Goal: Task Accomplishment & Management: Complete application form

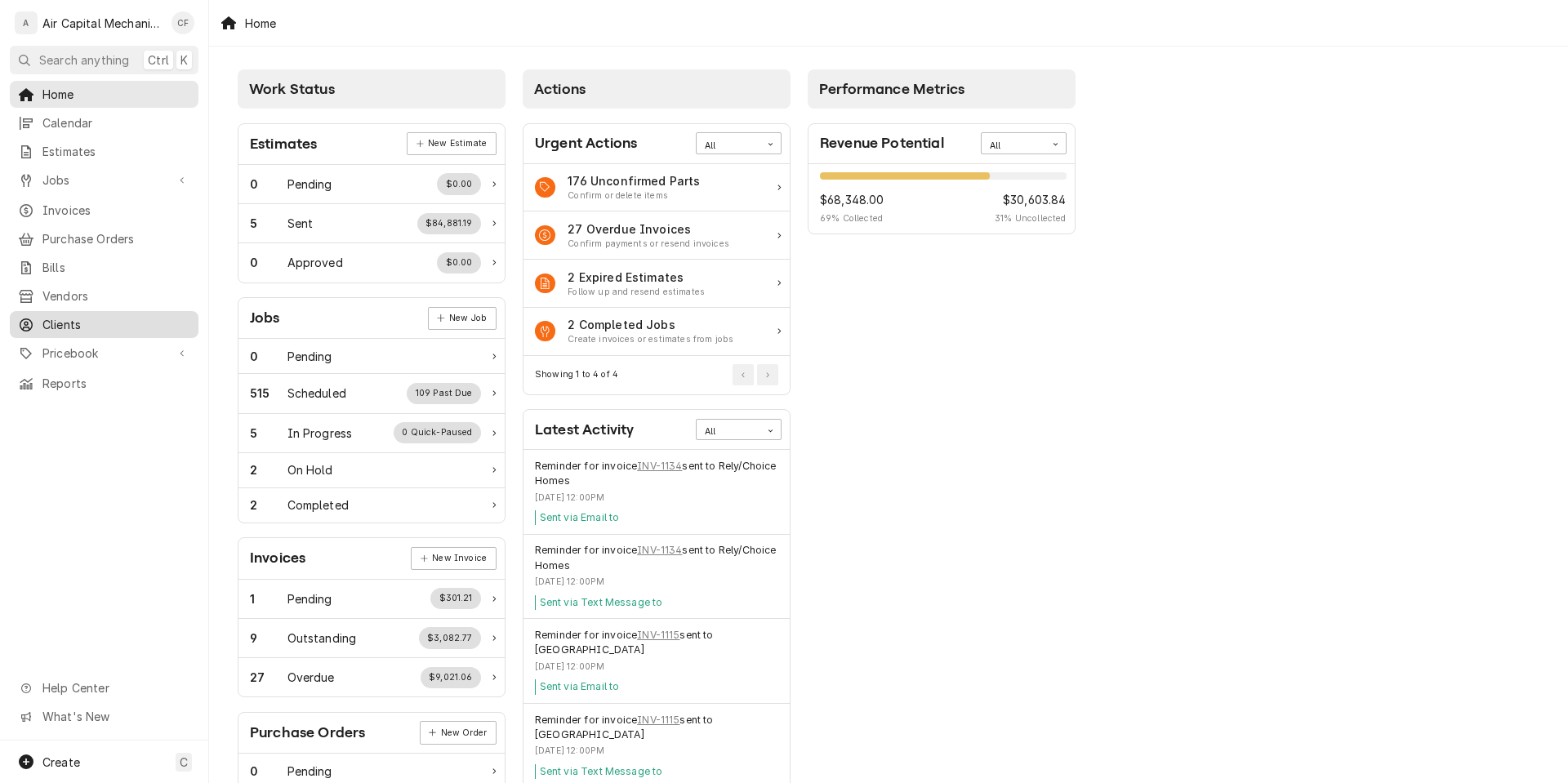
click at [66, 318] on span "Clients" at bounding box center [116, 324] width 148 height 17
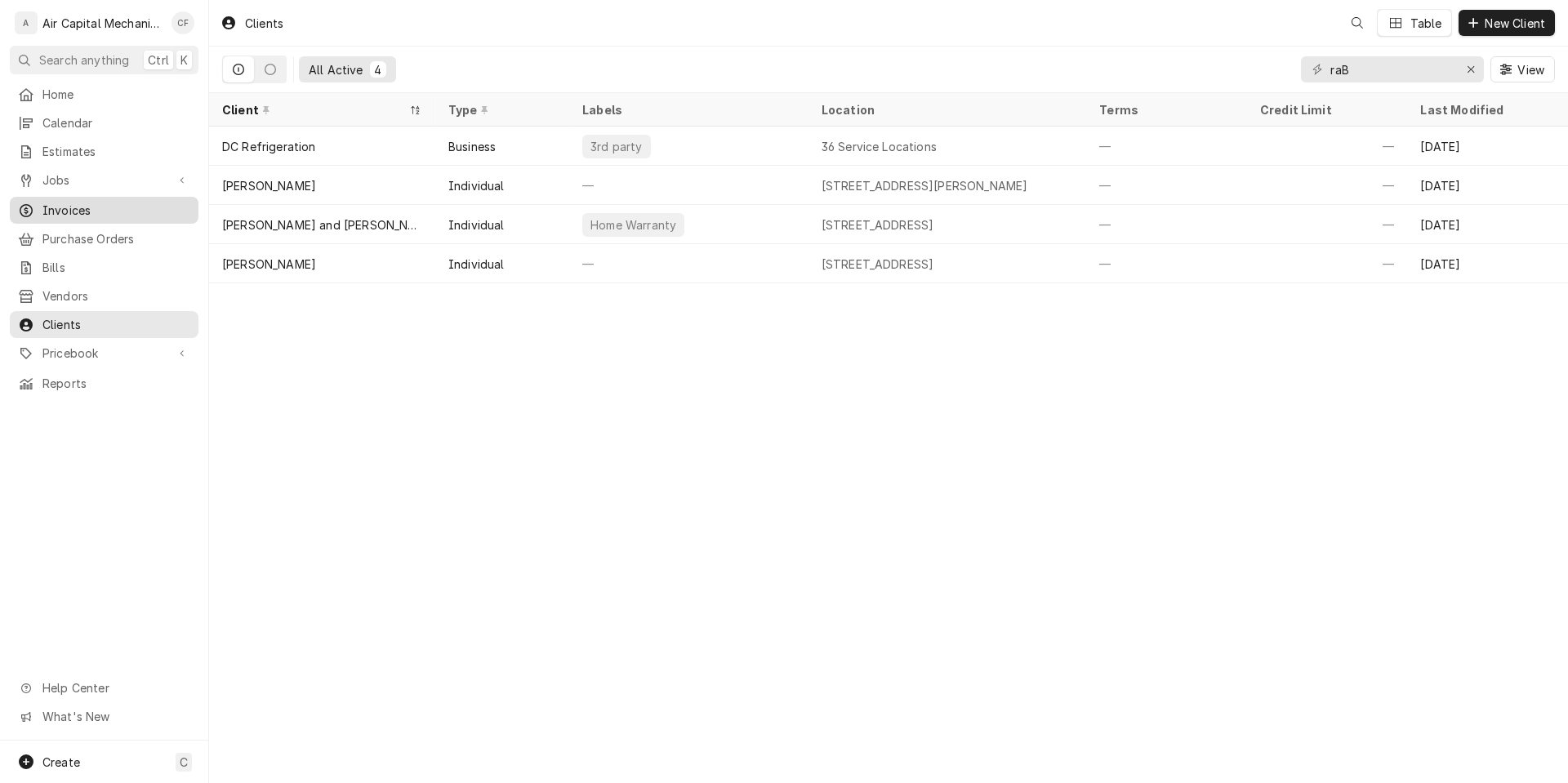
click at [92, 202] on span "Invoices" at bounding box center [116, 210] width 148 height 17
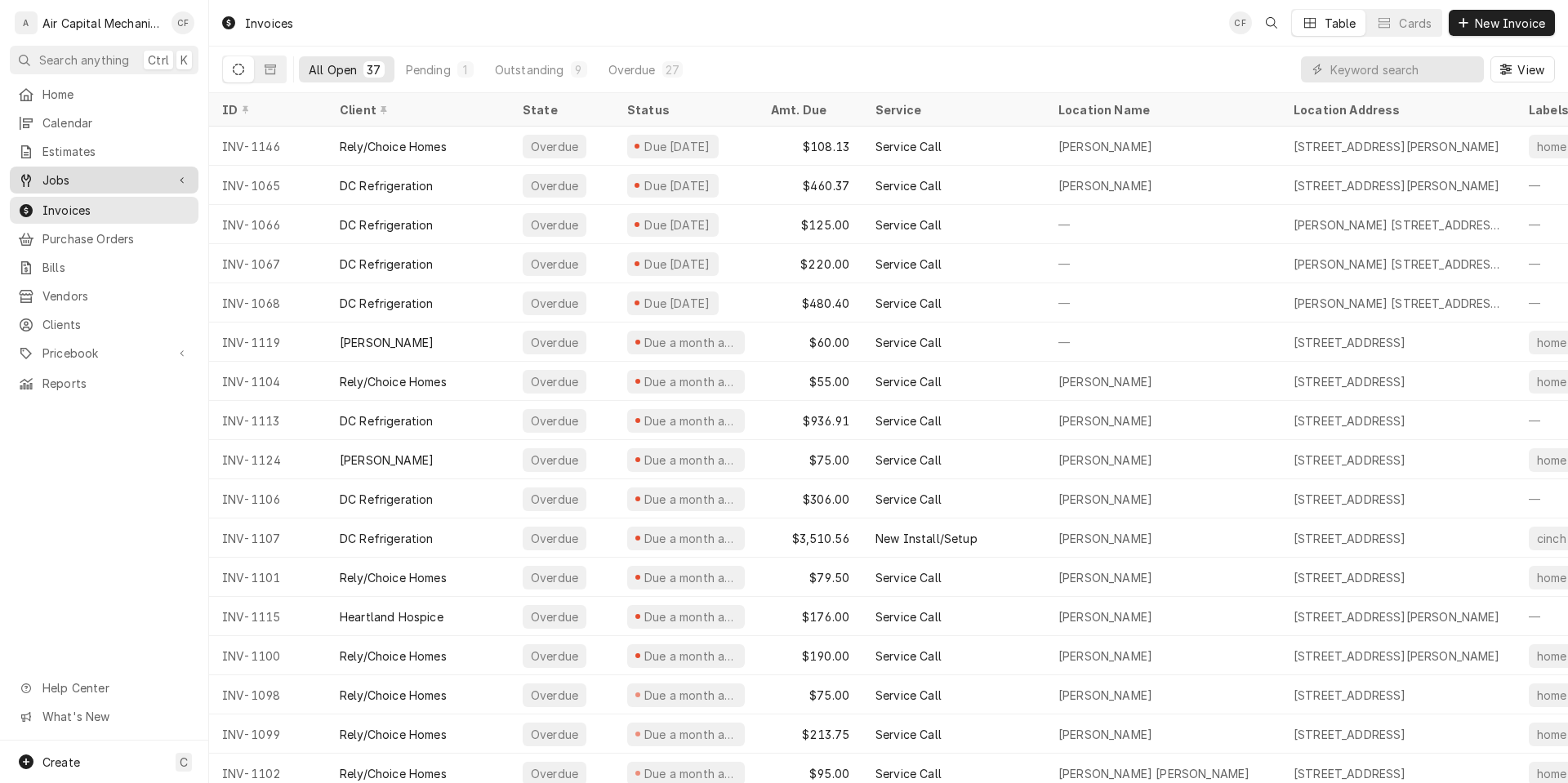
click at [106, 179] on span "Jobs" at bounding box center [104, 180] width 123 height 17
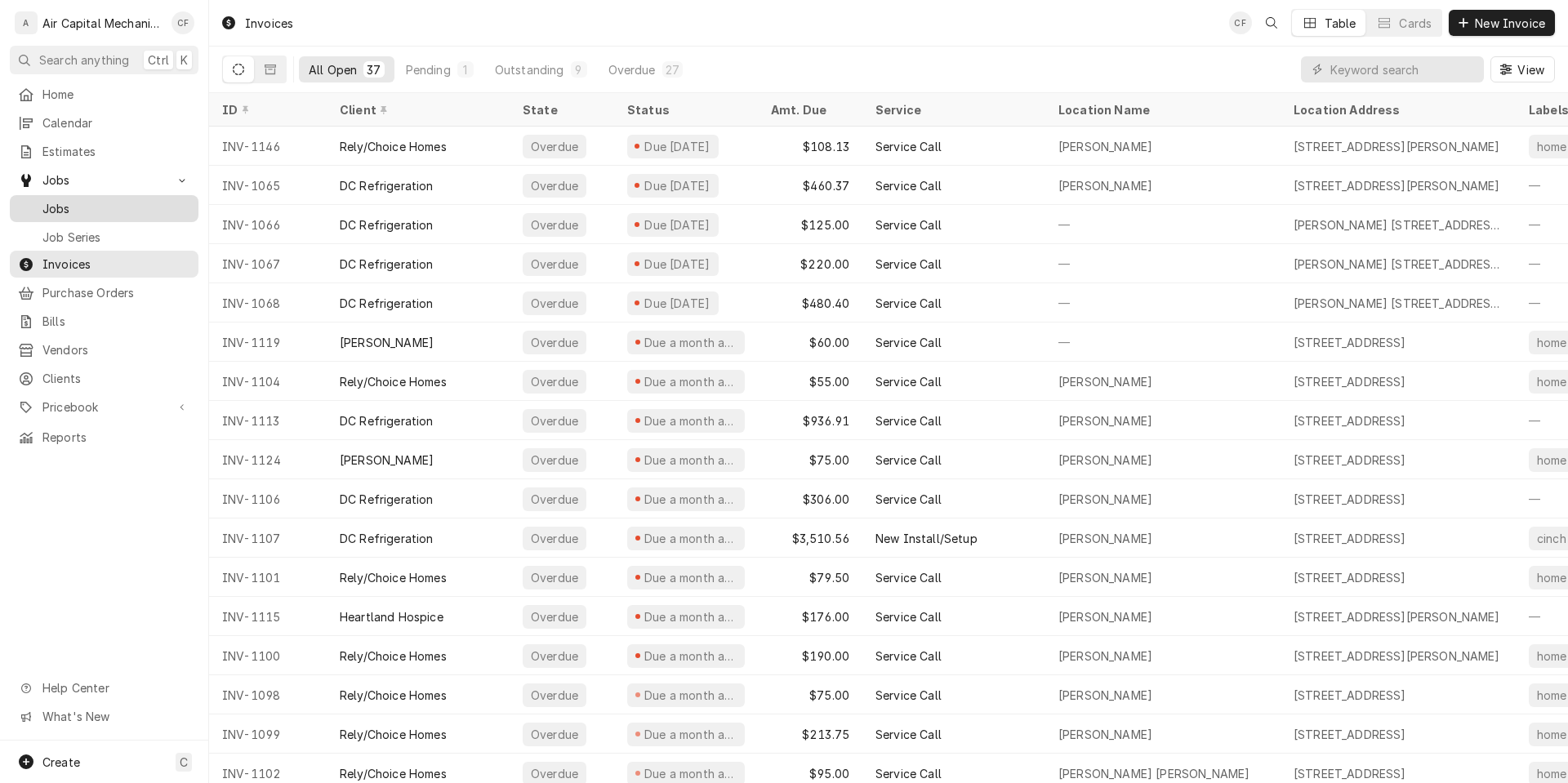
click at [95, 209] on span "Jobs" at bounding box center [116, 209] width 148 height 17
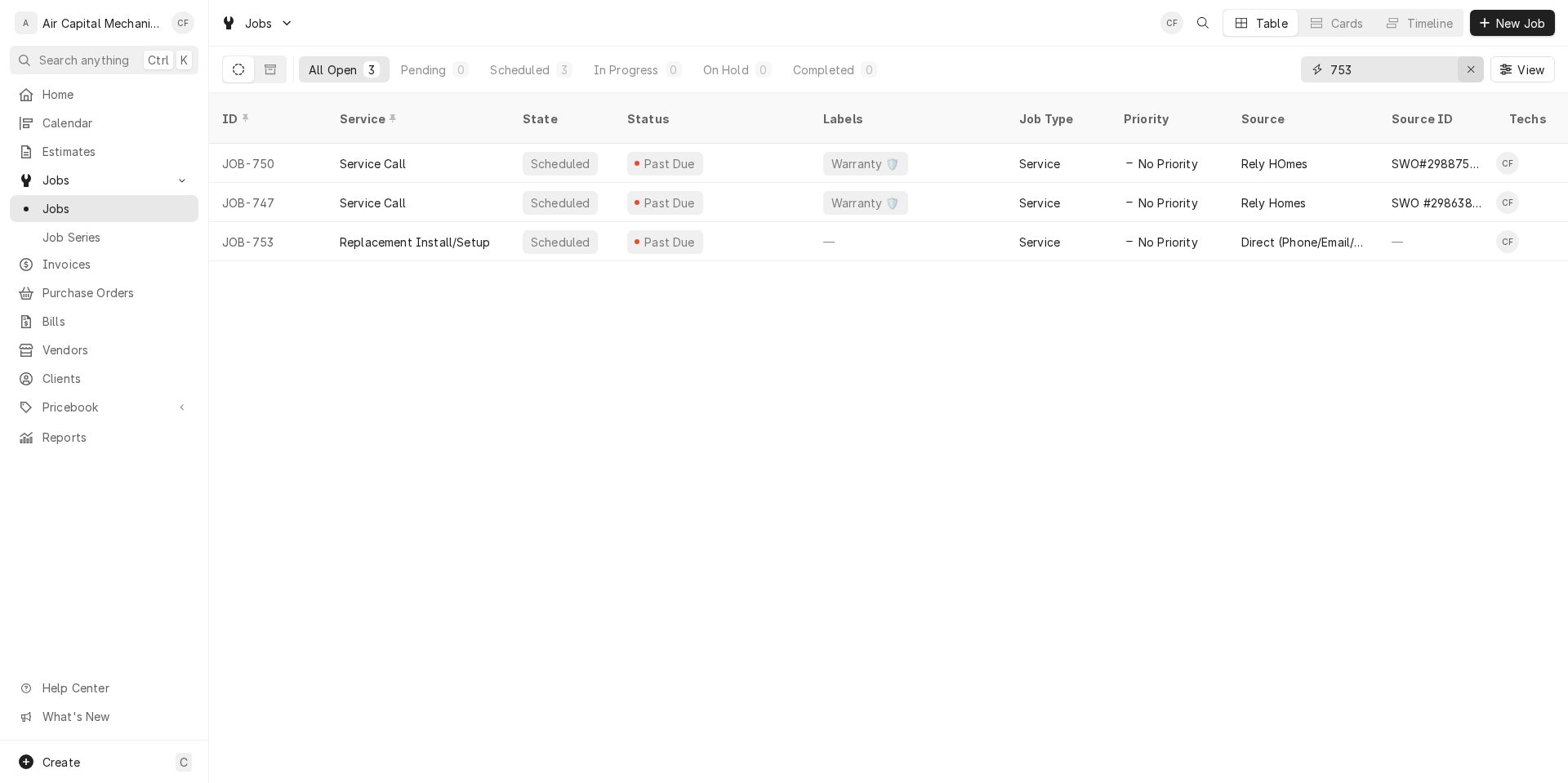
click at [1472, 71] on icon "Erase input" at bounding box center [1472, 70] width 7 height 7
click at [1499, 23] on span "New Job" at bounding box center [1521, 23] width 56 height 17
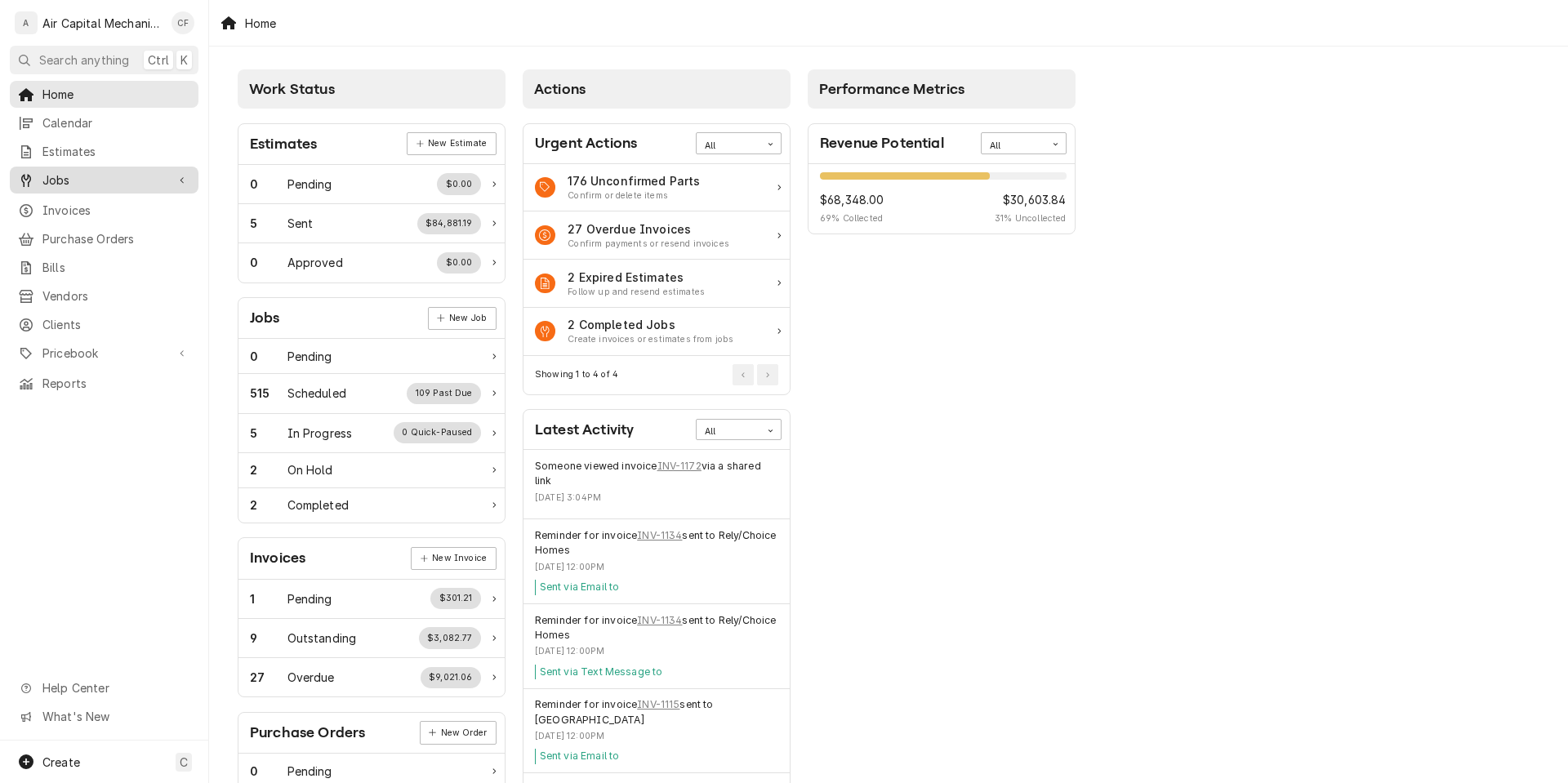
click at [143, 183] on div "Jobs" at bounding box center [104, 180] width 182 height 21
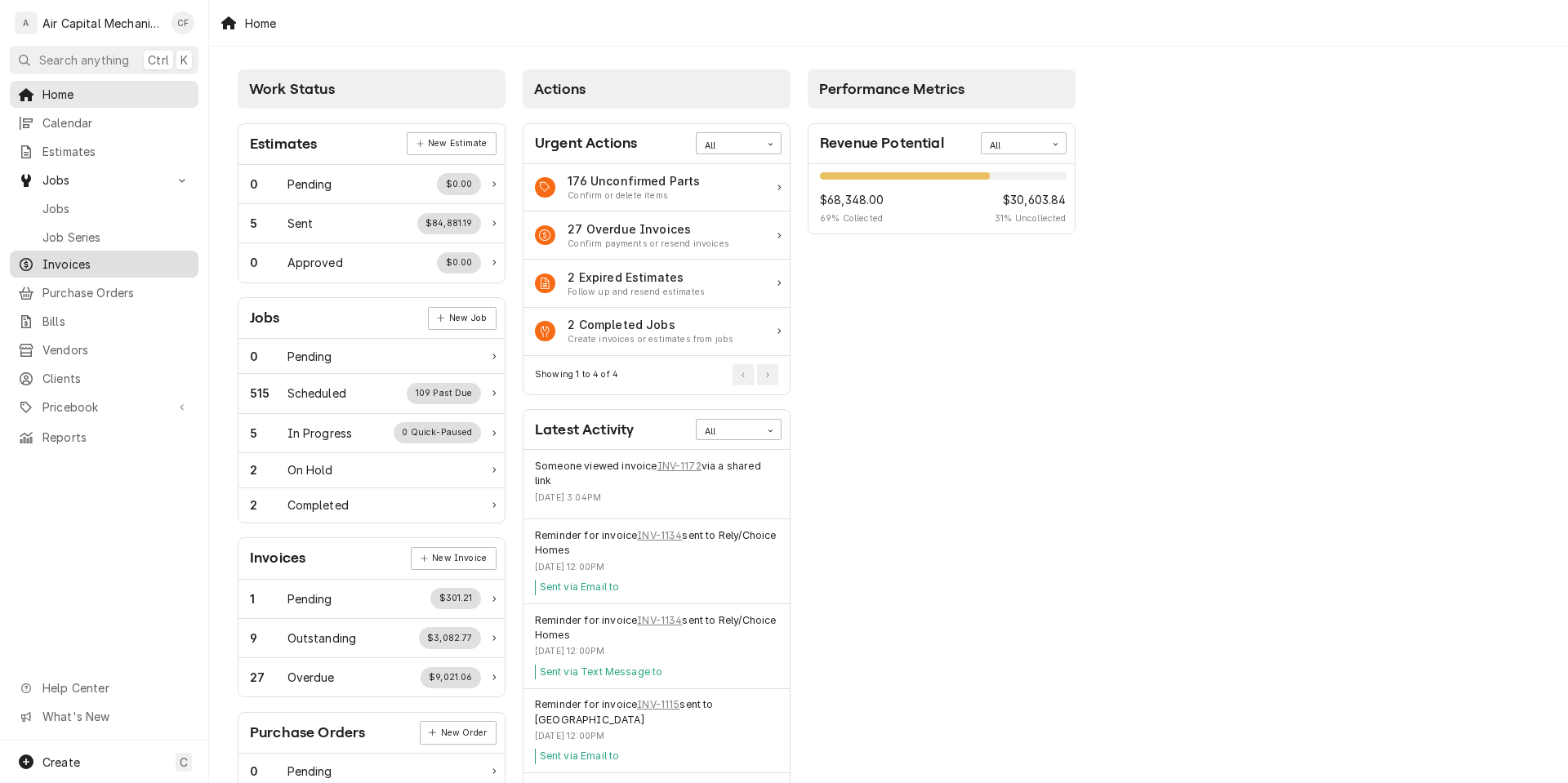
click at [133, 270] on link "Invoices" at bounding box center [104, 264] width 189 height 27
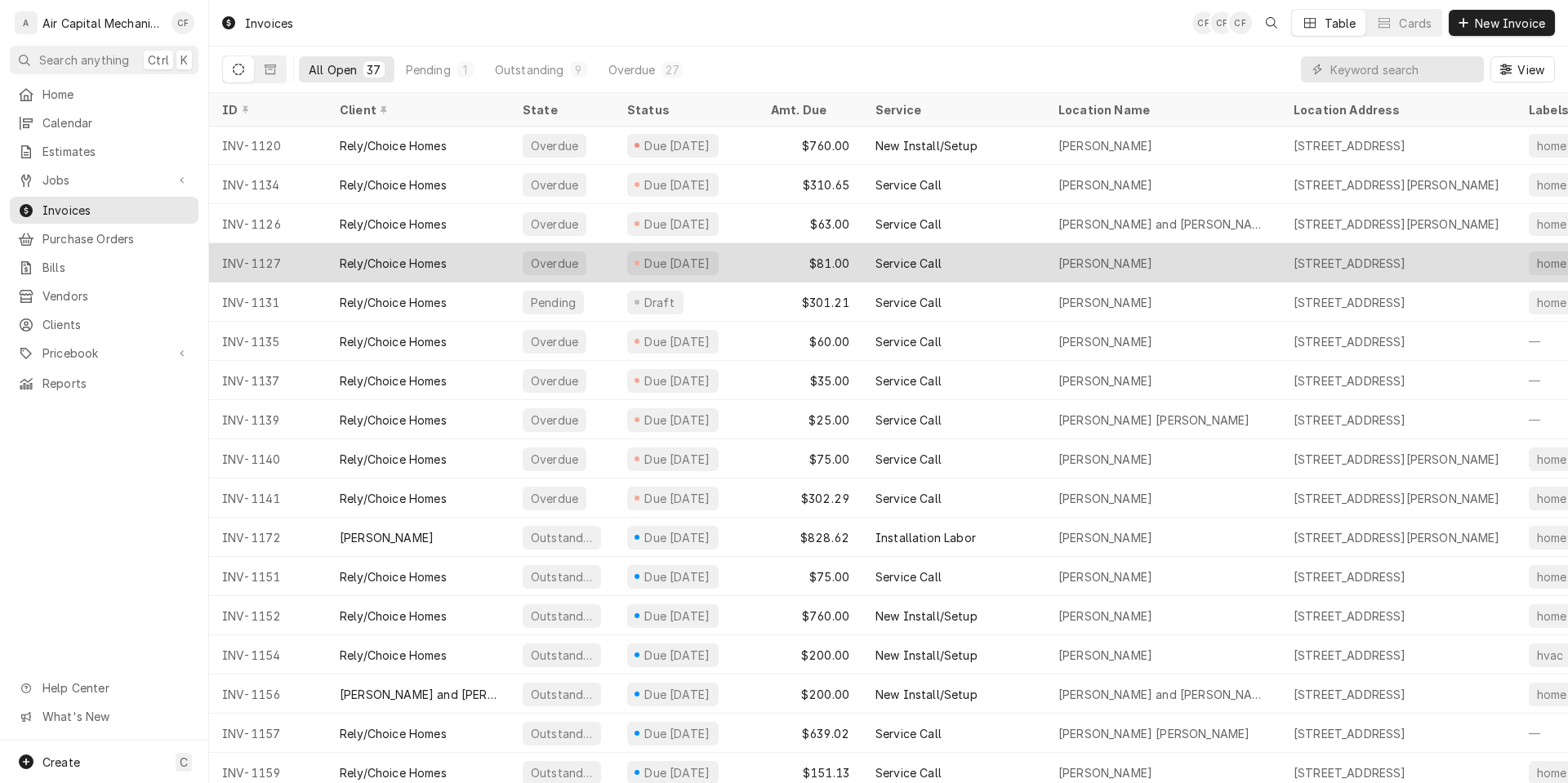
scroll to position [804, 0]
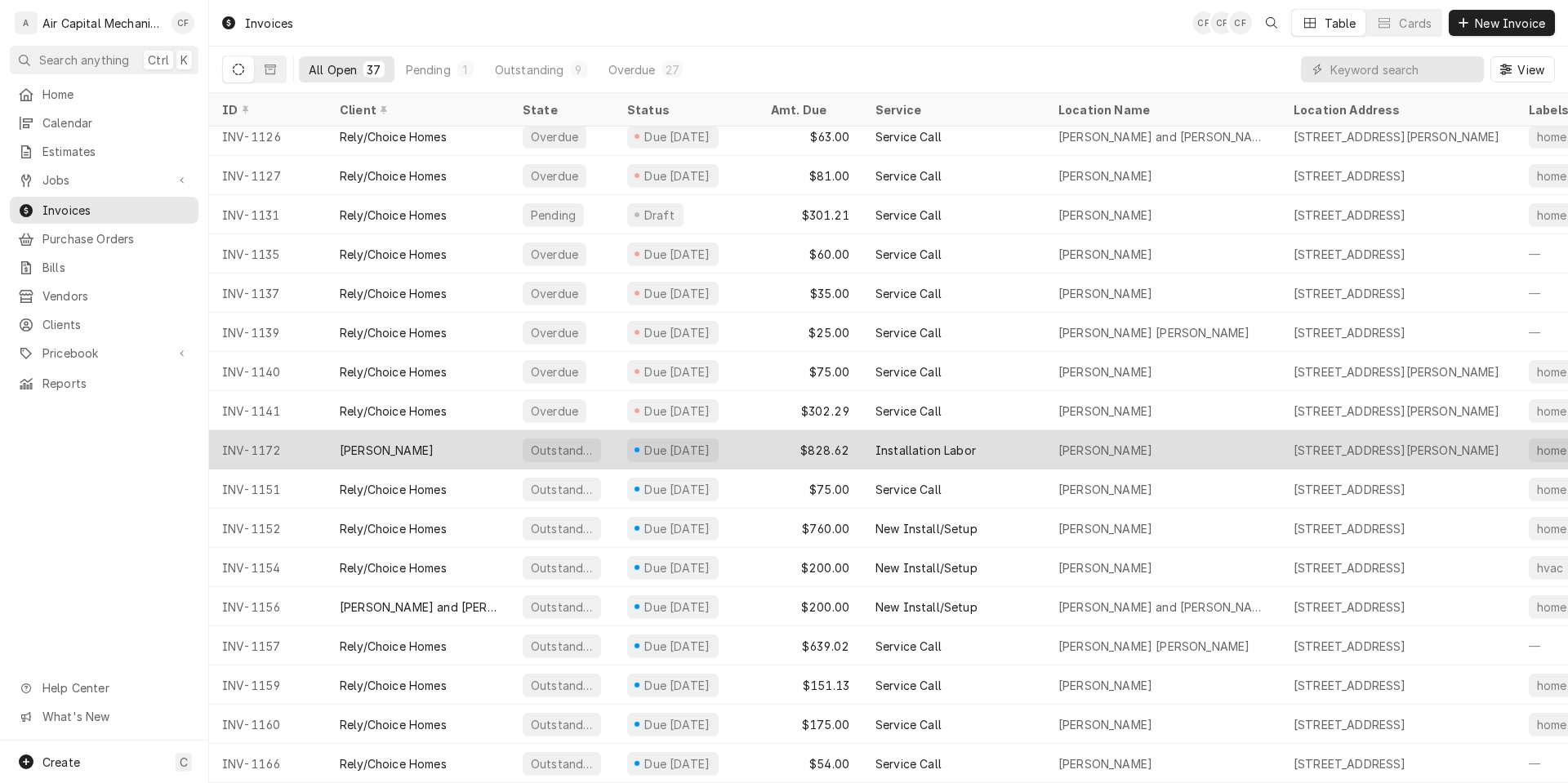
click at [446, 431] on div "Michael Prichard" at bounding box center [418, 450] width 183 height 39
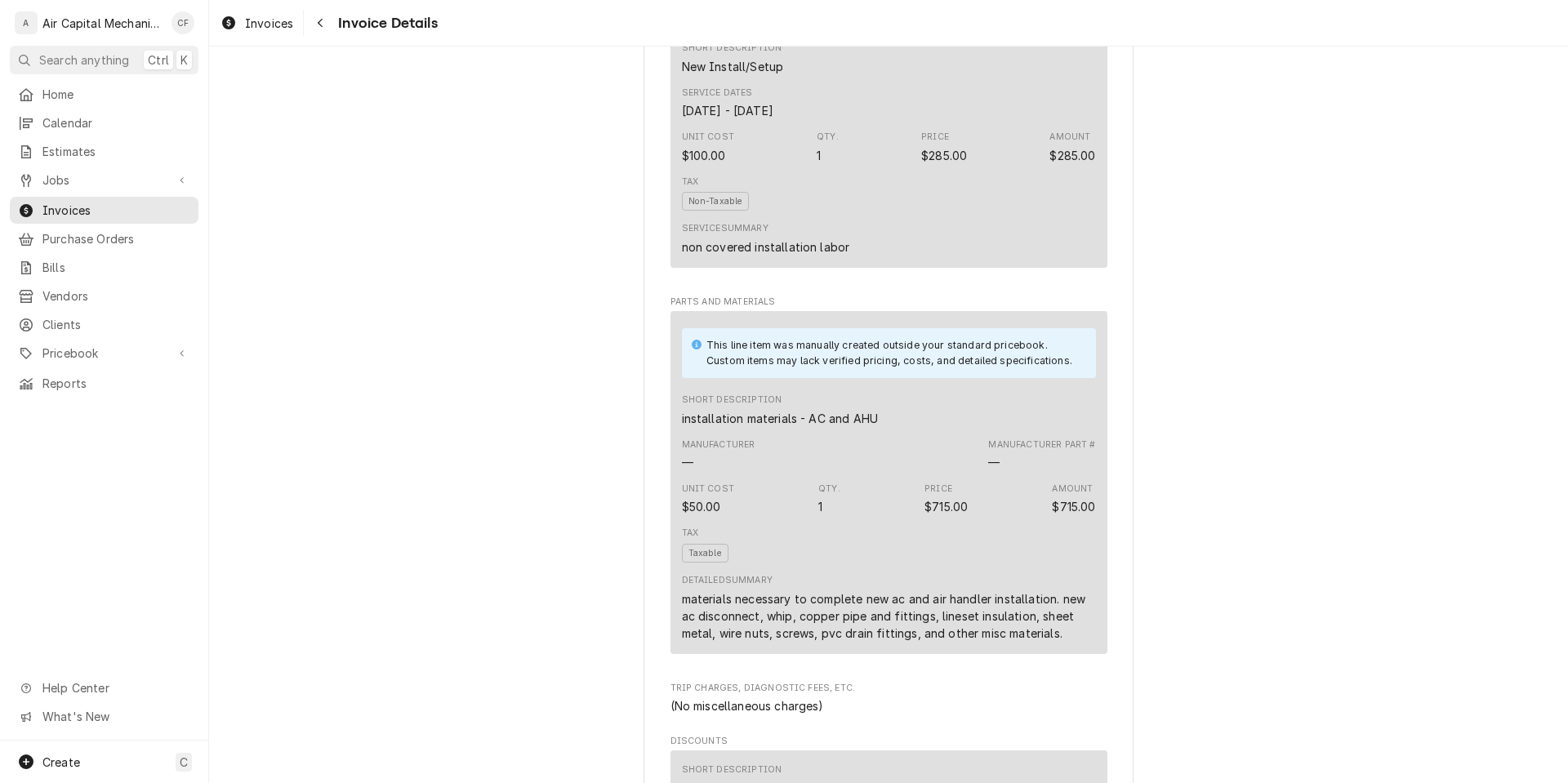
scroll to position [1815, 0]
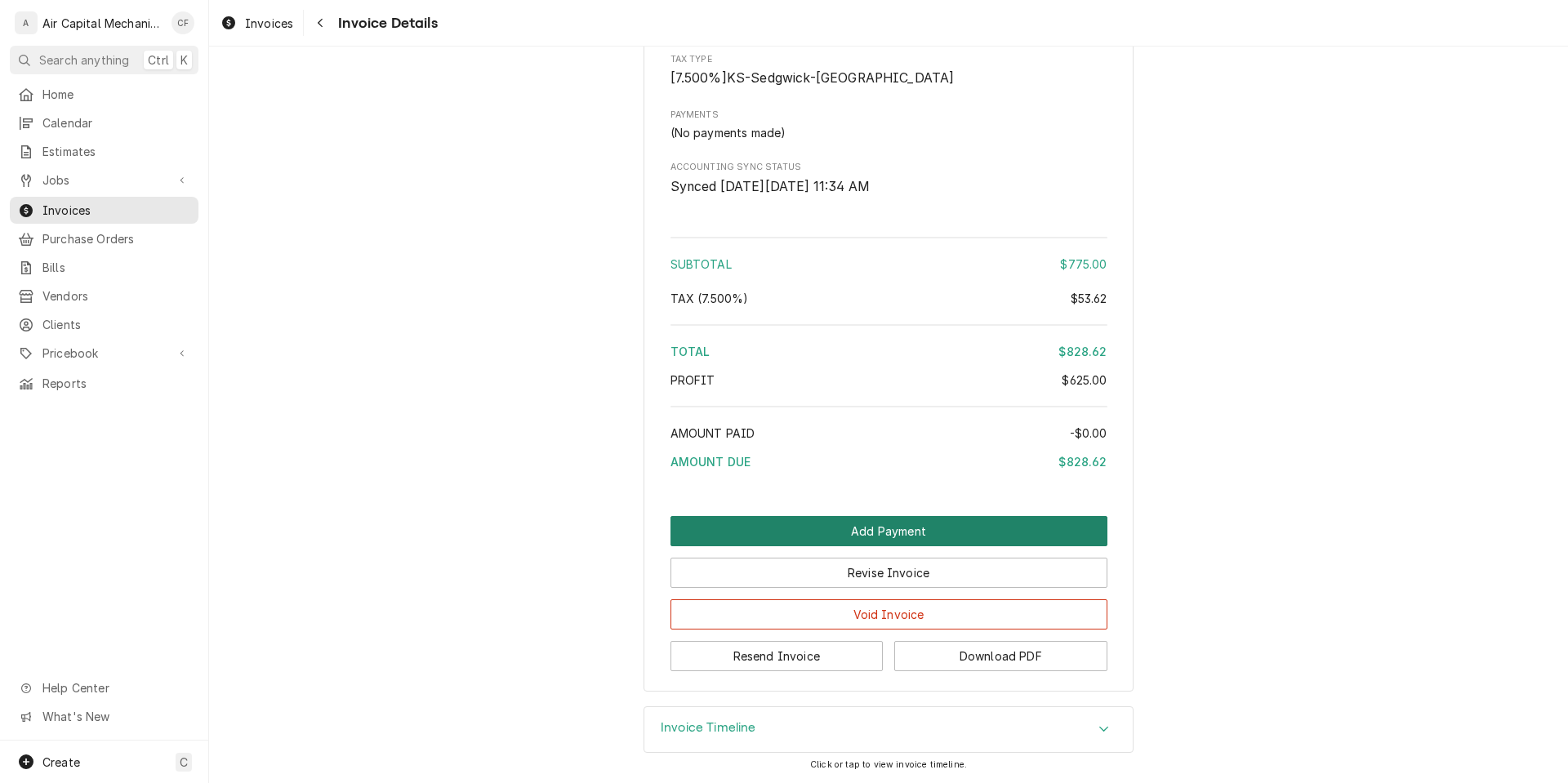
click at [938, 526] on button "Add Payment" at bounding box center [890, 531] width 437 height 30
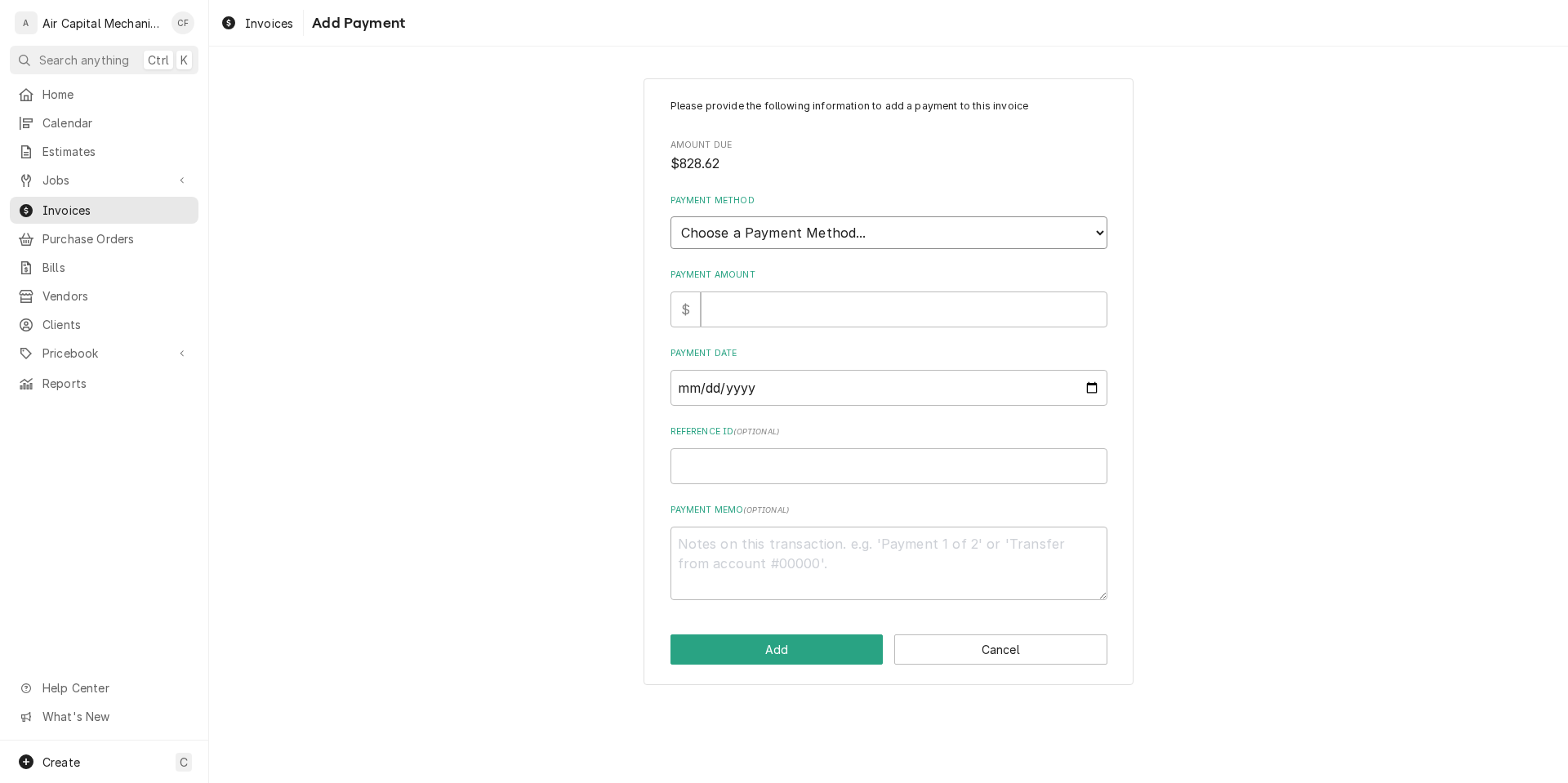
select select "2"
click at [671, 216] on select "Choose a Payment Method... Cash Check Credit/Debit Card ACH/eCheck Other" at bounding box center [890, 232] width 437 height 32
click at [762, 333] on div "Please provide the following information to add a payment to this invoice Amoun…" at bounding box center [890, 349] width 437 height 501
click at [763, 313] on input "Payment Amount" at bounding box center [904, 309] width 407 height 36
type textarea "x"
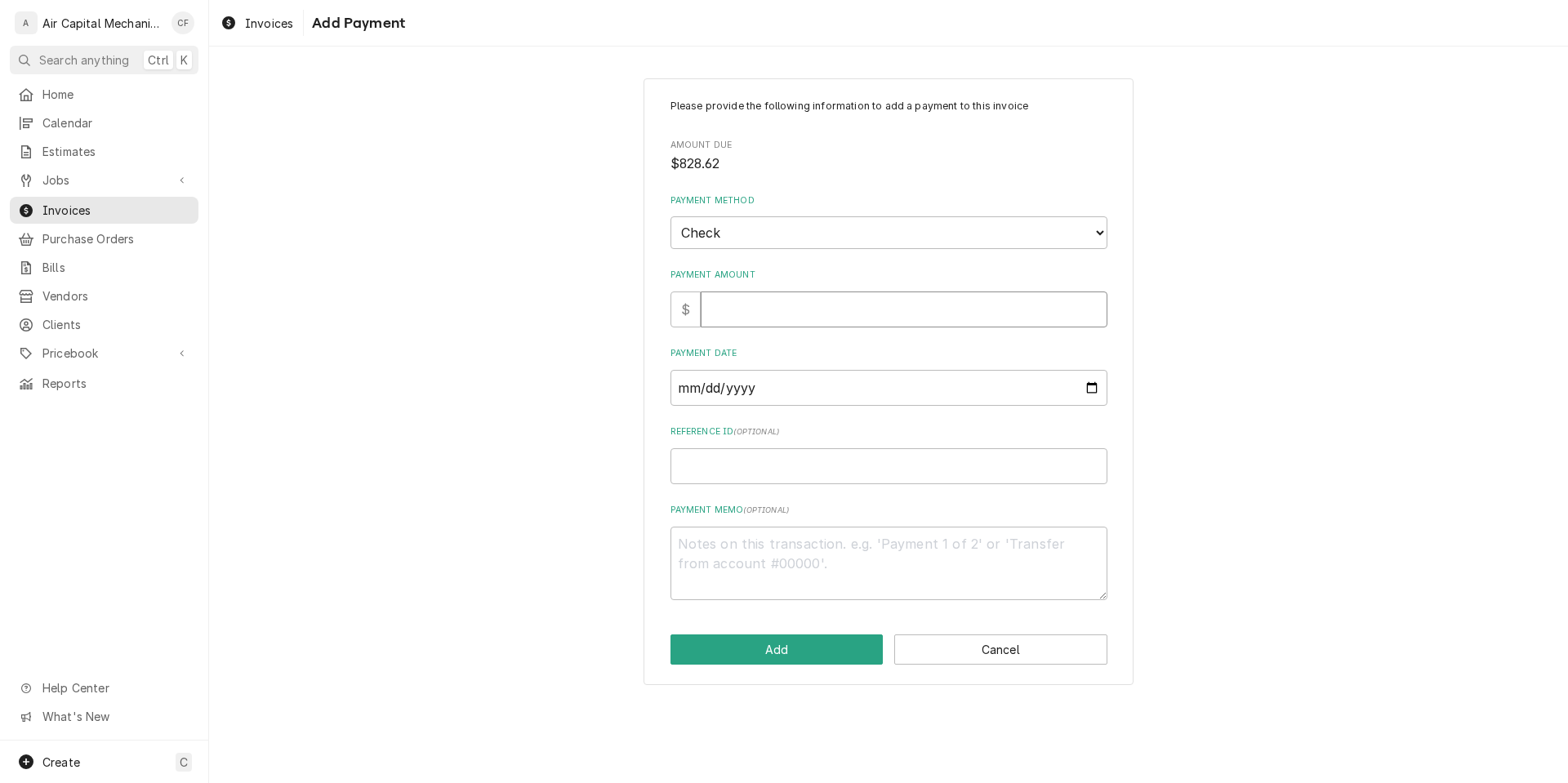
type input "8"
type textarea "x"
type input "7.5"
click at [1099, 315] on input "7.5" at bounding box center [904, 309] width 407 height 36
type textarea "x"
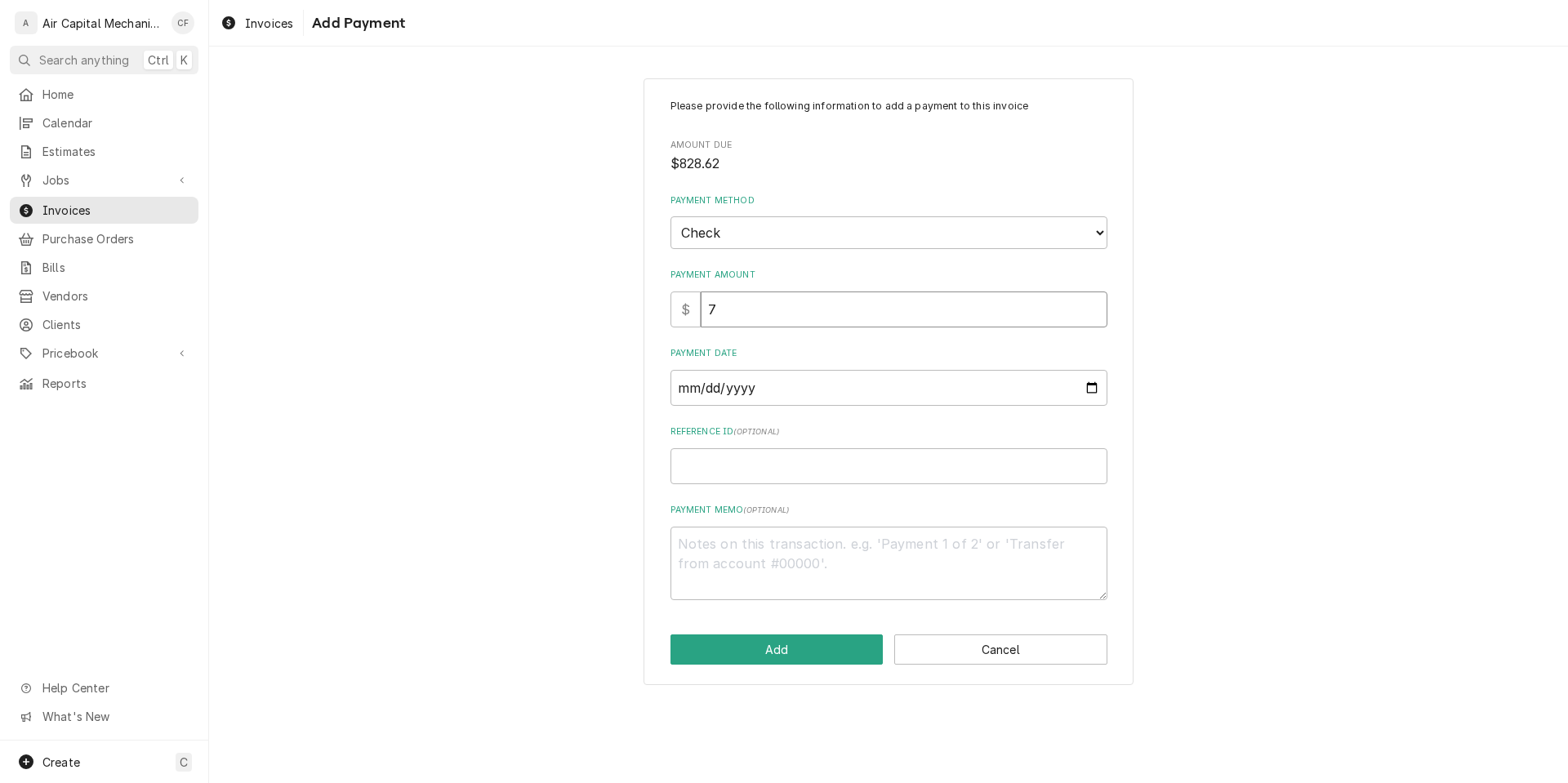
type input "7"
click at [1099, 315] on input "7" at bounding box center [904, 309] width 407 height 36
click at [1100, 298] on input "7" at bounding box center [904, 309] width 407 height 36
drag, startPoint x: 1018, startPoint y: 303, endPoint x: 674, endPoint y: 323, distance: 344.6
click at [674, 323] on div "$ 7" at bounding box center [890, 309] width 437 height 36
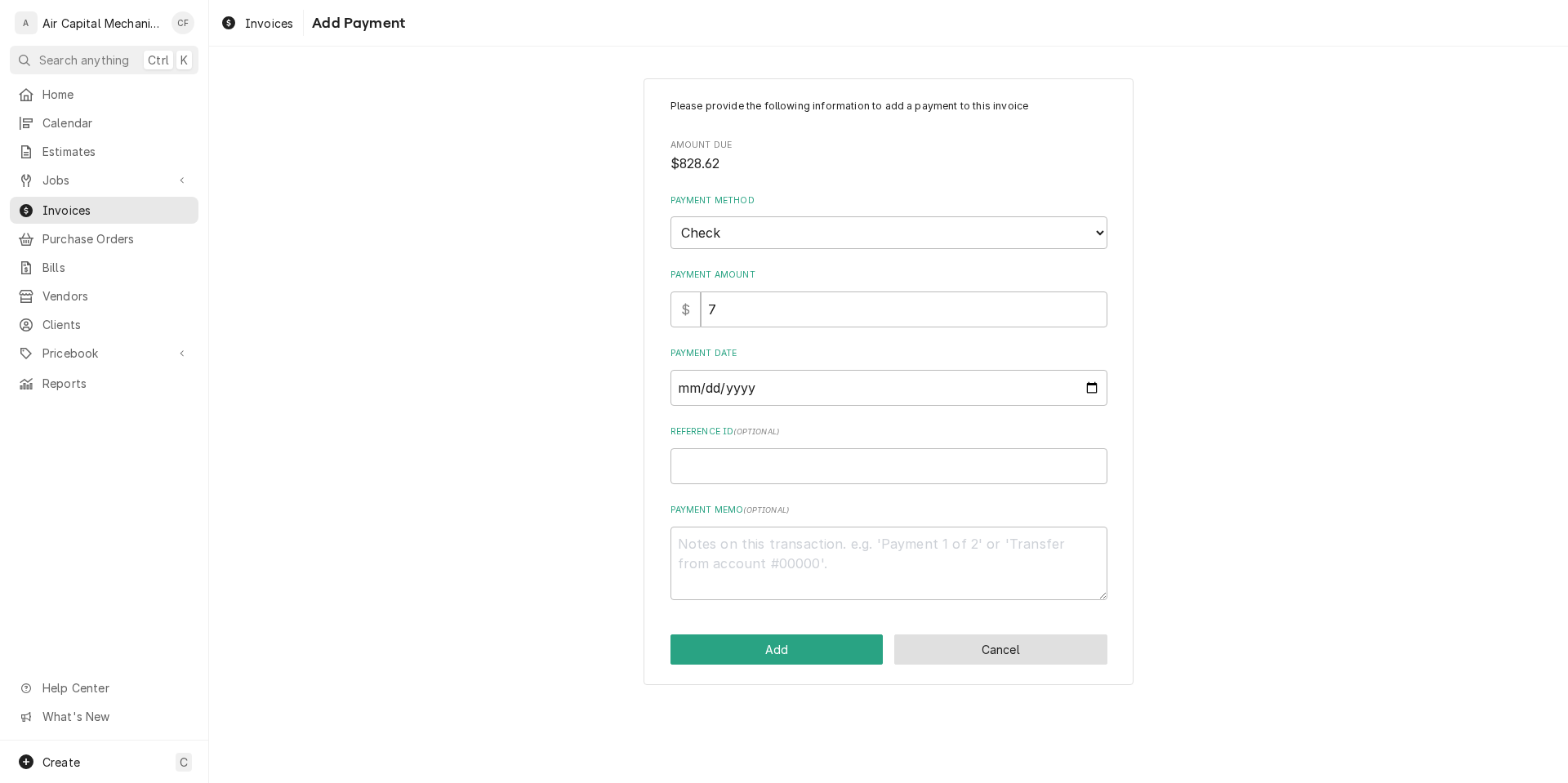
click at [953, 638] on button "Cancel" at bounding box center [1001, 649] width 213 height 30
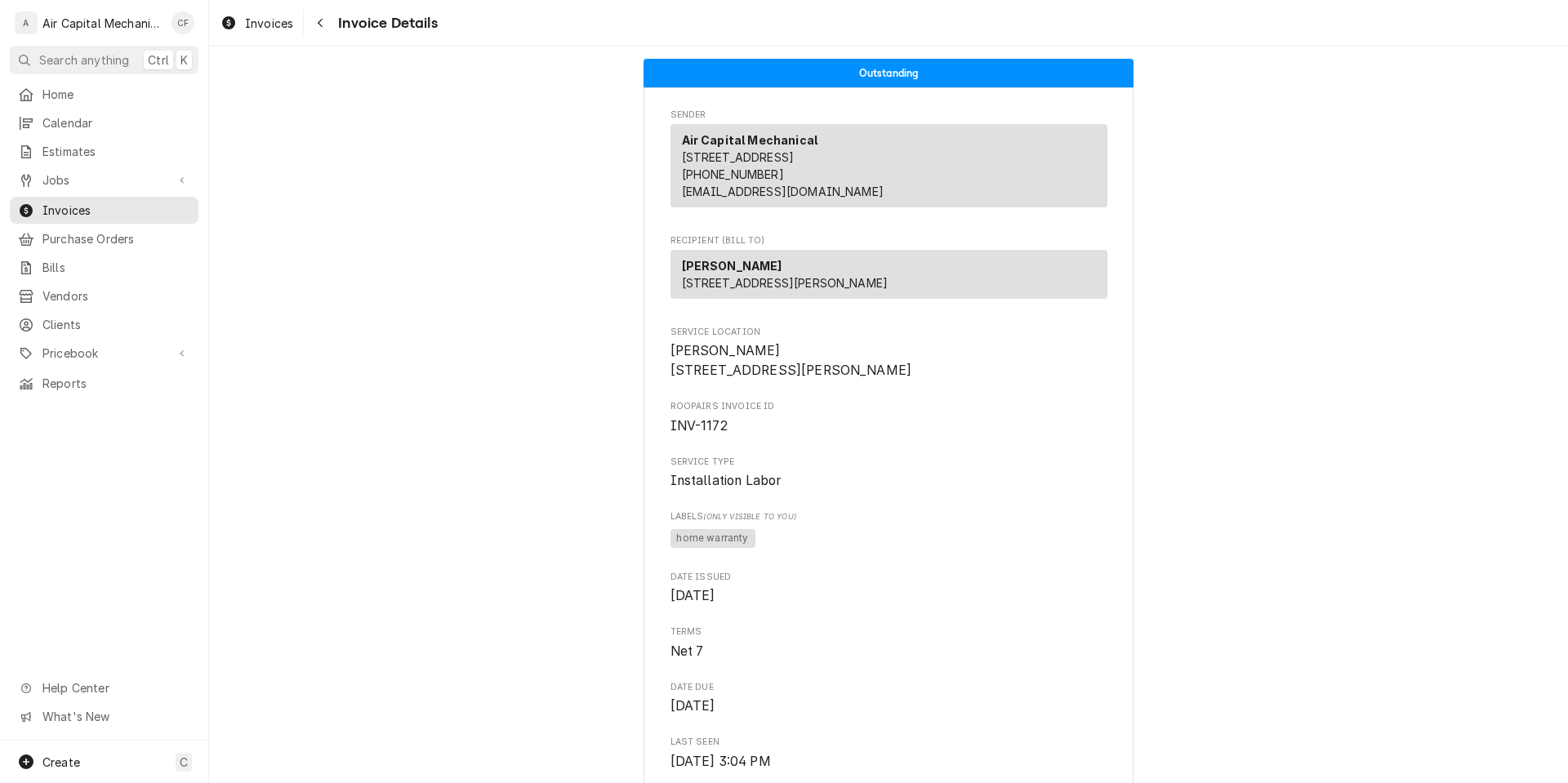
scroll to position [1810, 0]
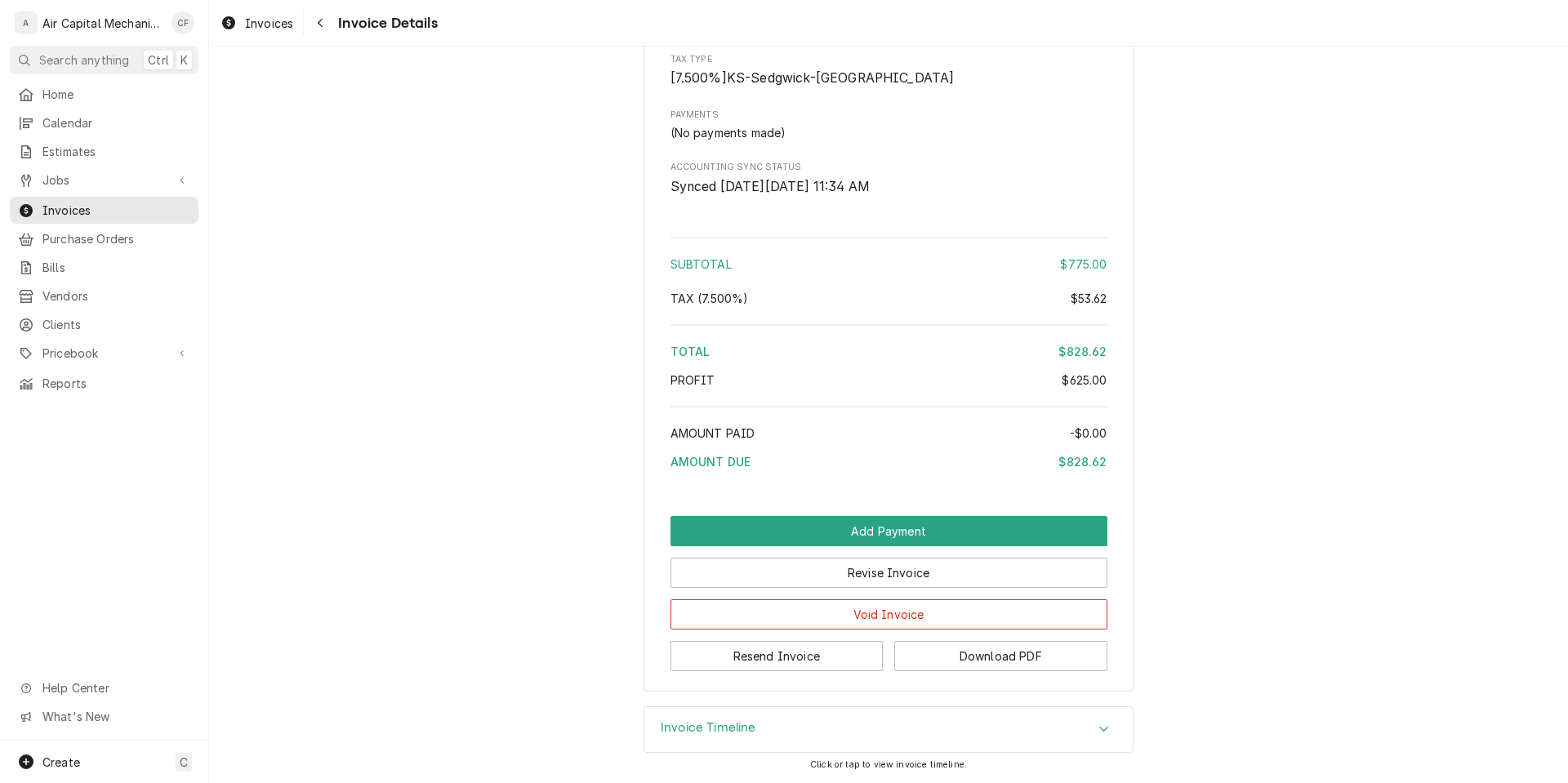
click at [1097, 462] on div "$828.62" at bounding box center [1082, 461] width 48 height 17
copy div "828.62"
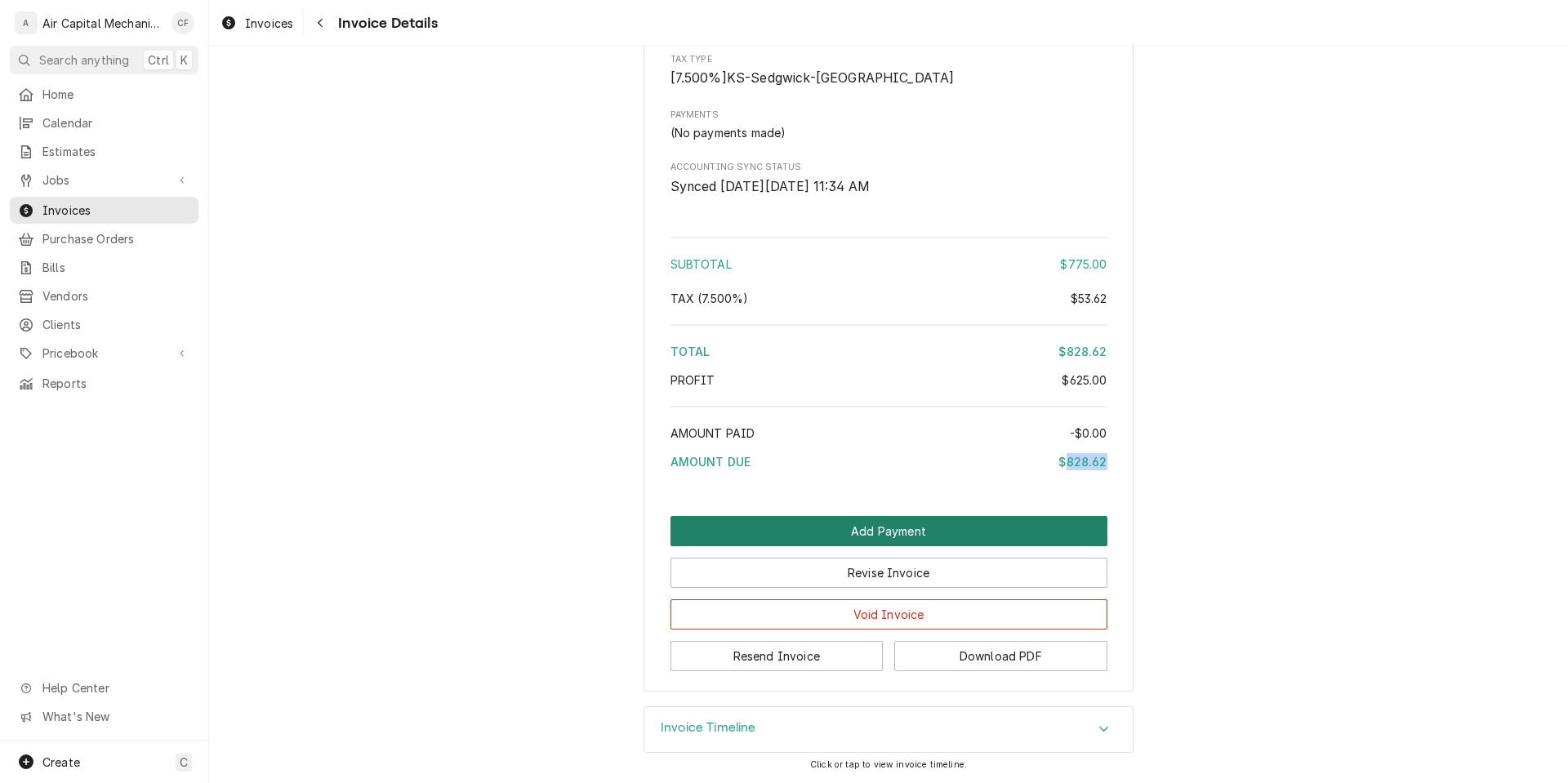
click at [937, 537] on button "Add Payment" at bounding box center [890, 531] width 437 height 30
type textarea "x"
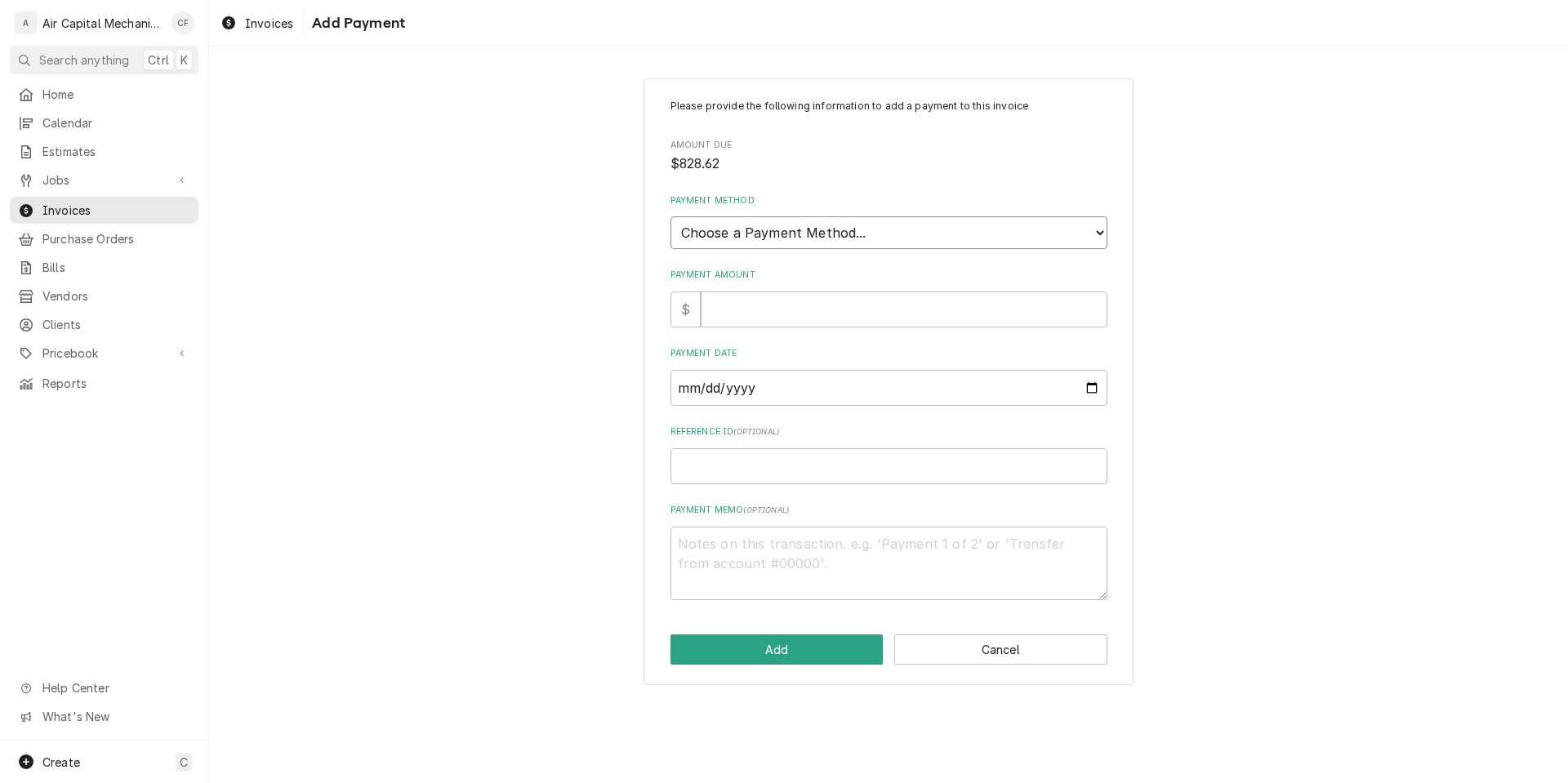
select select "2"
click at [671, 216] on select "Choose a Payment Method... Cash Check Credit/Debit Card ACH/eCheck Other" at bounding box center [890, 232] width 437 height 32
click at [875, 298] on input "Payment Amount" at bounding box center [904, 309] width 407 height 36
paste input "828.62"
type textarea "x"
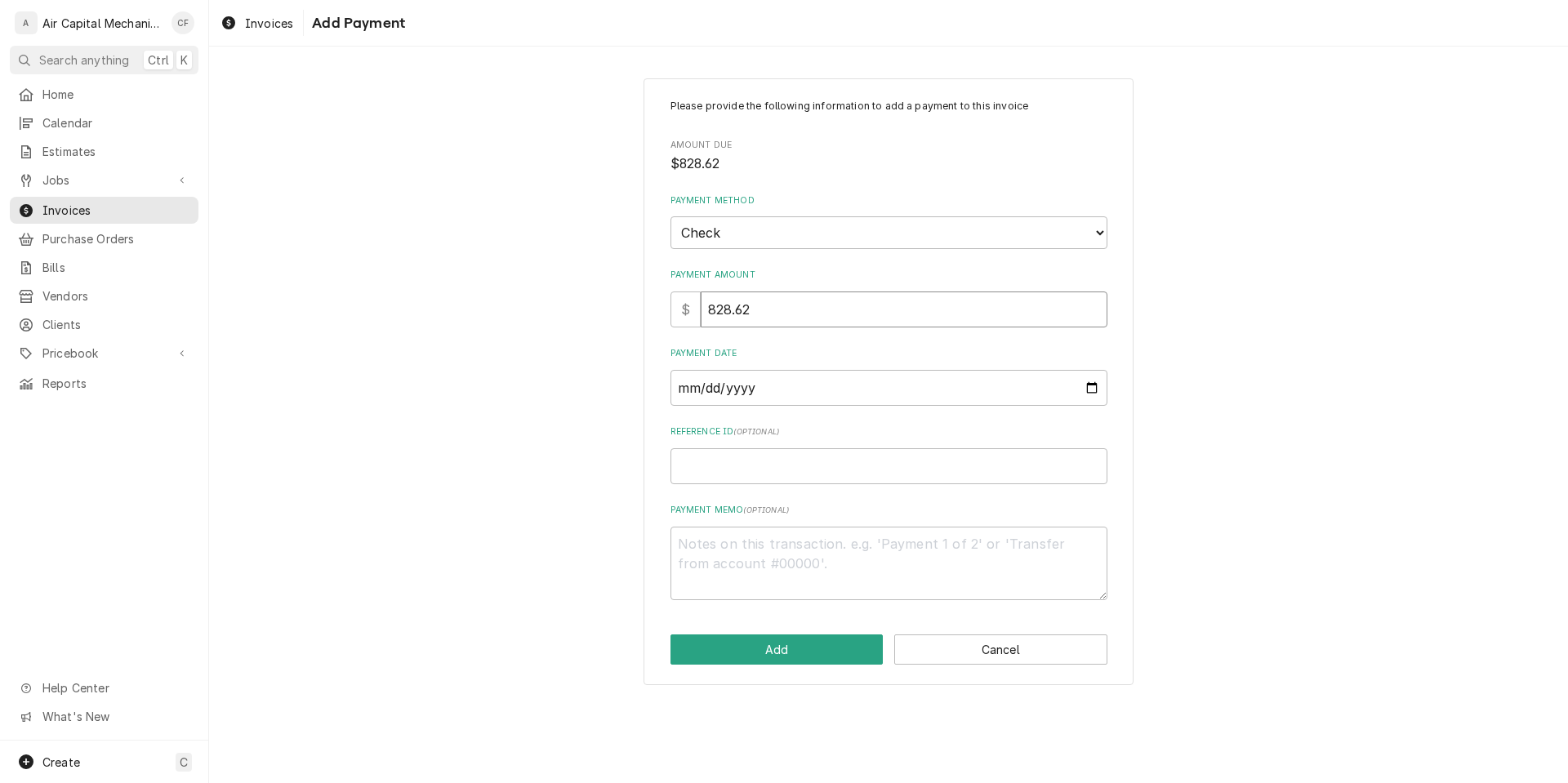
type input "828.62"
click at [818, 381] on input "Payment Date" at bounding box center [890, 387] width 437 height 36
type input "0002-08-26"
type textarea "x"
type input "0020-08-26"
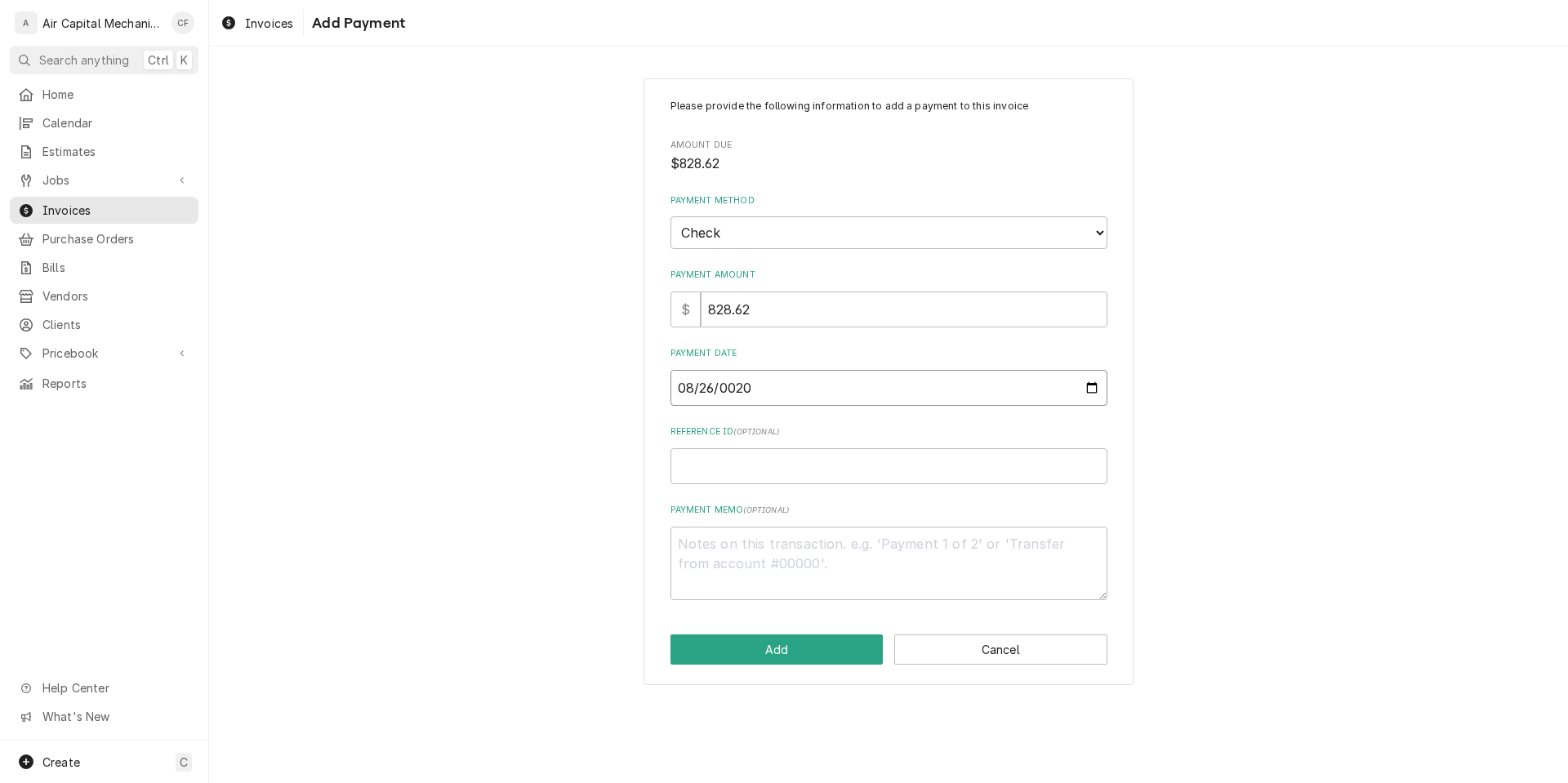
type textarea "x"
type input "0202-08-26"
type textarea "x"
type input "2025-08-26"
click at [791, 455] on input "Reference ID ( optional )" at bounding box center [890, 465] width 437 height 36
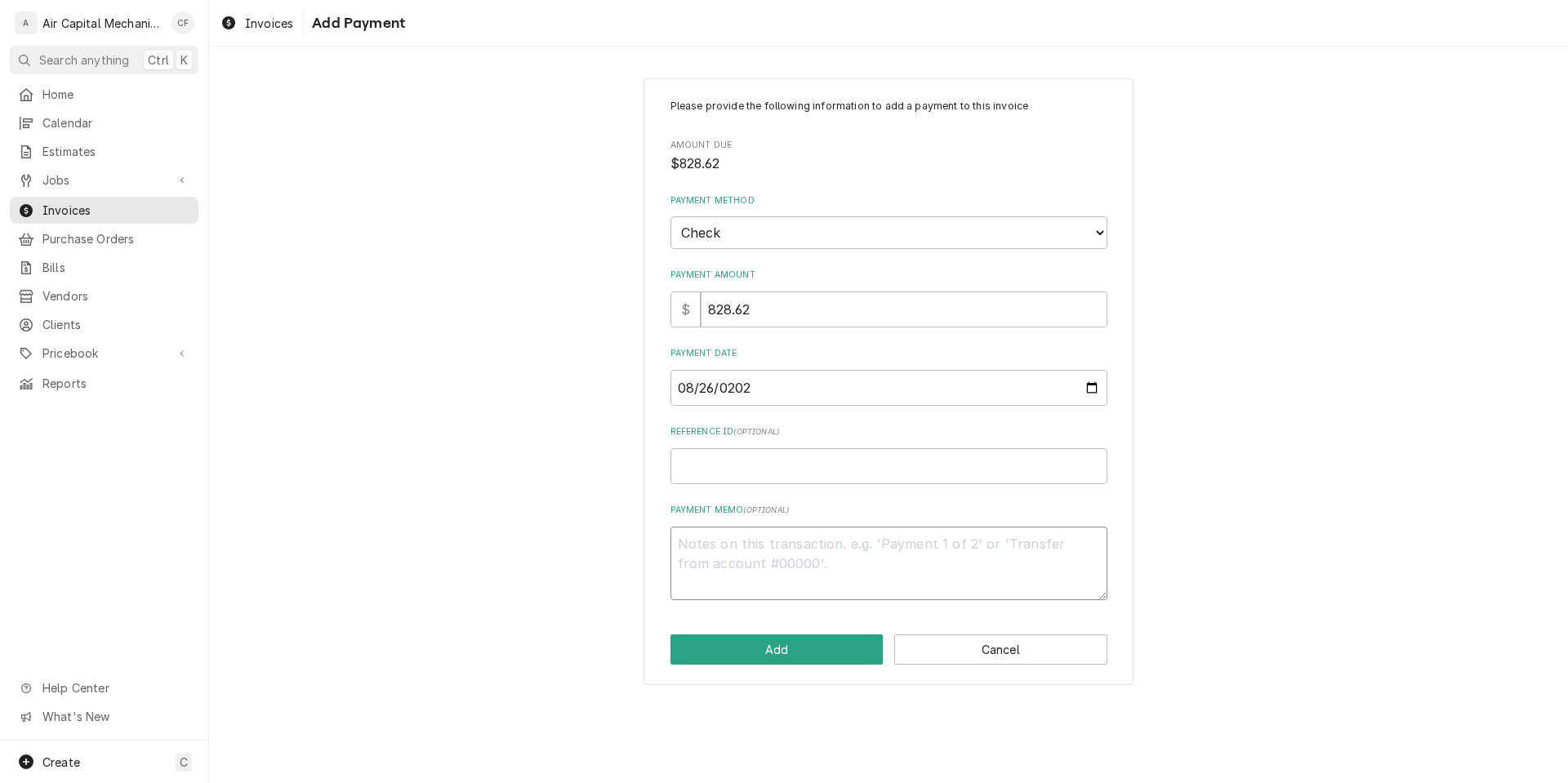
click at [826, 559] on textarea "Payment Memo ( optional )" at bounding box center [890, 564] width 437 height 73
type textarea "x"
type textarea "c"
type textarea "x"
type textarea "ca"
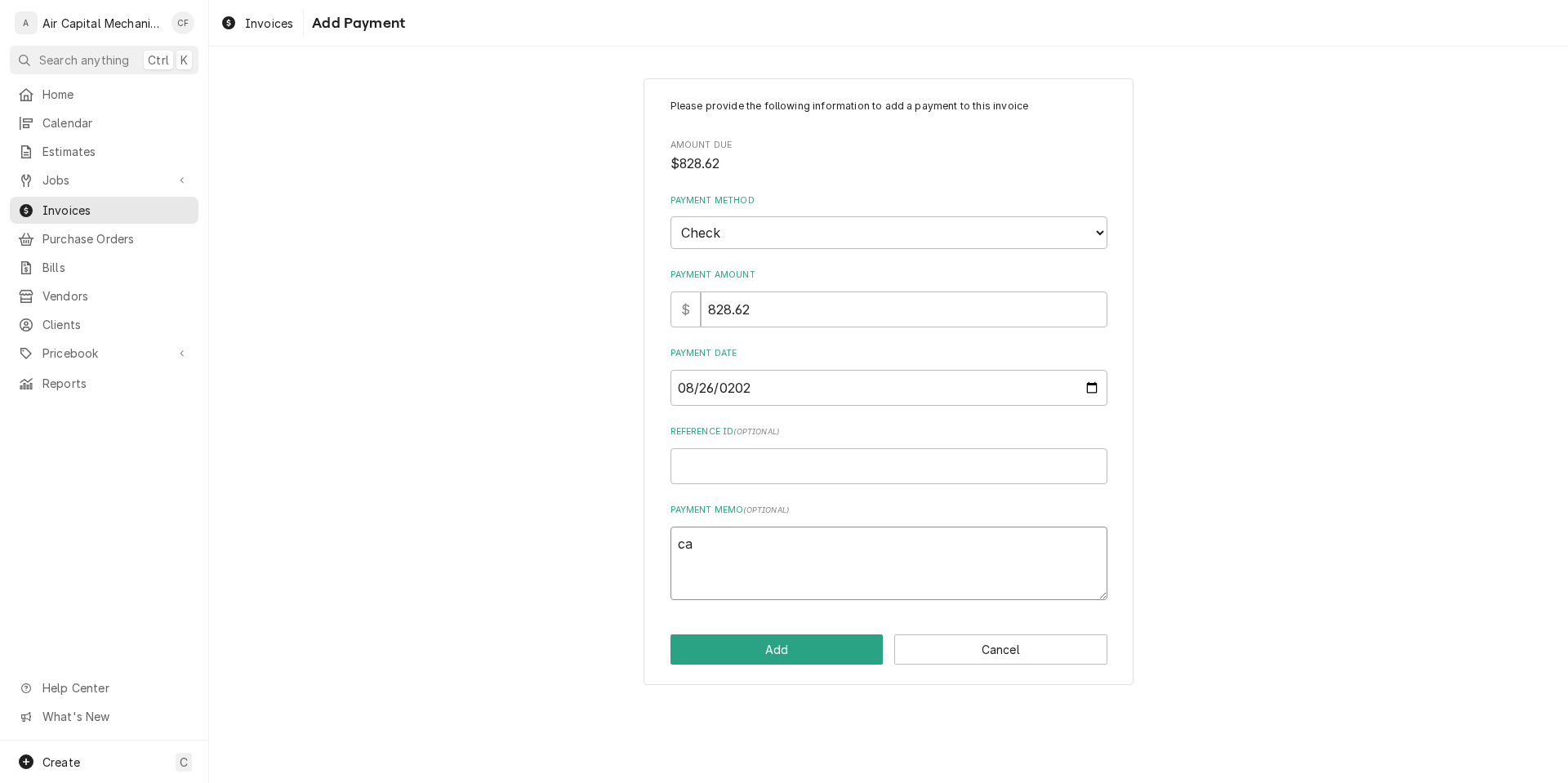
type textarea "x"
type textarea "cas"
type textarea "x"
type textarea "cash"
type textarea "x"
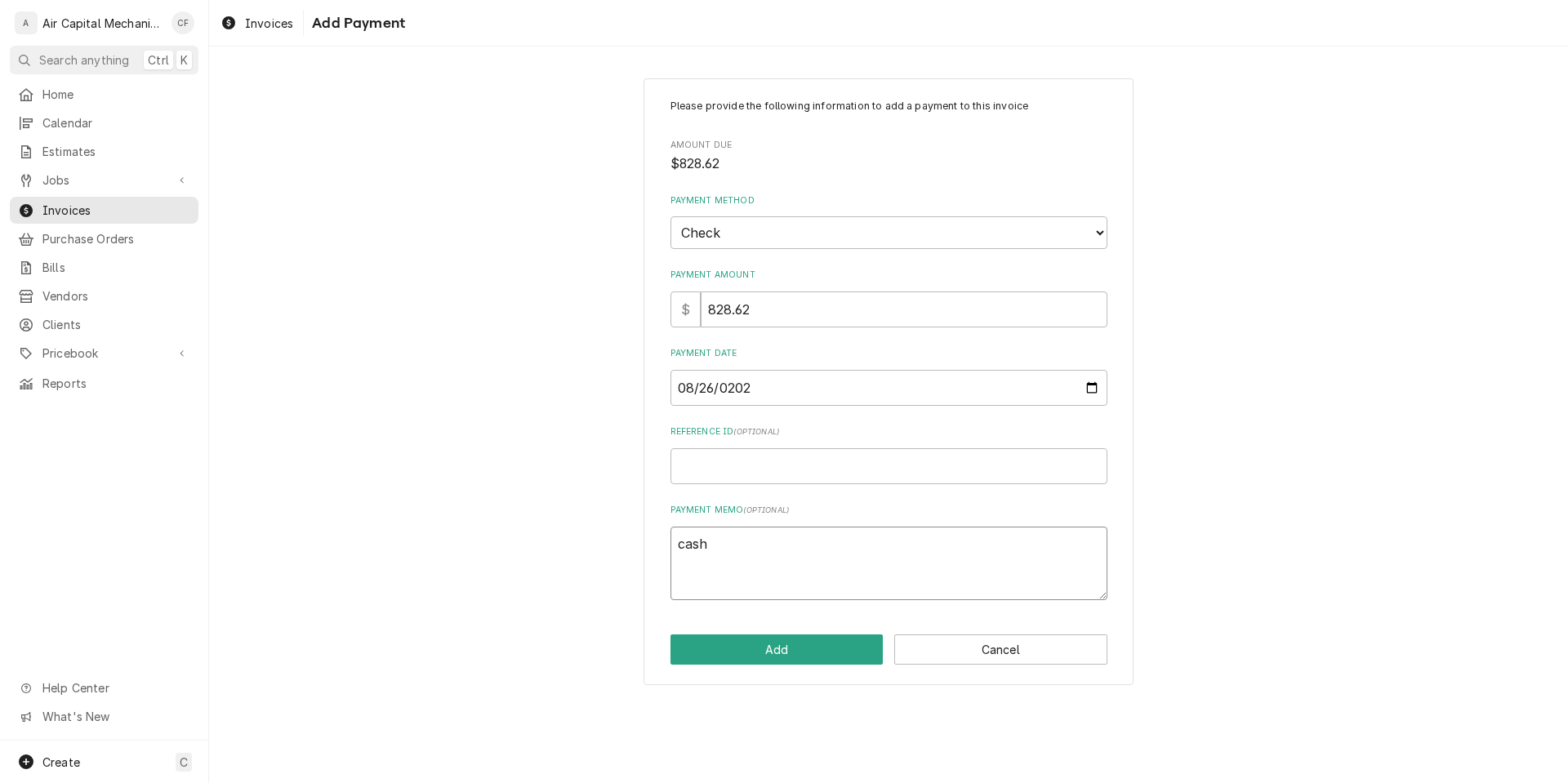
type textarea "cashi"
type textarea "x"
type textarea "cashie"
type textarea "x"
type textarea "cashier"
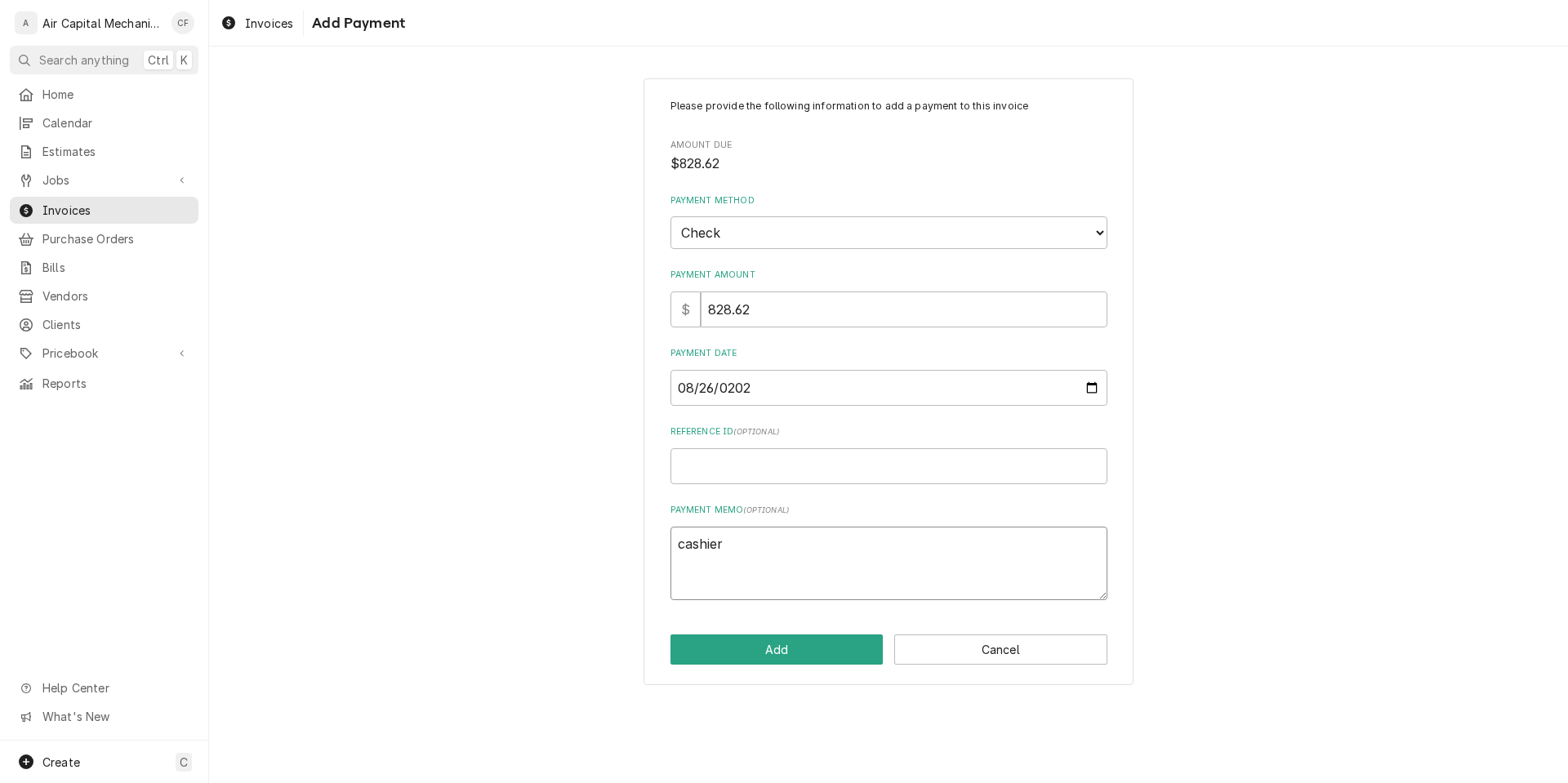
type textarea "x"
type textarea "cashiers"
type textarea "x"
type textarea "cashiers"
type textarea "x"
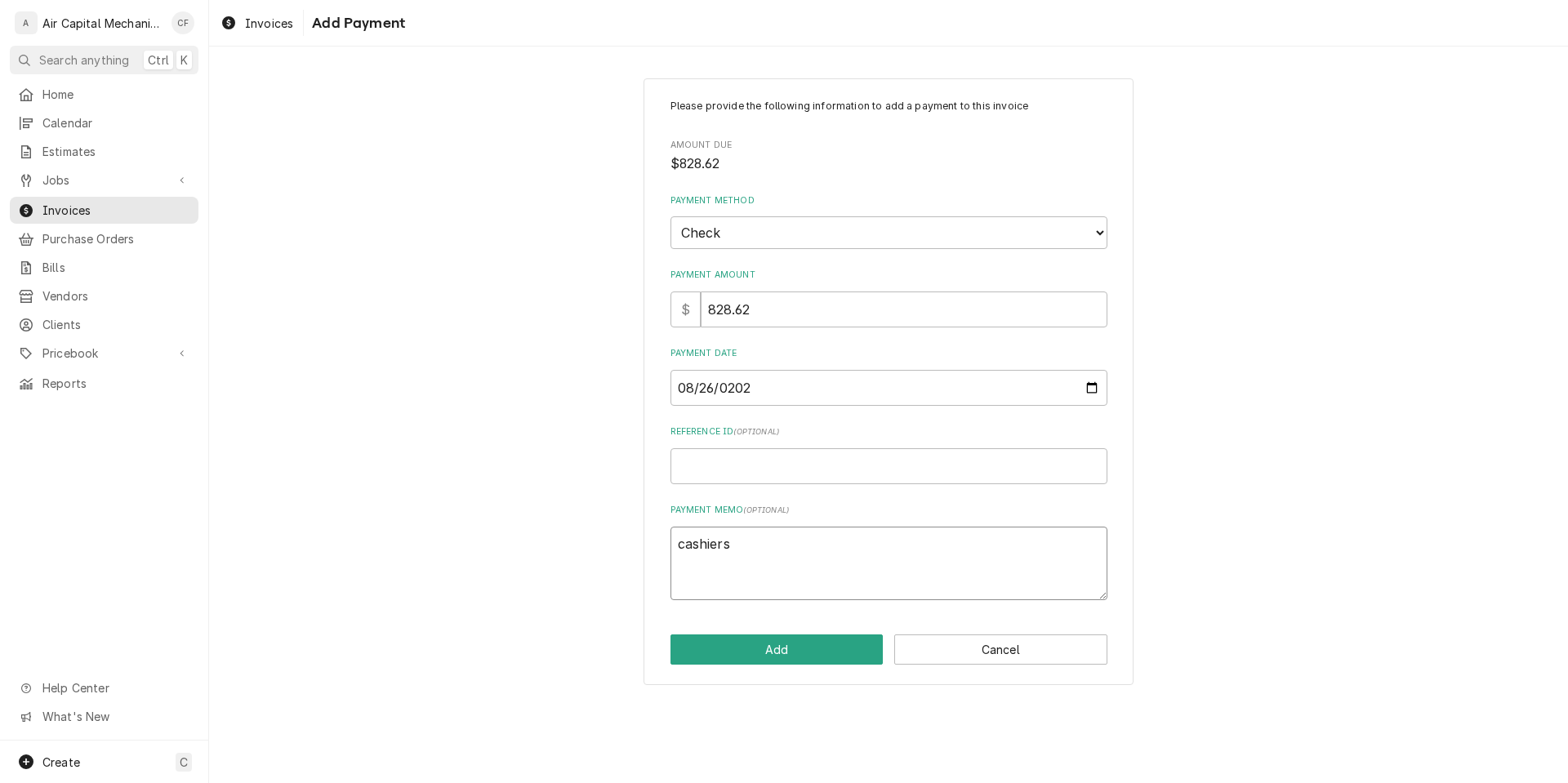
type textarea "cashiers c"
type textarea "x"
type textarea "cashiers ch"
type textarea "x"
type textarea "cashiers che"
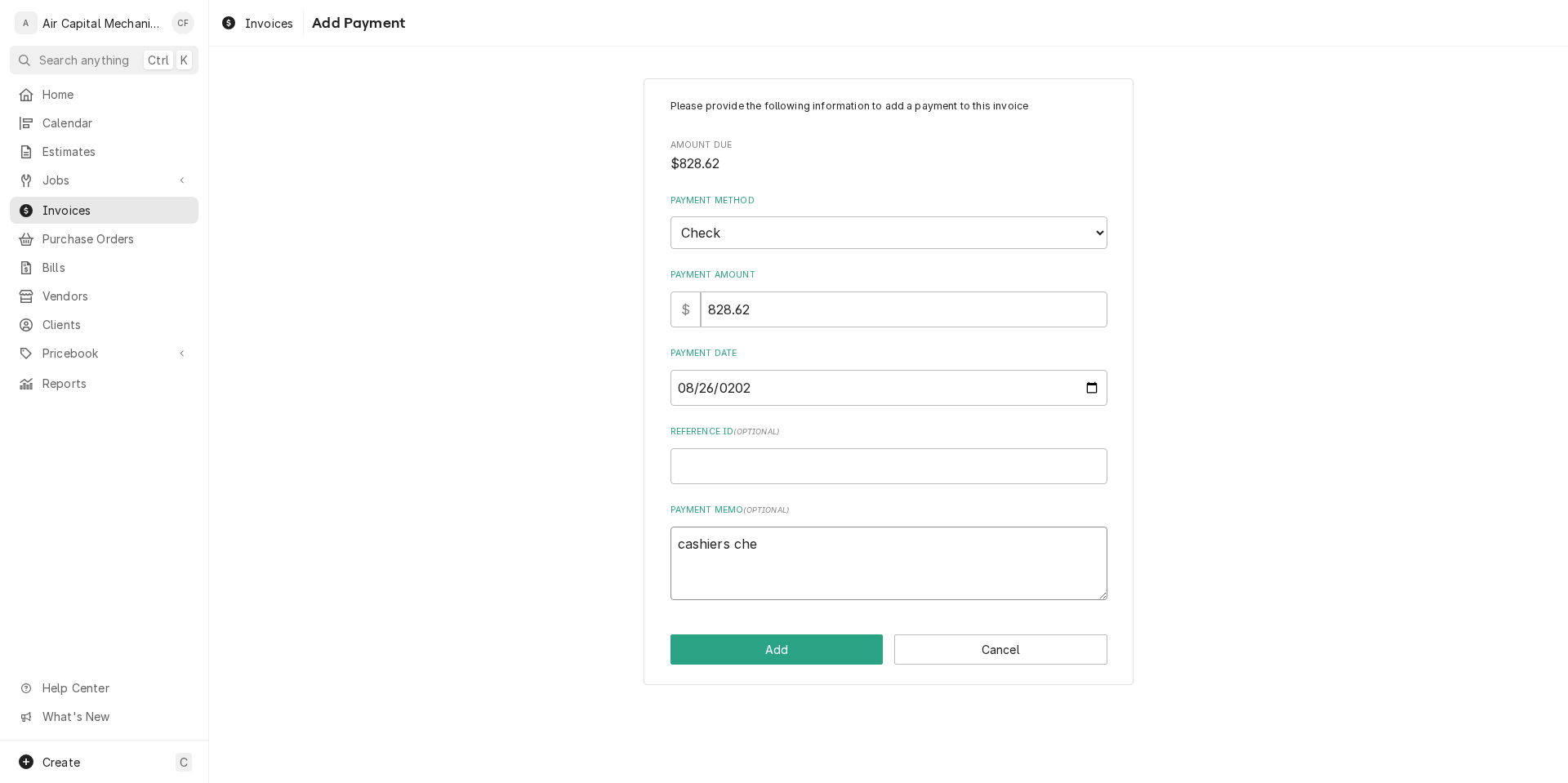
type textarea "x"
type textarea "cashiers chec"
type textarea "x"
type textarea "cashiers check"
click at [806, 651] on button "Add" at bounding box center [777, 649] width 213 height 30
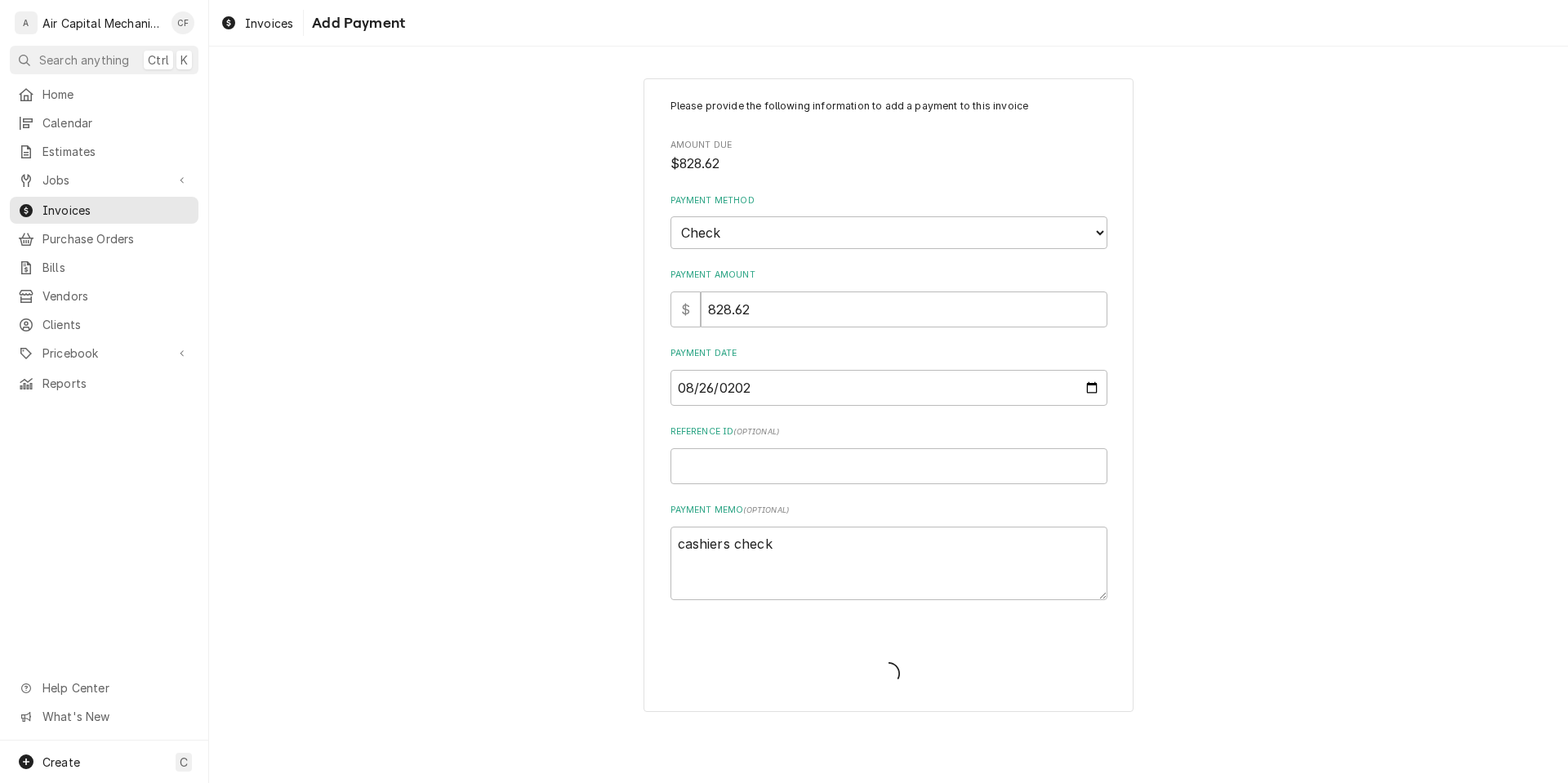
type textarea "x"
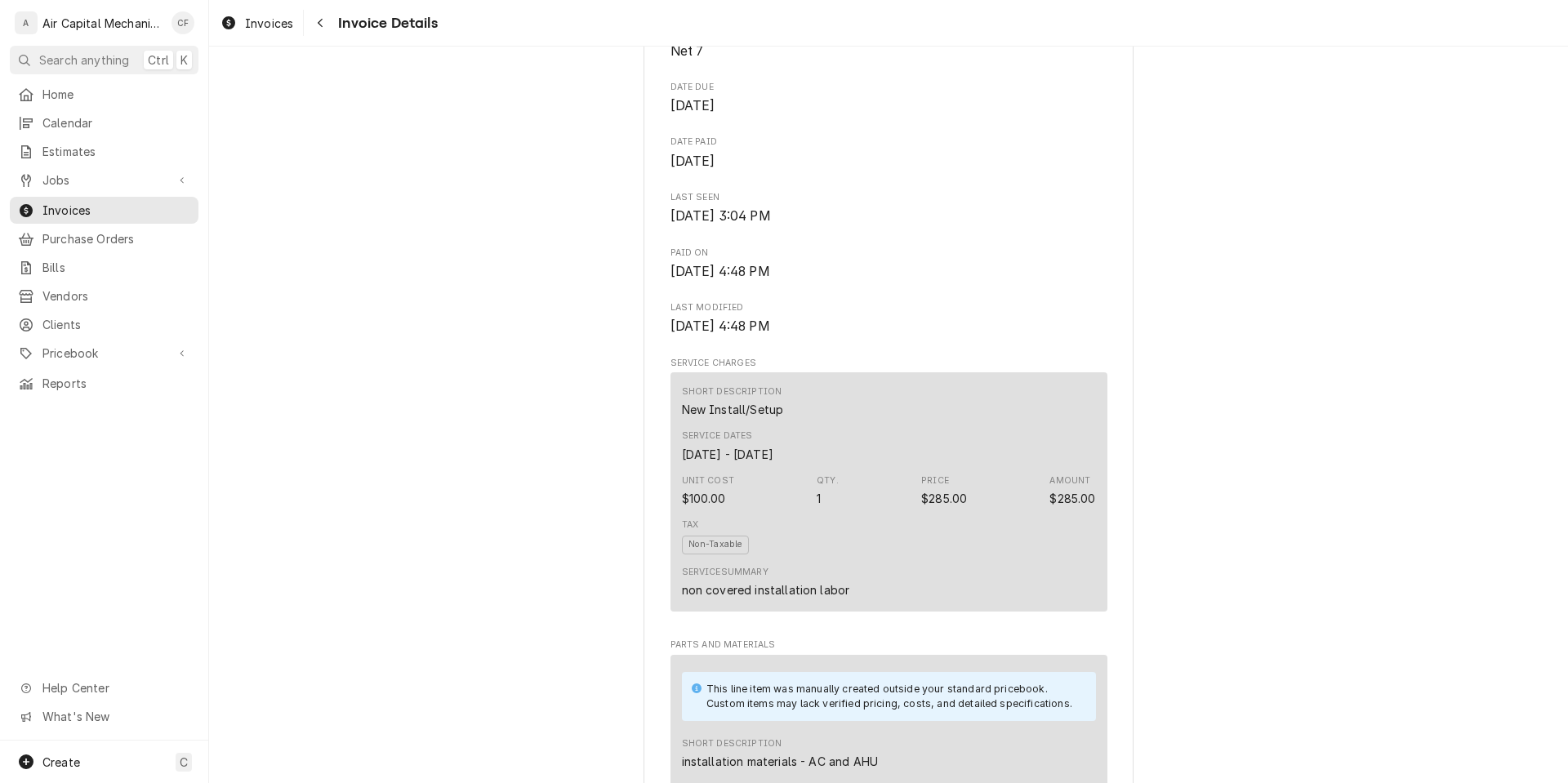
scroll to position [583, 0]
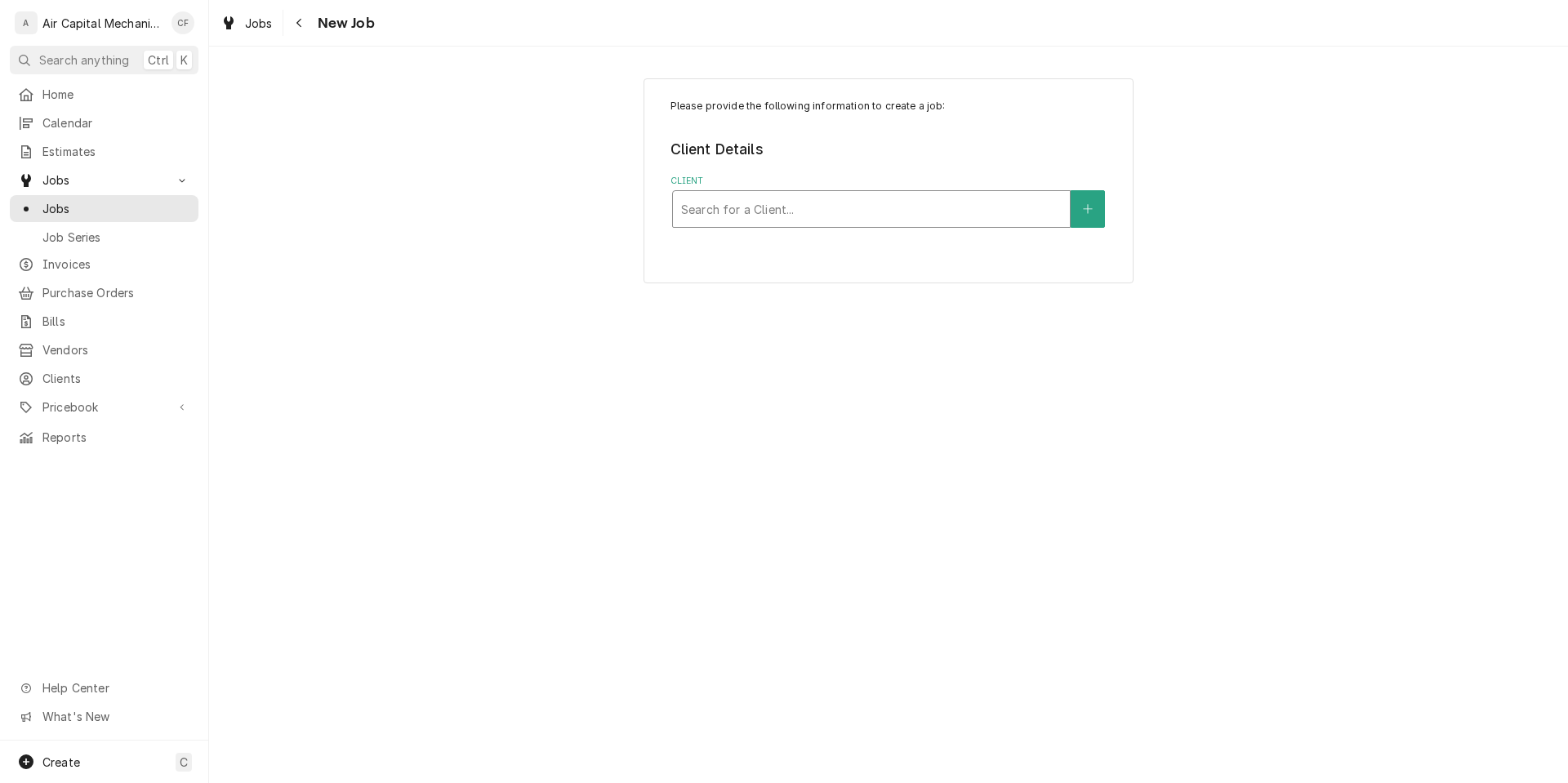
click at [859, 219] on div "Client" at bounding box center [871, 209] width 381 height 29
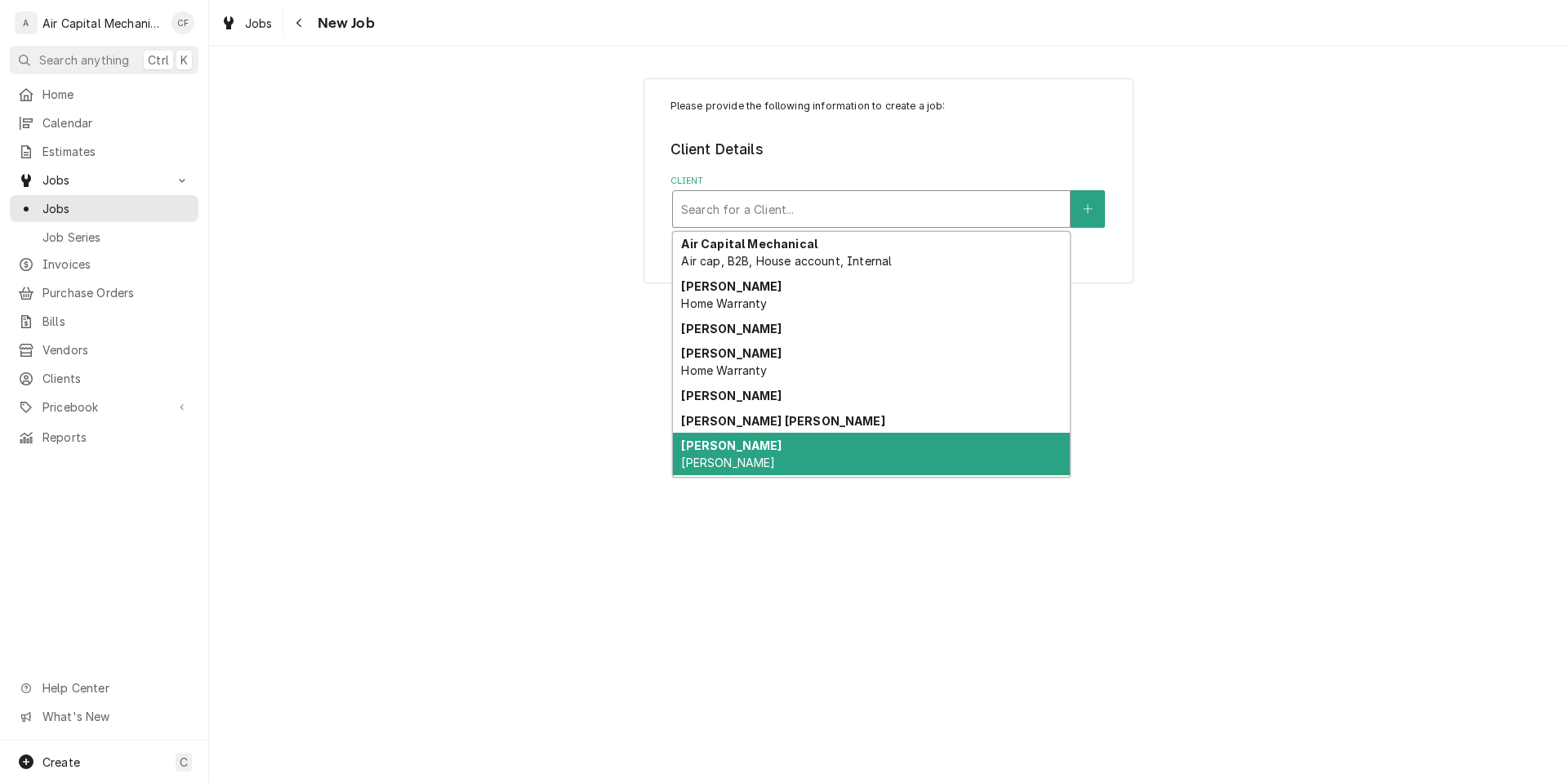
click at [820, 448] on div "[PERSON_NAME] [PERSON_NAME]" at bounding box center [871, 454] width 397 height 42
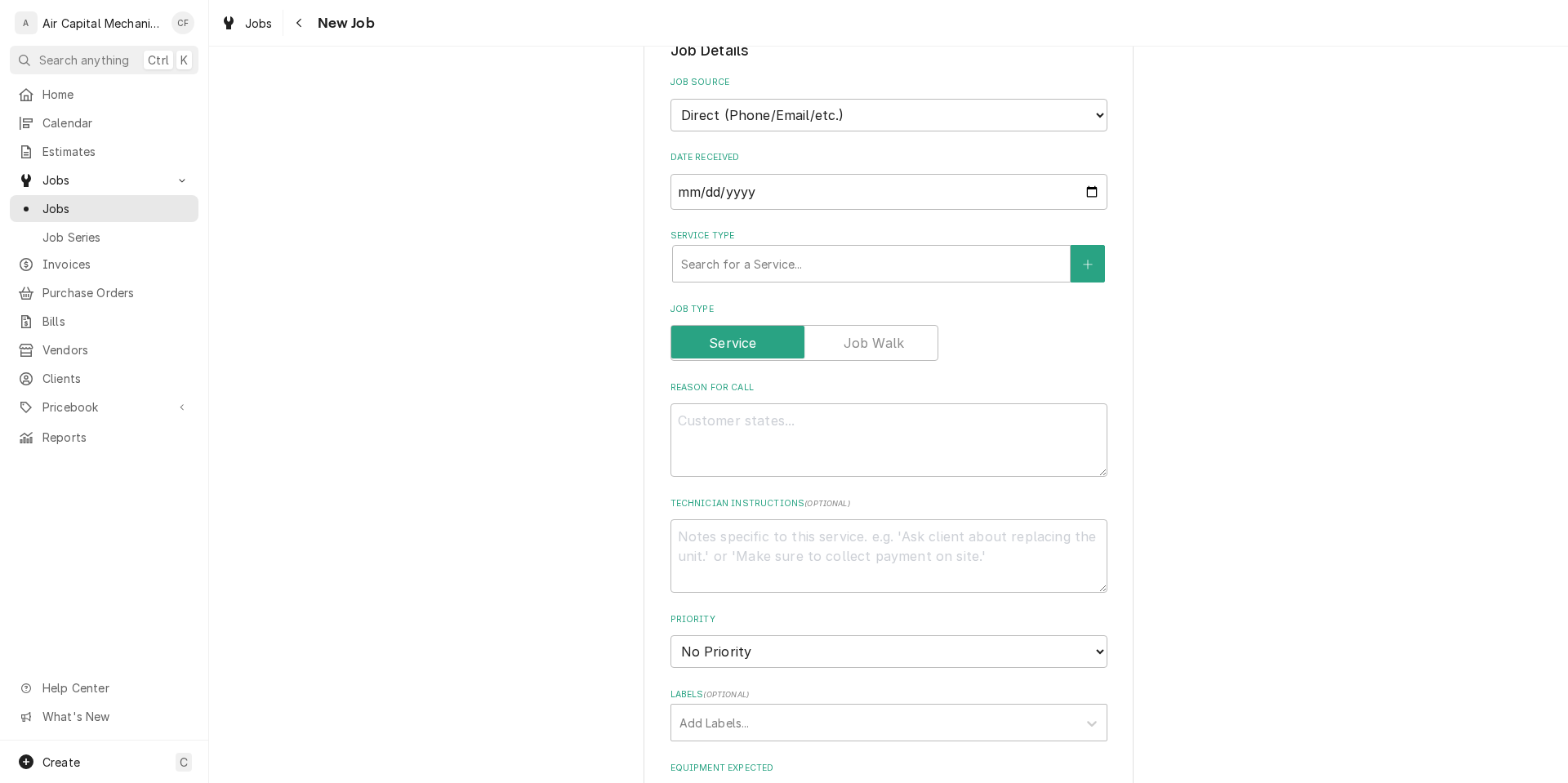
scroll to position [342, 0]
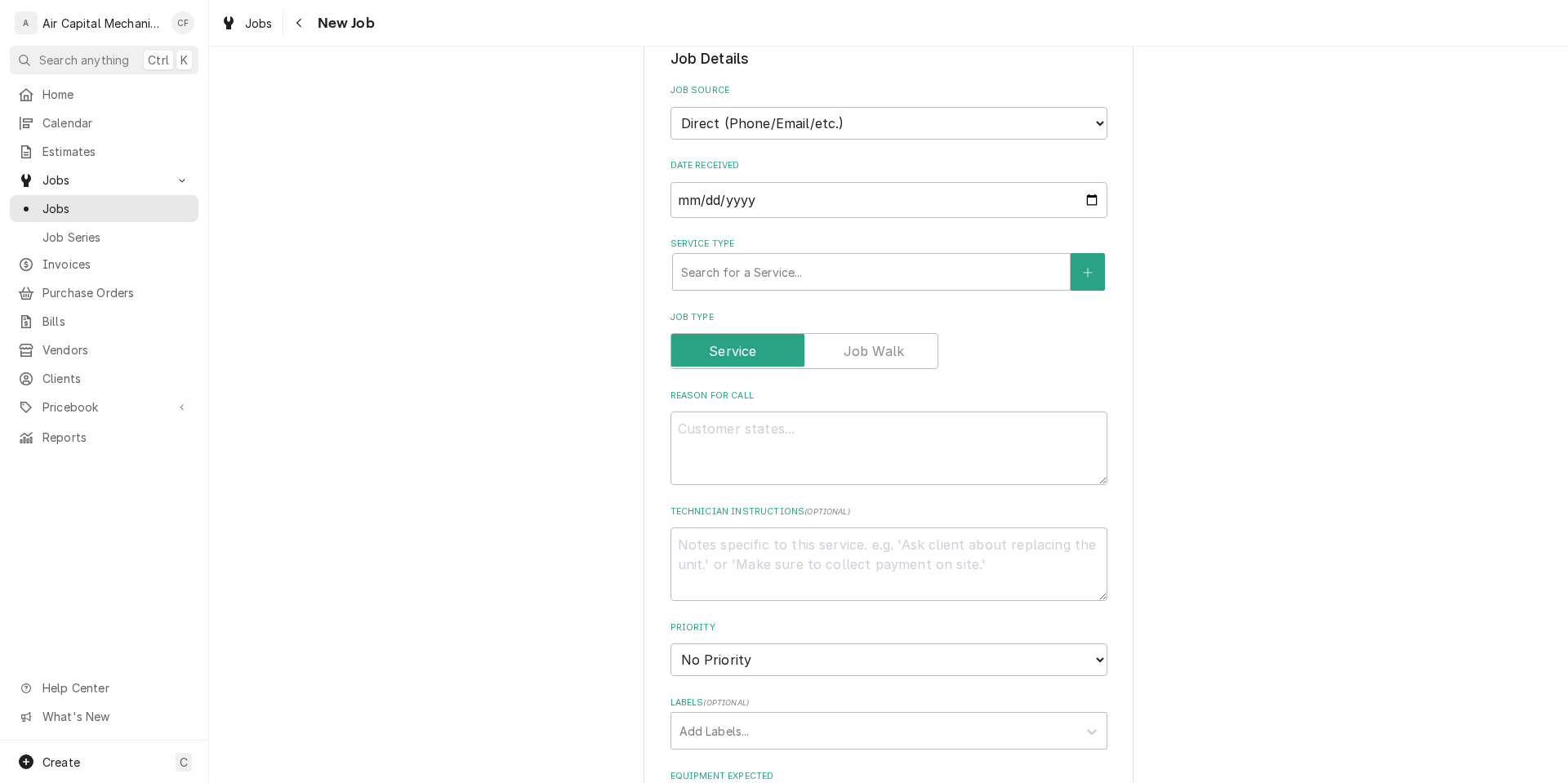
click at [810, 294] on fieldset "Job Details Job Source Direct (Phone/Email/etc.) Service Channel Other Date Rec…" at bounding box center [890, 655] width 437 height 1214
click at [816, 282] on div "Service Type" at bounding box center [871, 271] width 381 height 29
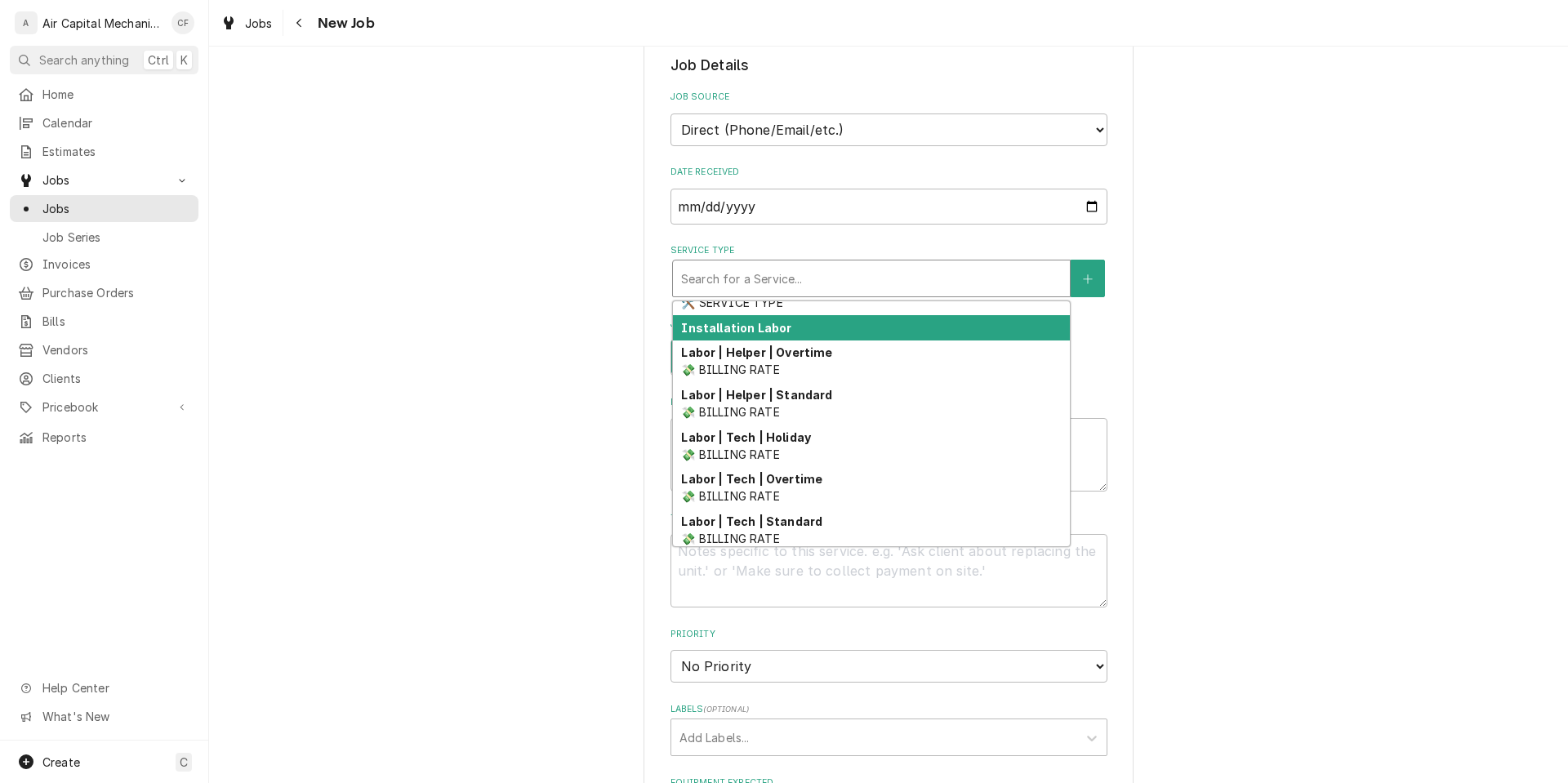
scroll to position [552, 0]
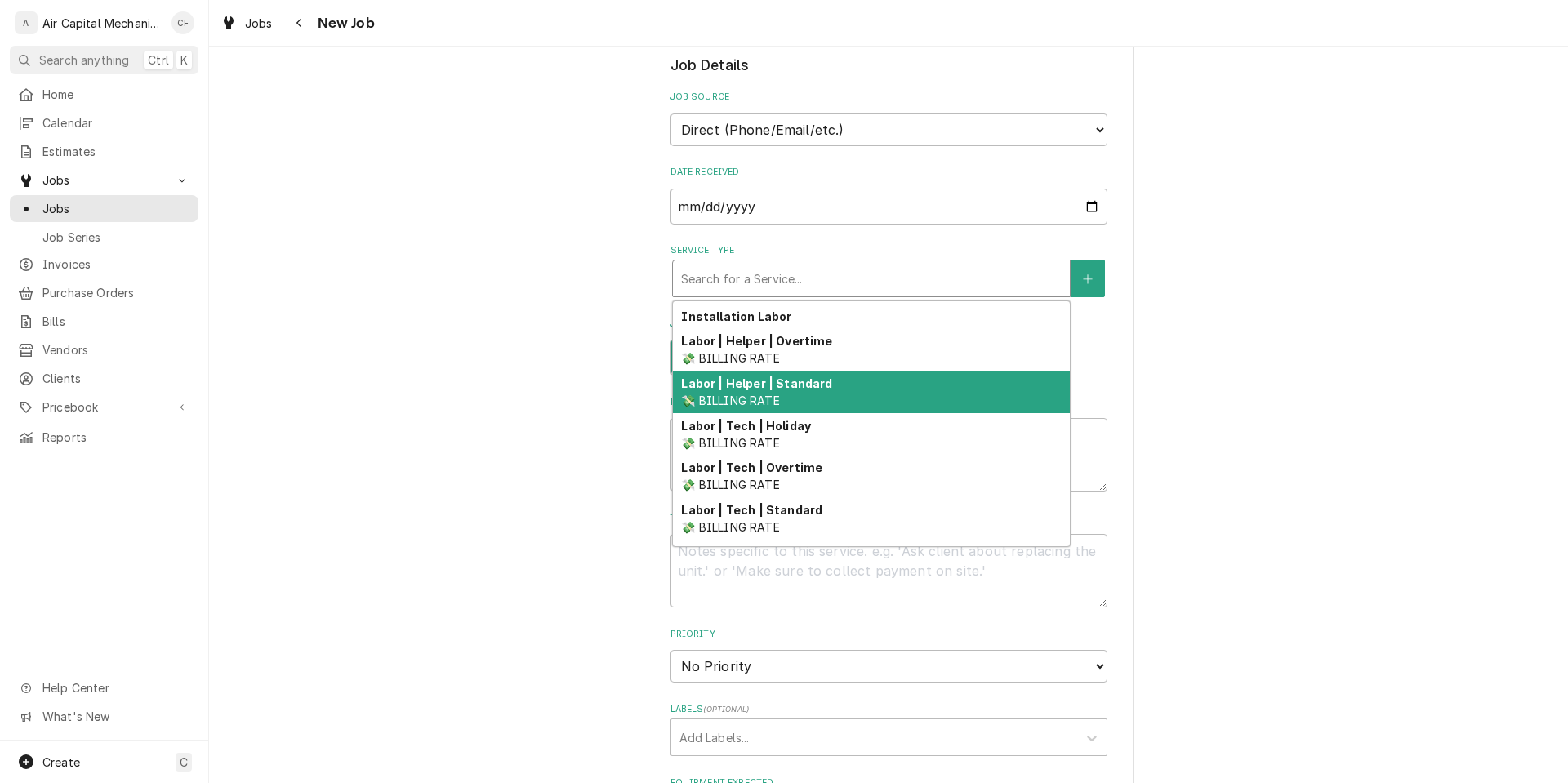
click at [877, 409] on div "Labor | Helper | Standard 💸 BILLING RATE" at bounding box center [871, 392] width 397 height 42
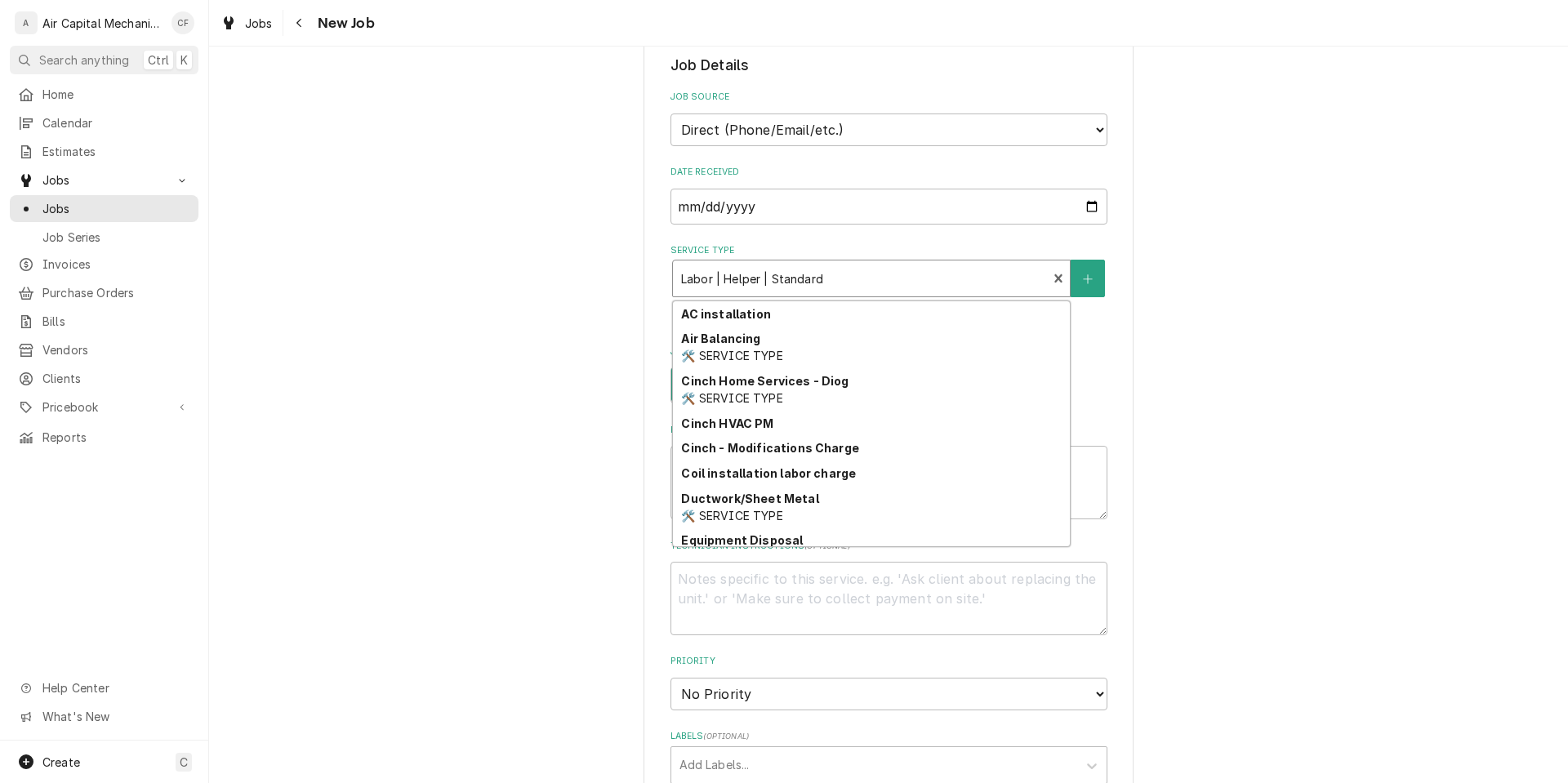
click at [767, 278] on div "Service Type" at bounding box center [860, 278] width 358 height 29
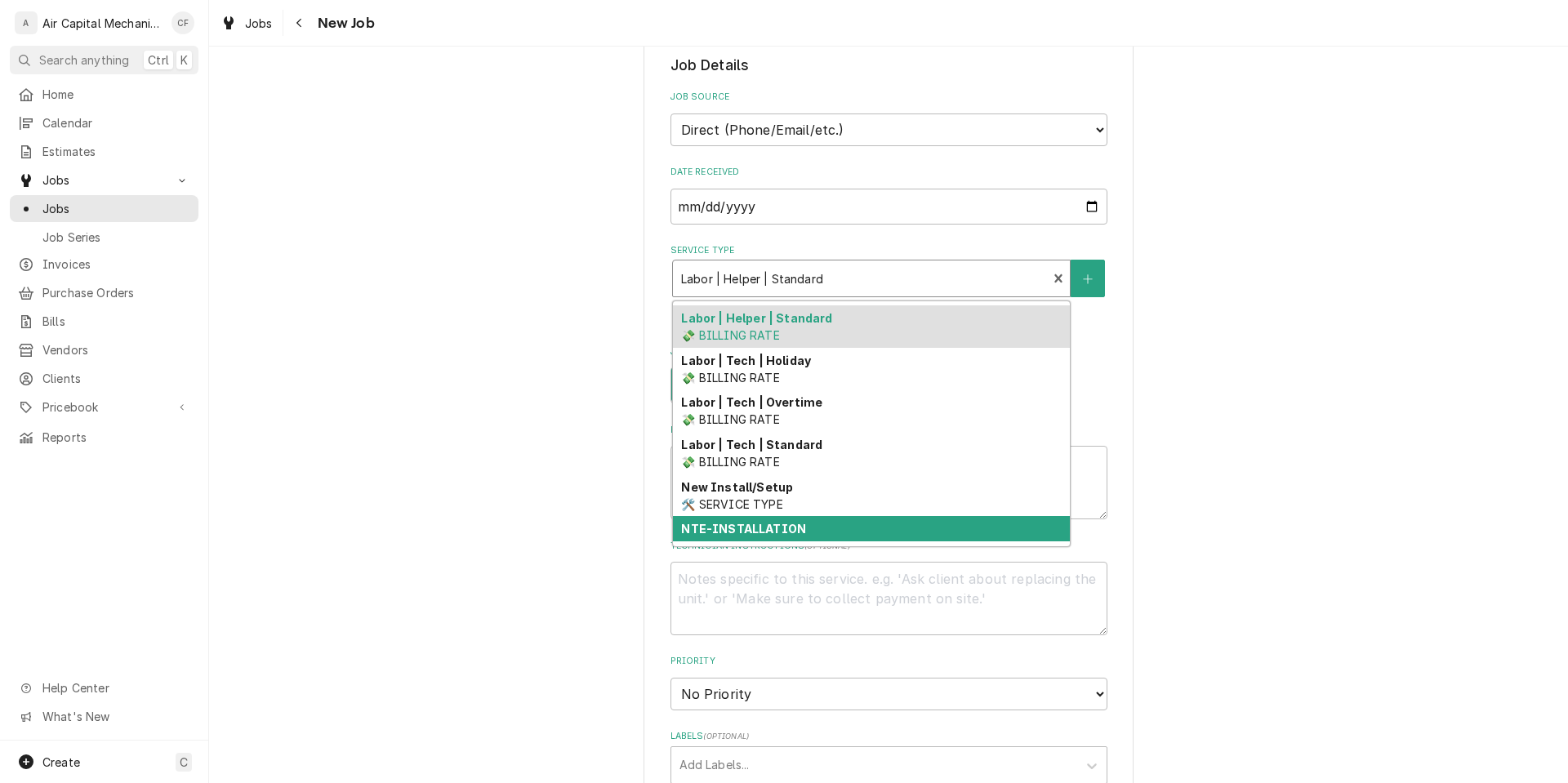
scroll to position [623, 0]
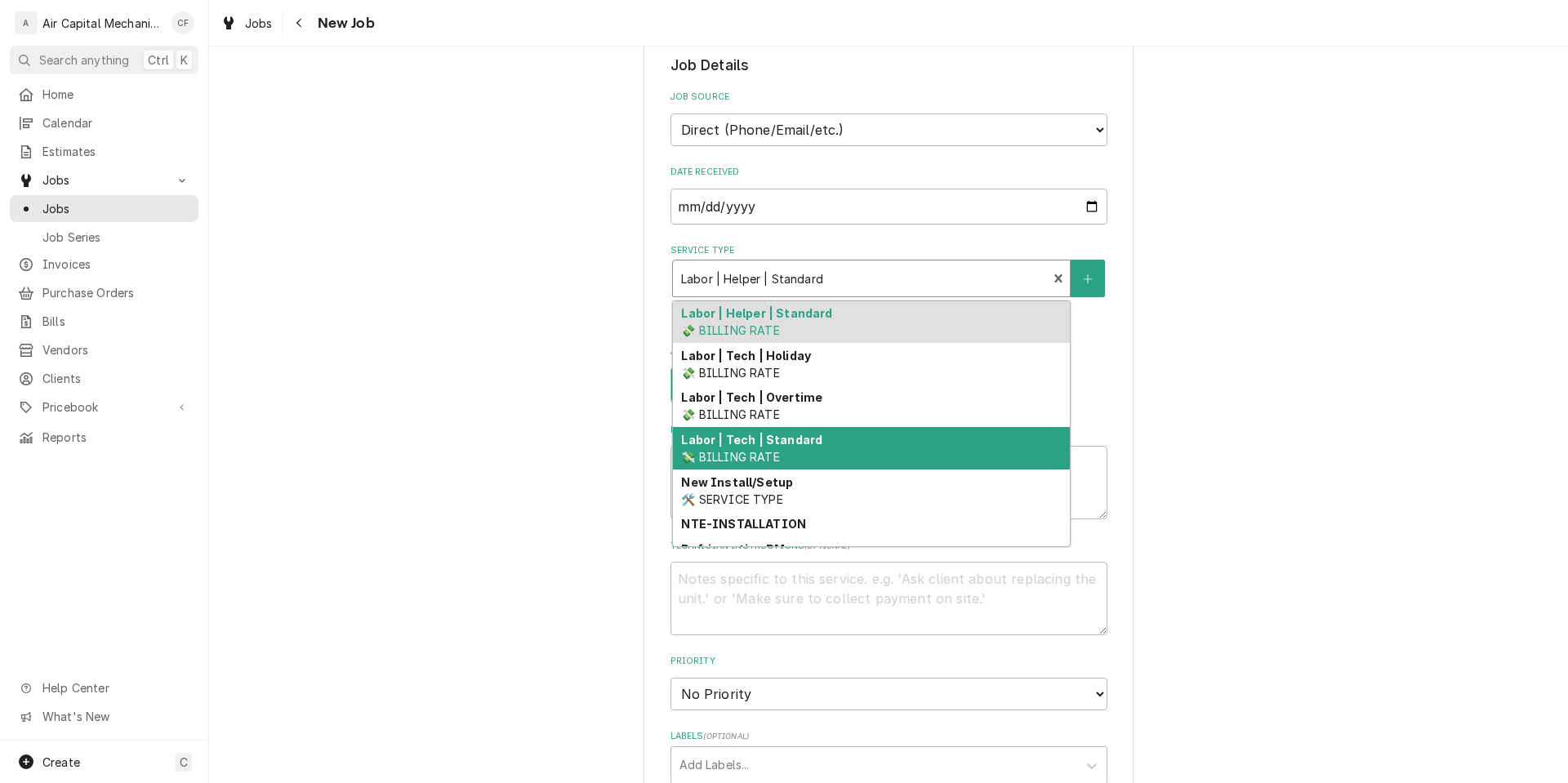
click at [864, 457] on div "Labor | Tech | Standard 💸 BILLING RATE" at bounding box center [871, 448] width 397 height 42
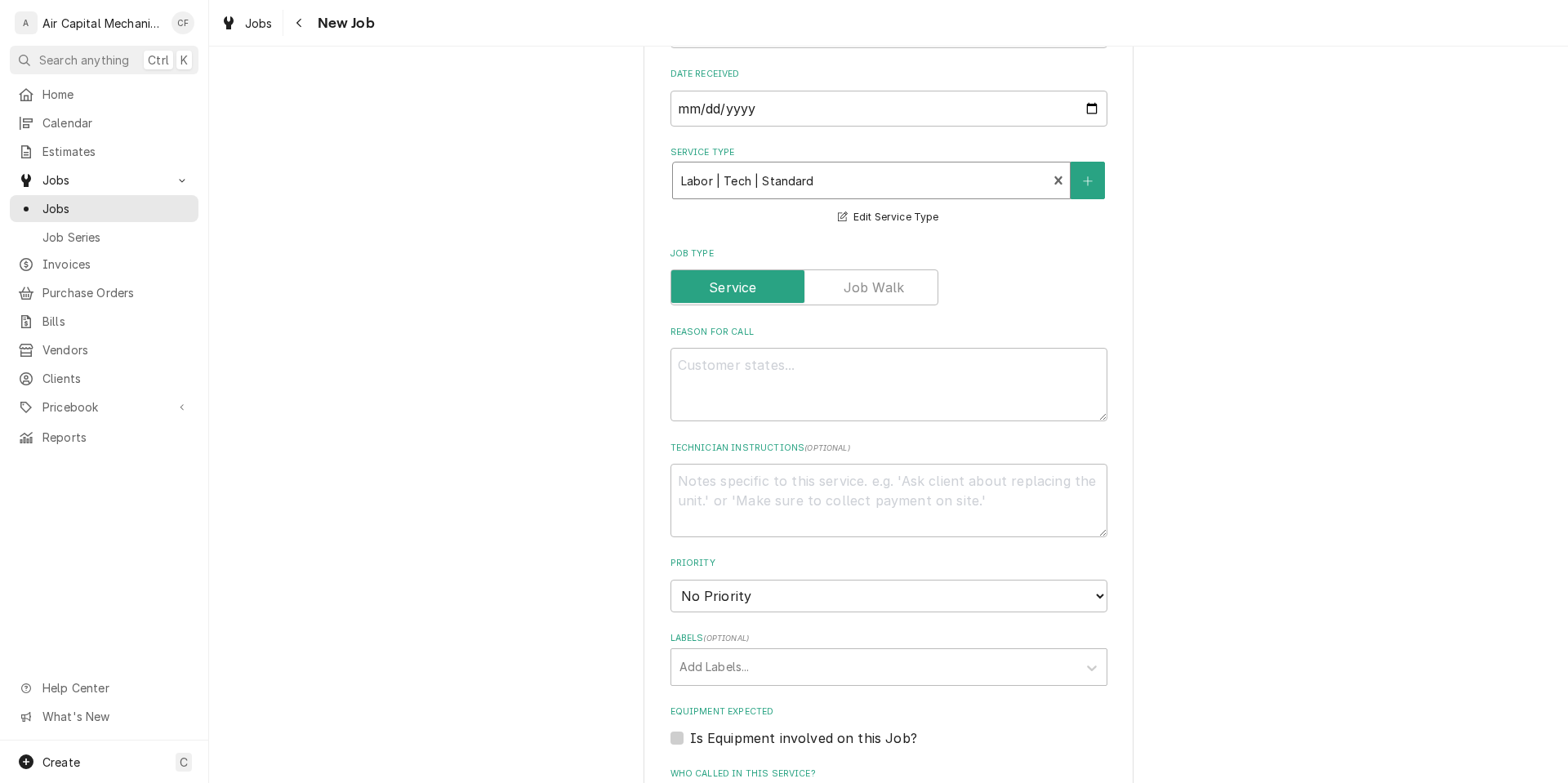
scroll to position [441, 0]
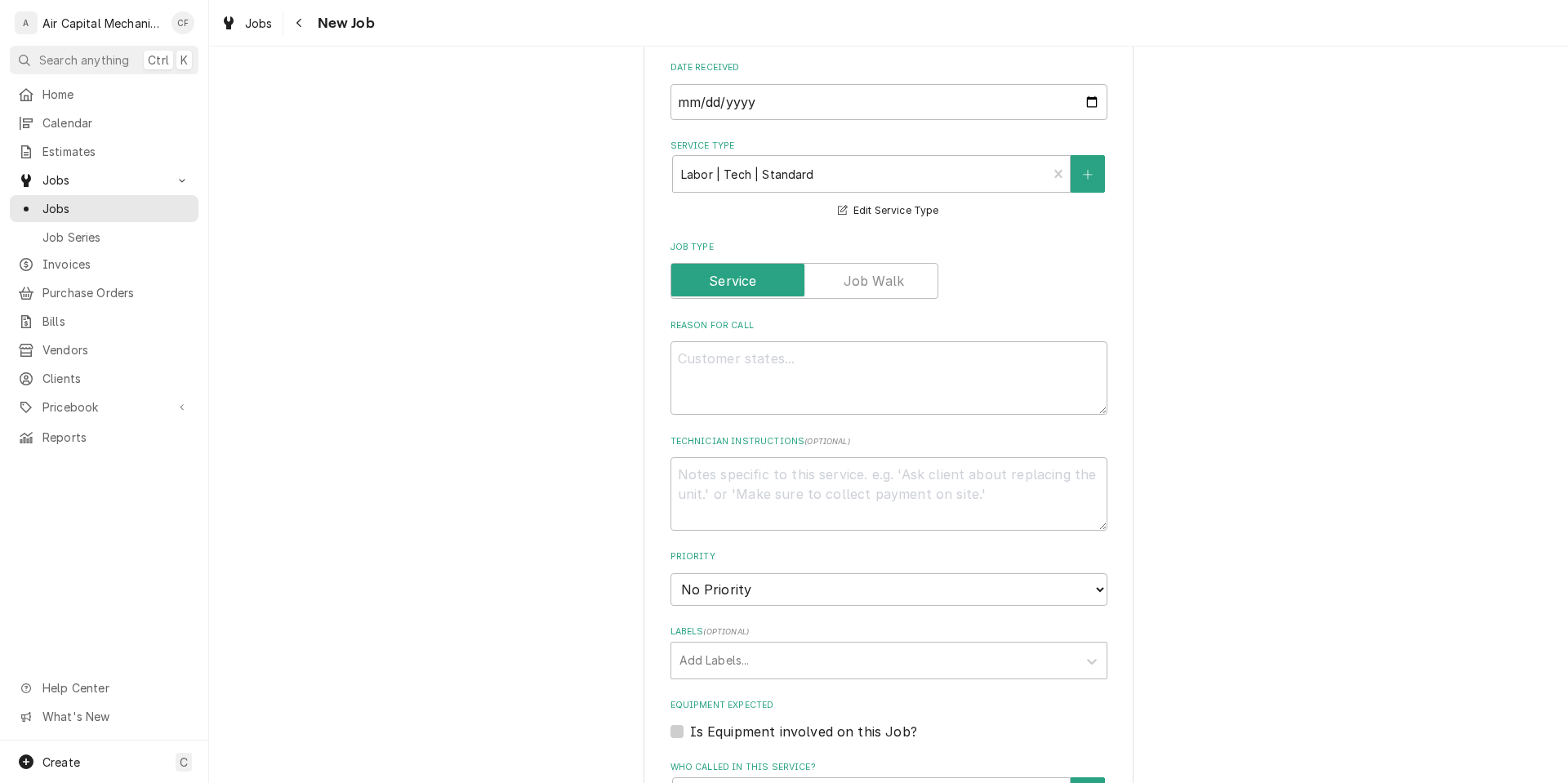
click at [835, 337] on div "Reason For Call" at bounding box center [890, 367] width 437 height 96
click at [827, 367] on textarea "Reason For Call" at bounding box center [890, 378] width 437 height 73
type textarea "x"
type textarea "a"
type textarea "x"
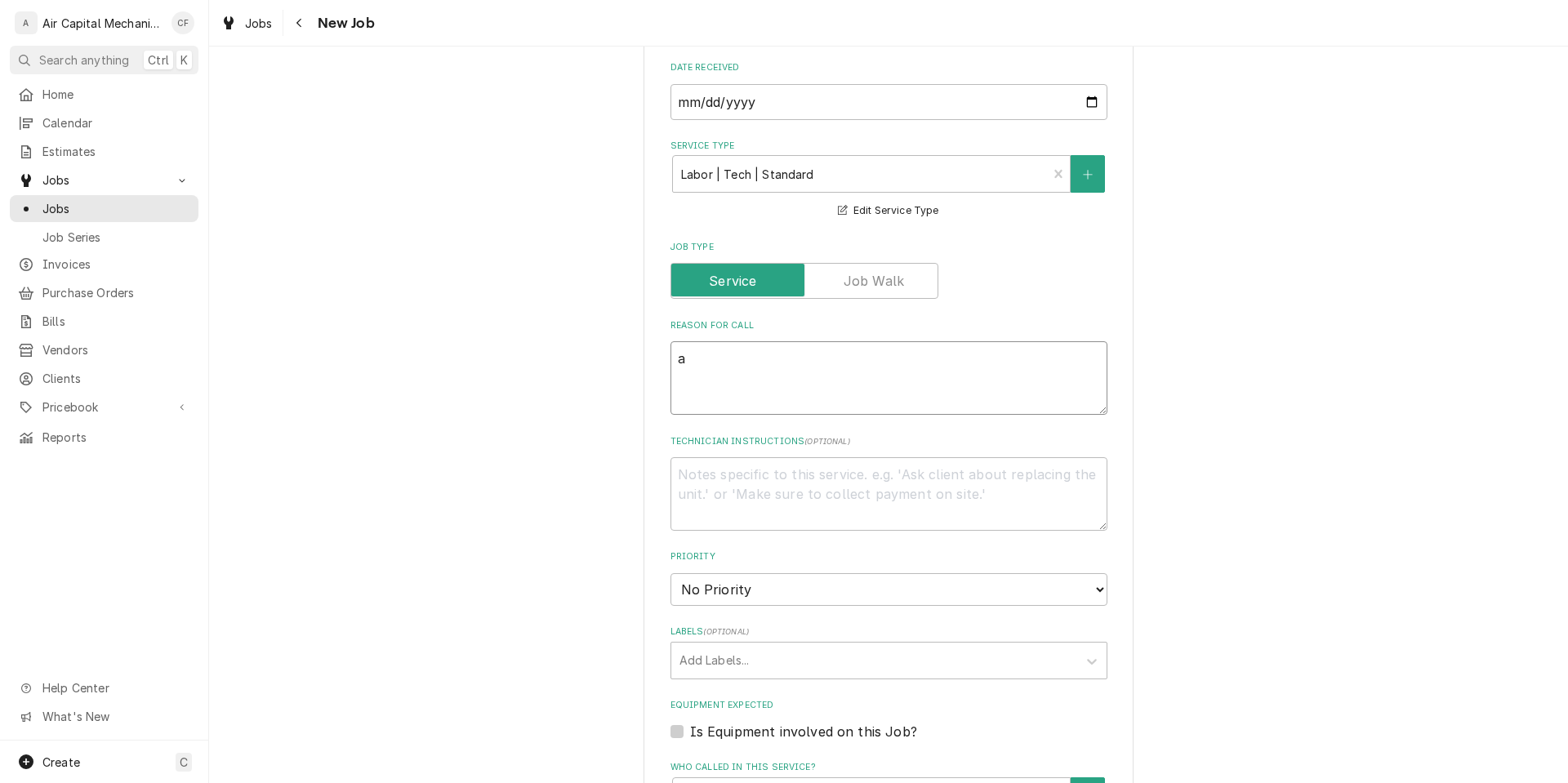
type textarea "ai"
type textarea "x"
type textarea "air"
type textarea "x"
type textarea "air"
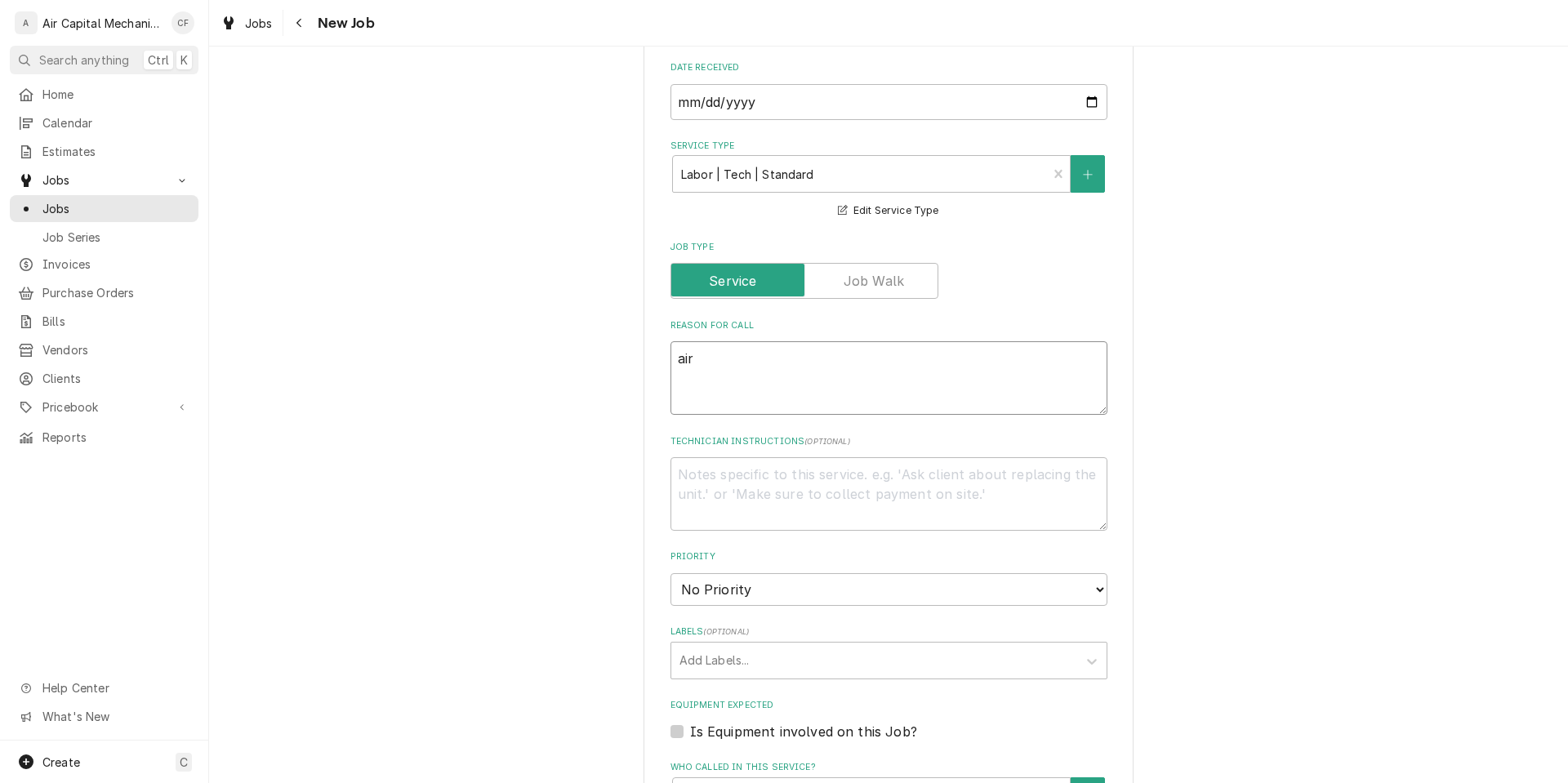
type textarea "x"
type textarea "air c"
type textarea "x"
type textarea "air co"
type textarea "x"
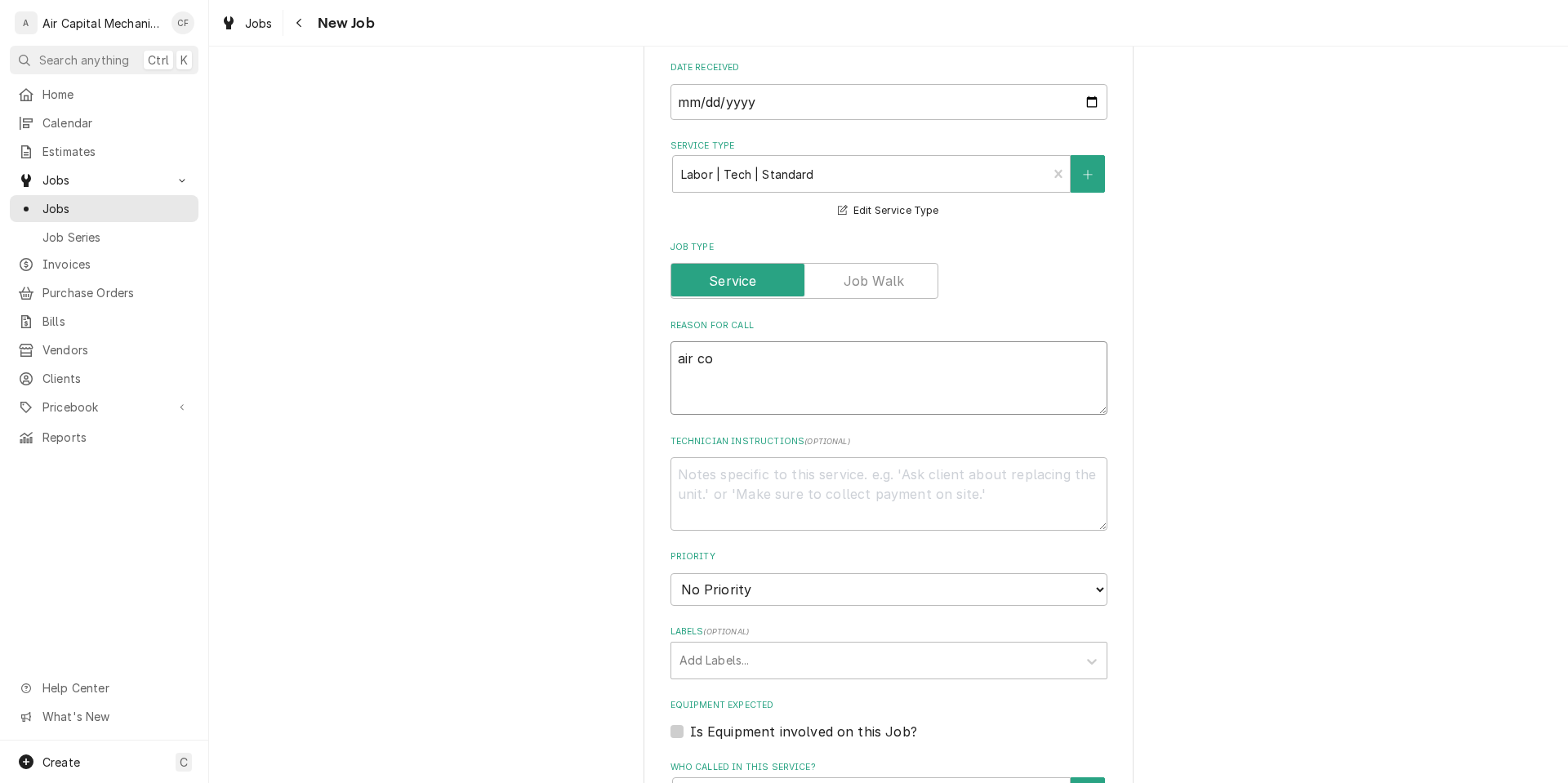
type textarea "air con"
type textarea "x"
type textarea "air cond"
type textarea "x"
type textarea "air condi"
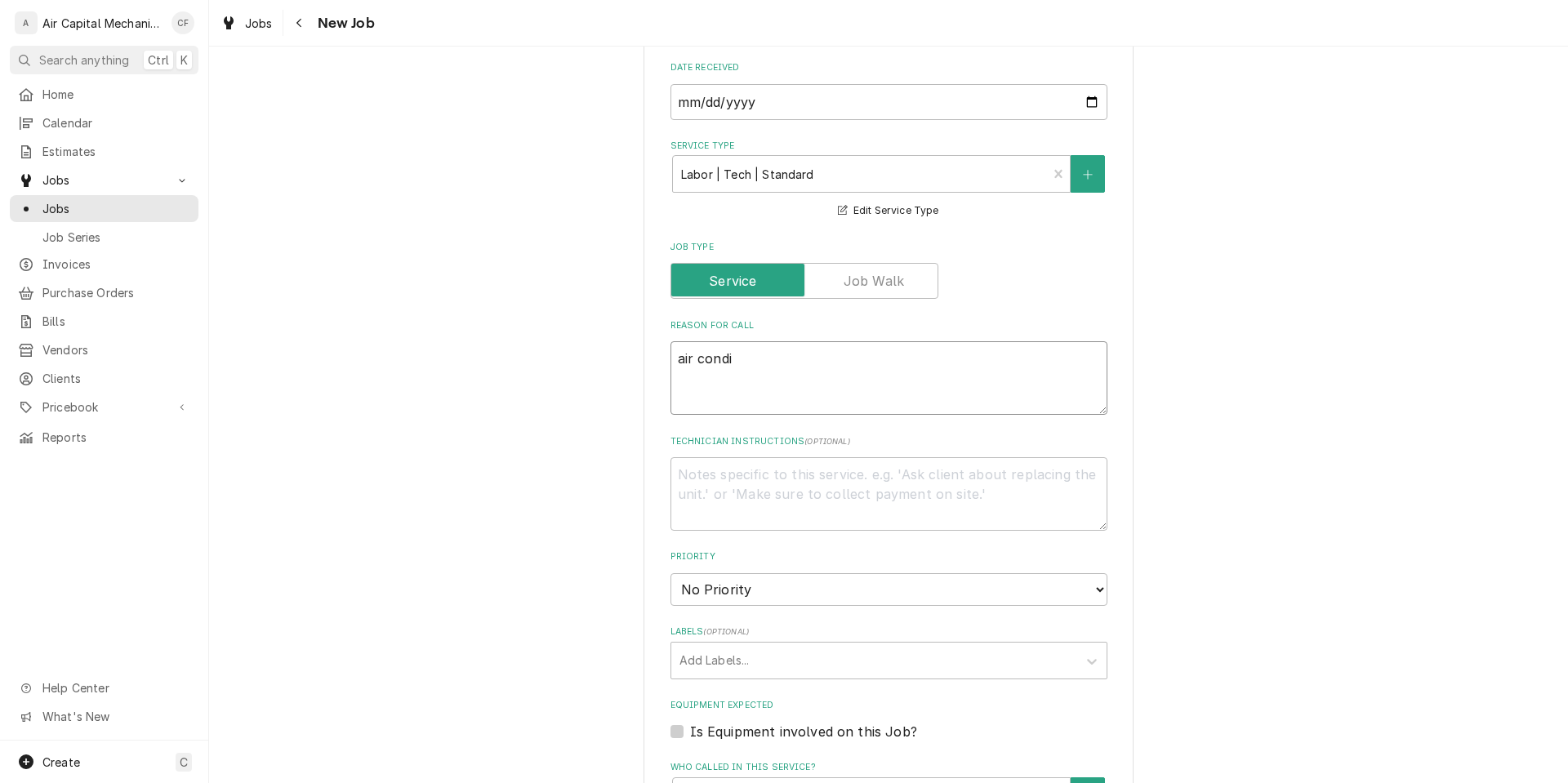
type textarea "x"
type textarea "air condit"
type textarea "x"
type textarea "air conditi"
type textarea "x"
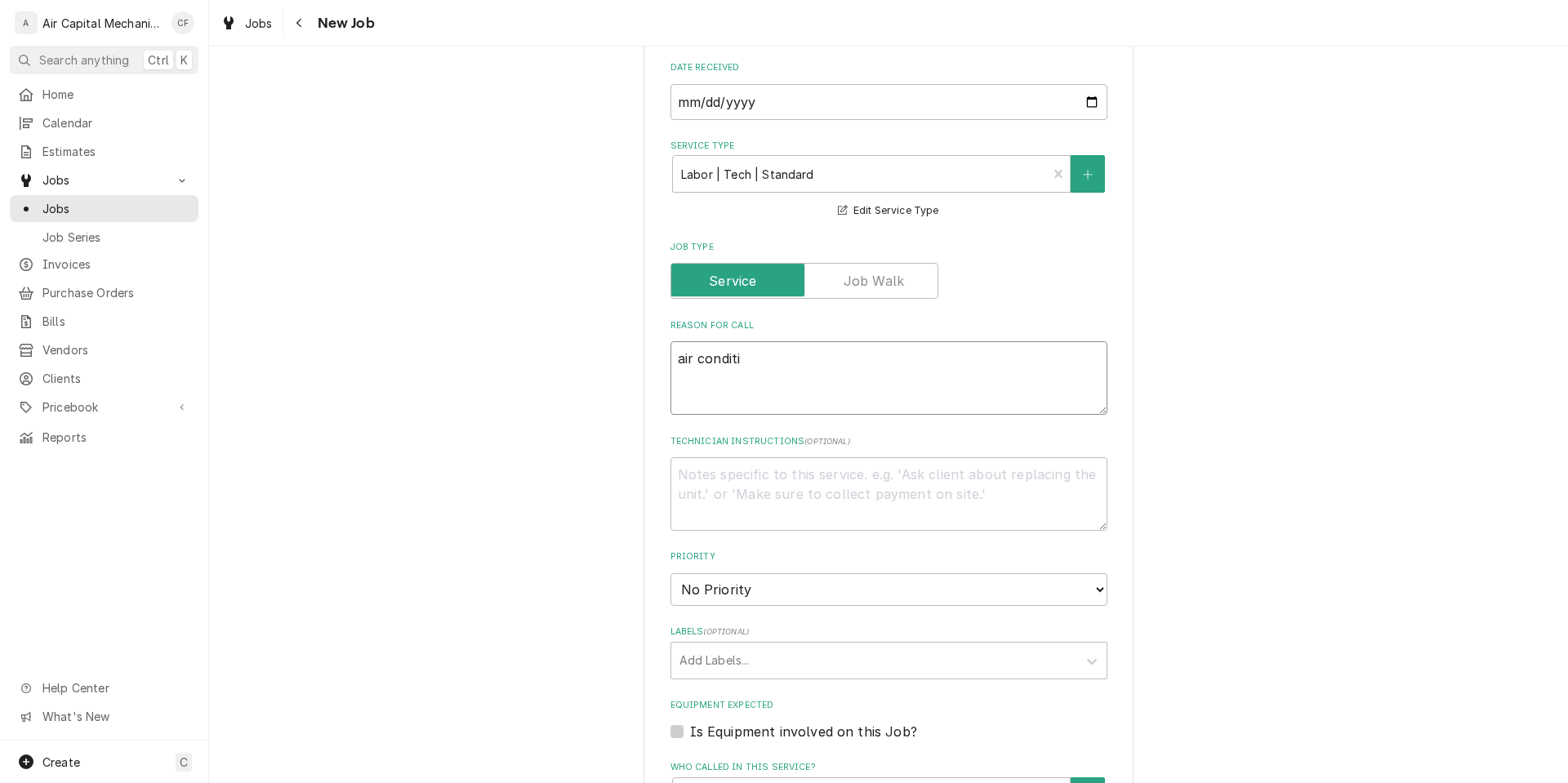
type textarea "air conditio"
type textarea "x"
type textarea "air condition"
type textarea "x"
type textarea "air conditioner"
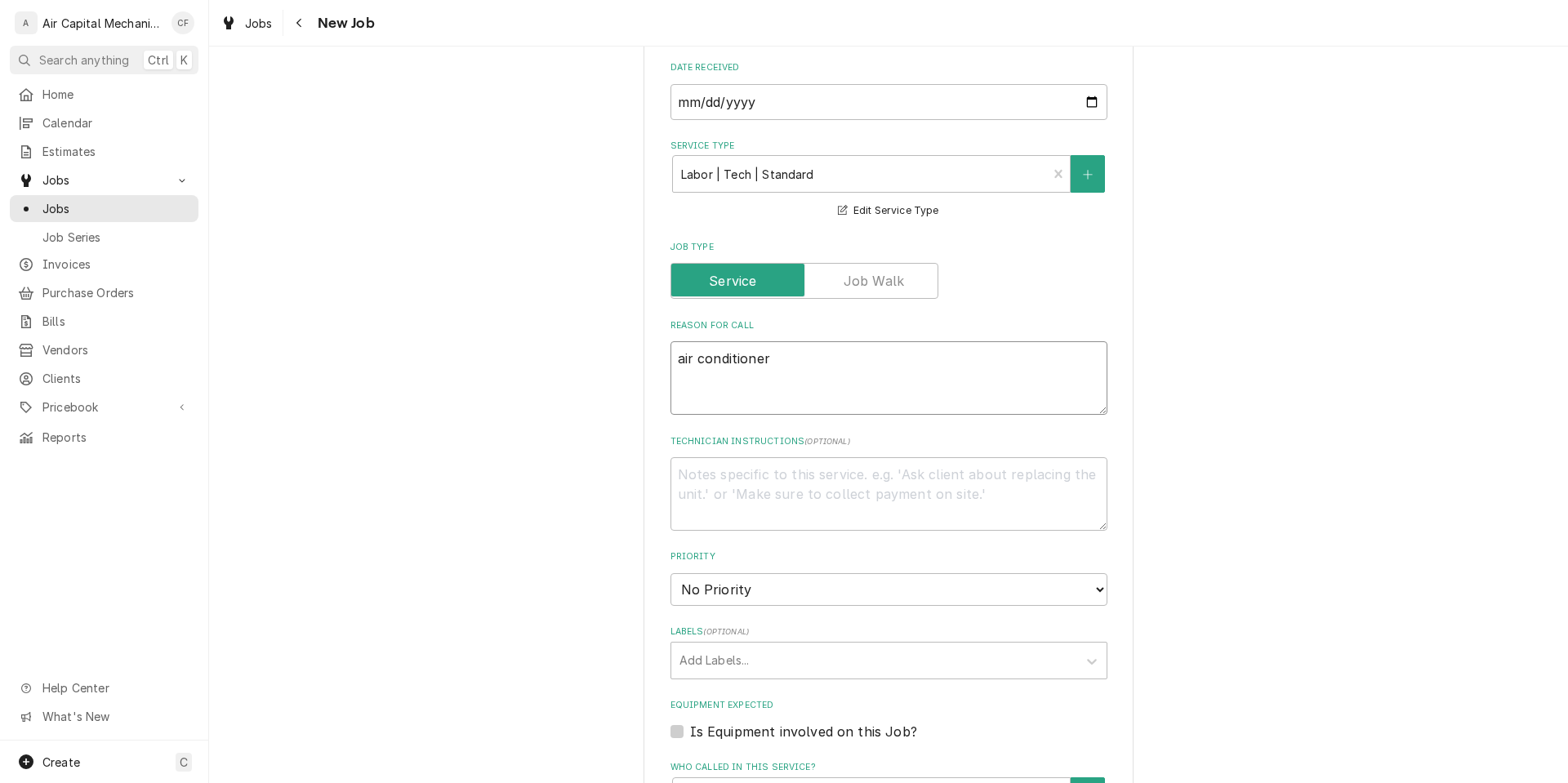
type textarea "x"
type textarea "air conditioner"
type textarea "x"
type textarea "air conditioner s"
type textarea "x"
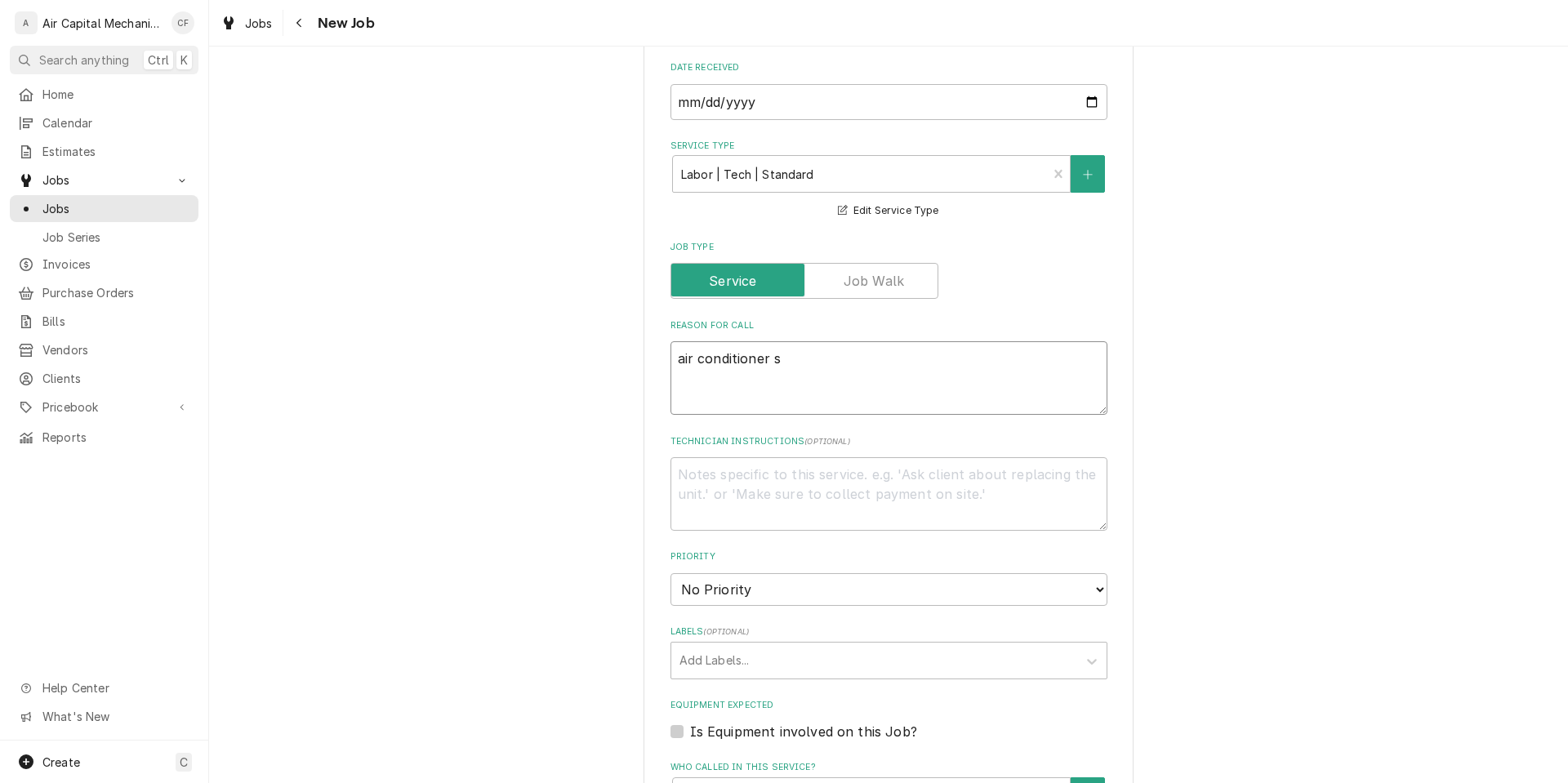
type textarea "air conditioner sy"
type textarea "x"
type textarea "air conditioner sys"
type textarea "x"
type textarea "air conditioner syst"
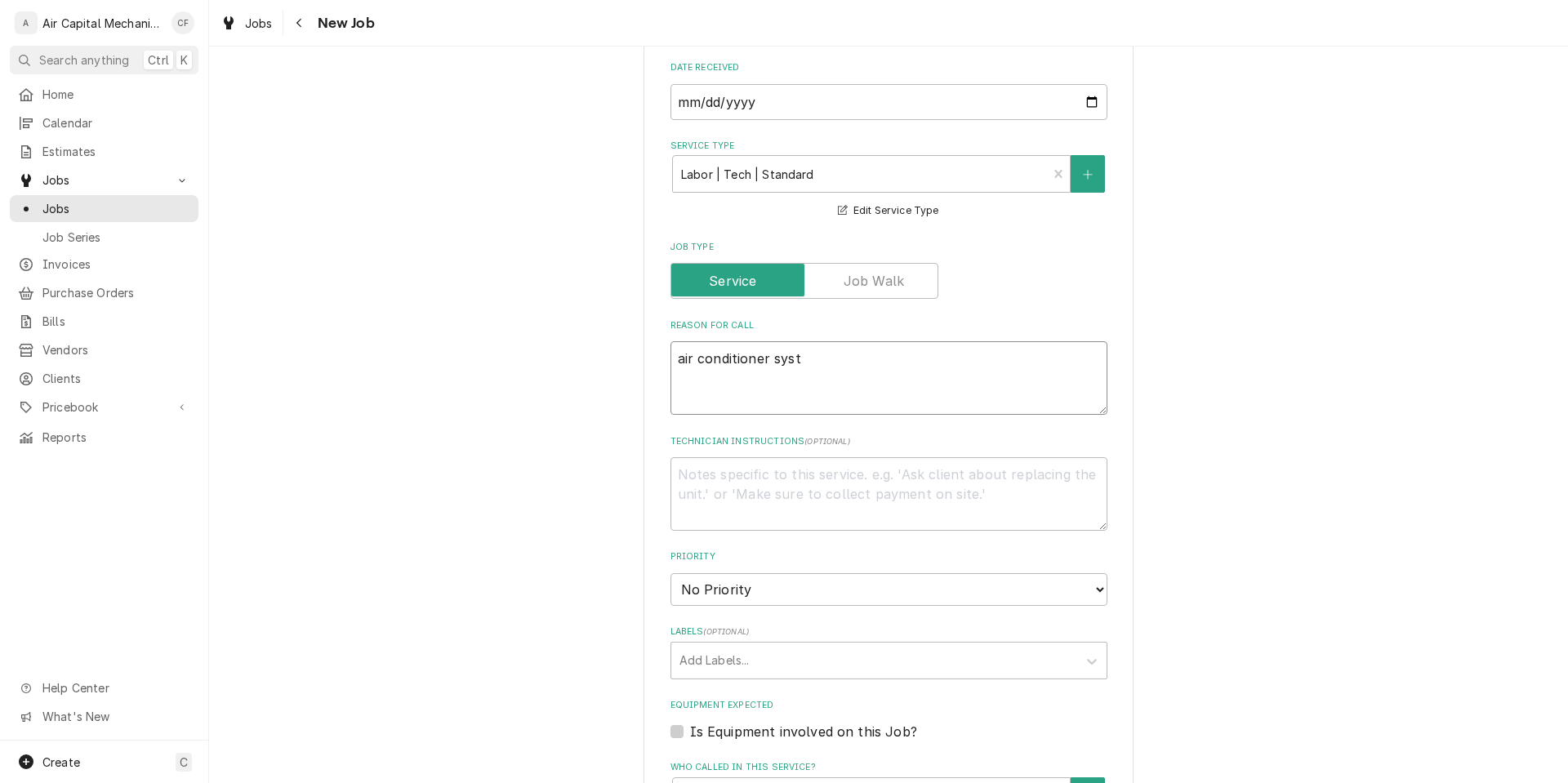
type textarea "x"
type textarea "air conditioner syste"
type textarea "x"
type textarea "air conditioner system"
type textarea "x"
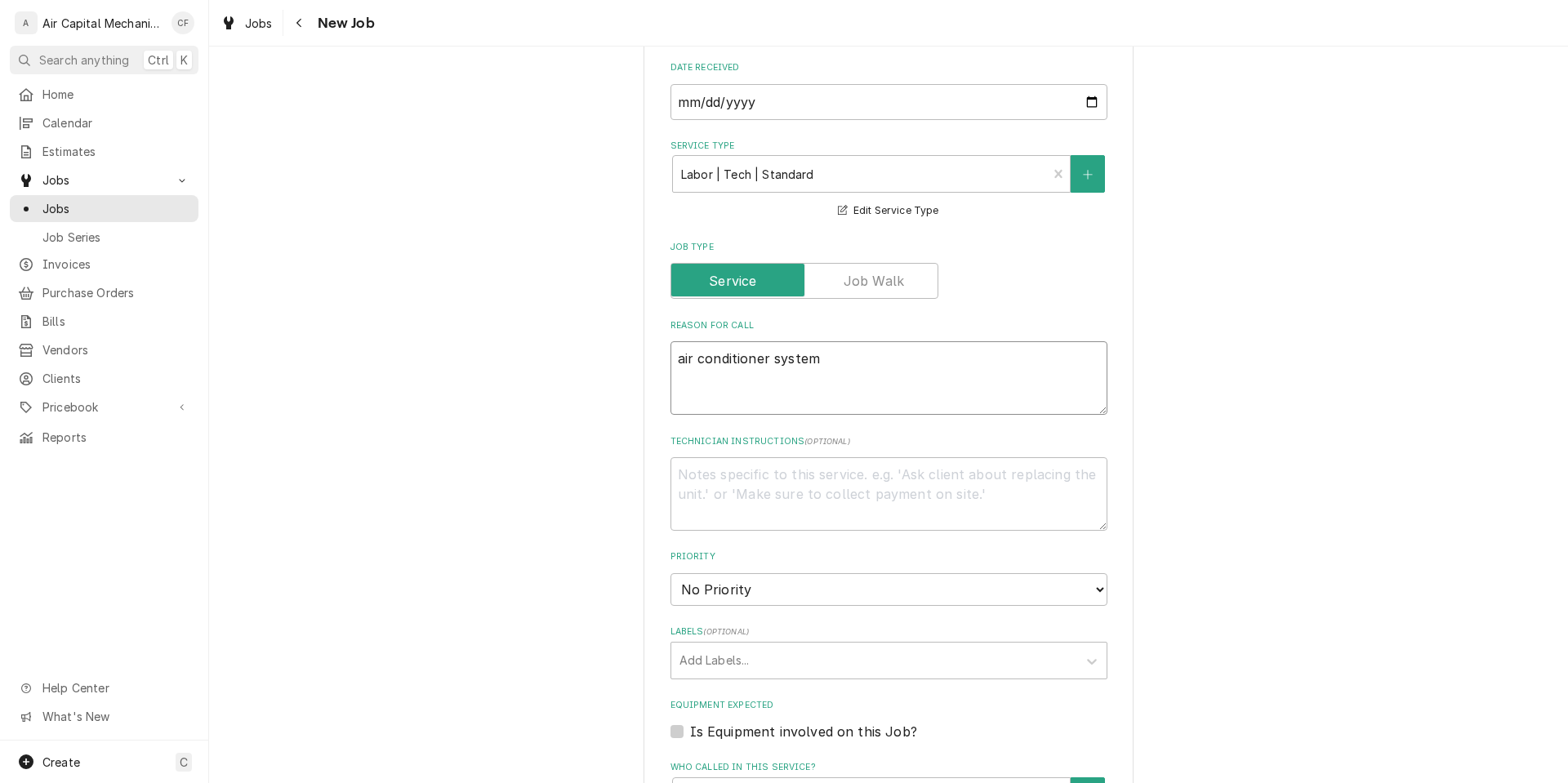
type textarea "air conditioner system"
type textarea "x"
type textarea "air conditioner system n"
type textarea "x"
type textarea "air conditioner system no"
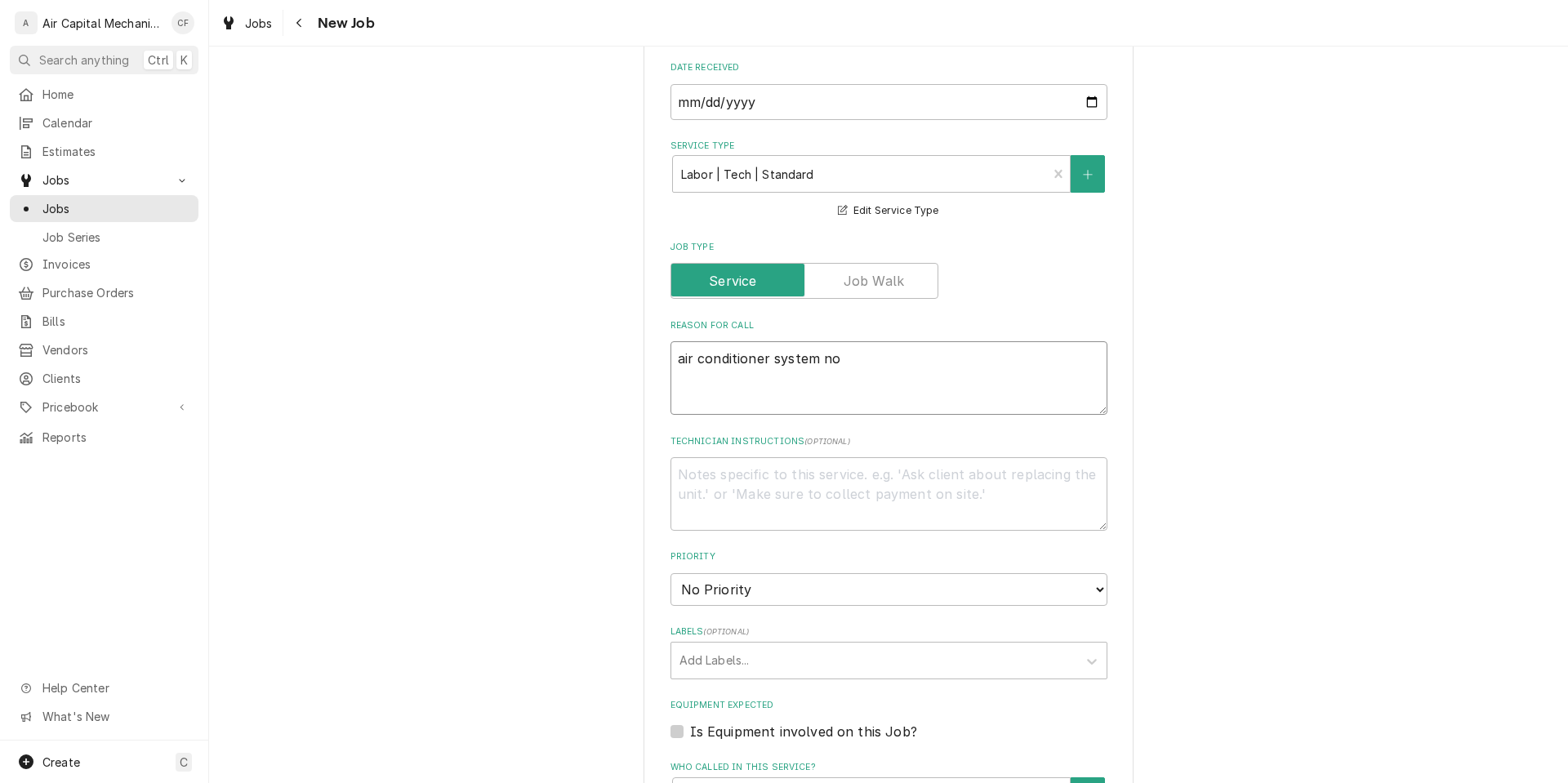
type textarea "x"
type textarea "air conditioner system not"
type textarea "x"
type textarea "air conditioner system not"
type textarea "x"
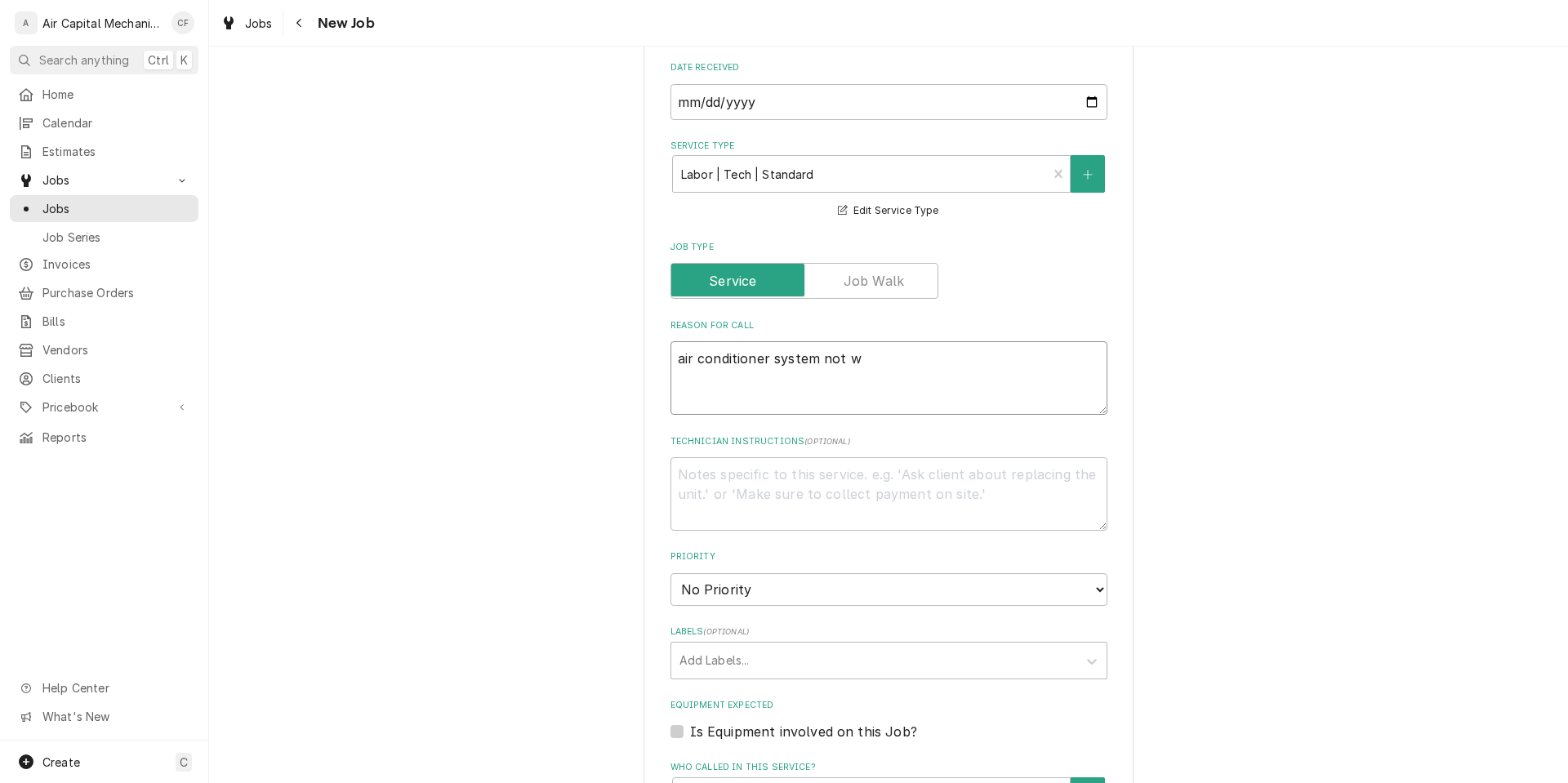
type textarea "air conditioner system not wo"
type textarea "x"
type textarea "air conditioner system not work"
type textarea "x"
type textarea "air conditioner system not worki"
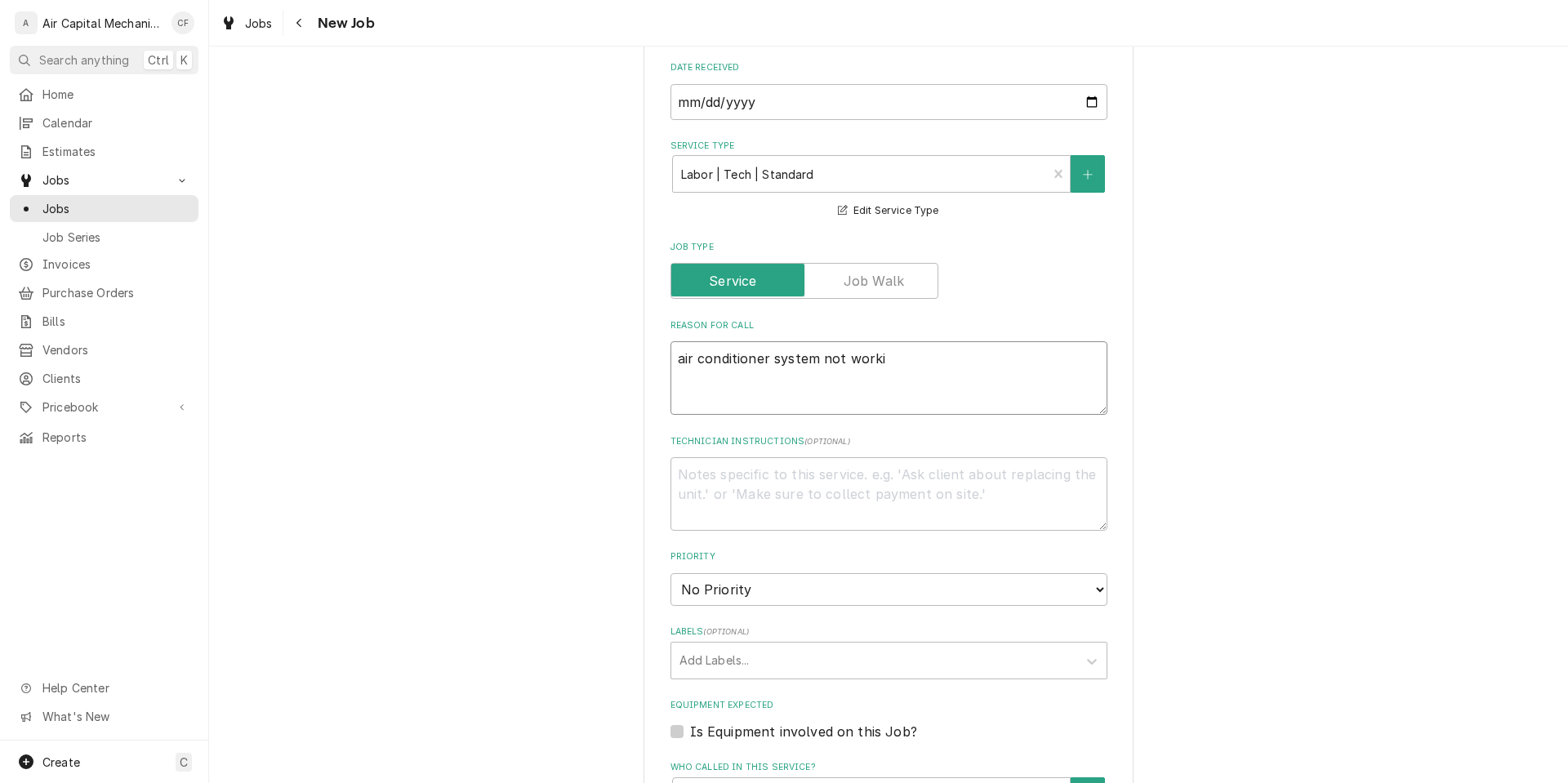
type textarea "x"
type textarea "air conditioner system not workin"
type textarea "x"
type textarea "air conditioner system not working"
type textarea "x"
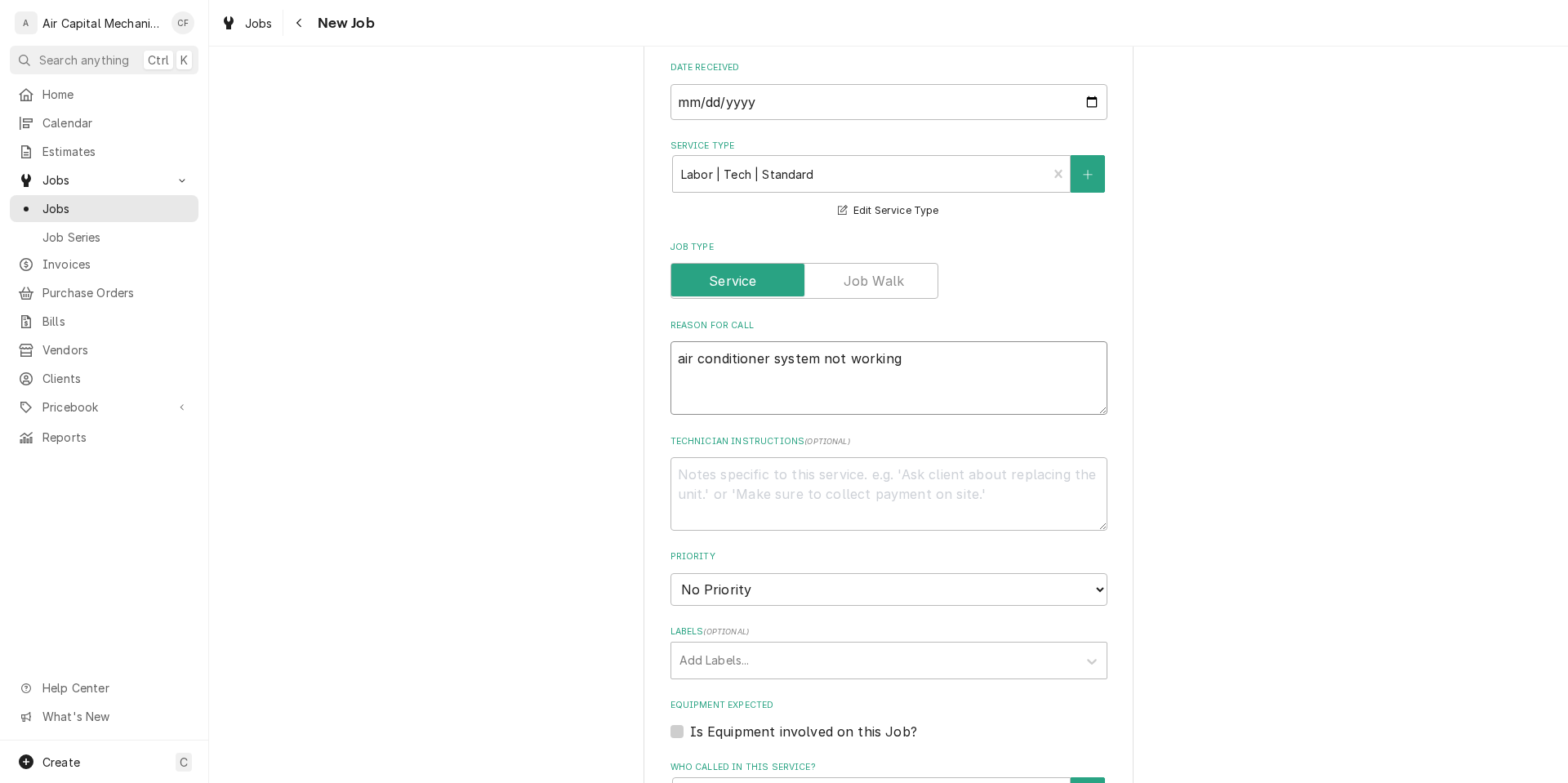
type textarea "air conditioner system not working."
type textarea "x"
type textarea "air conditioner system not working."
type textarea "x"
type textarea "u"
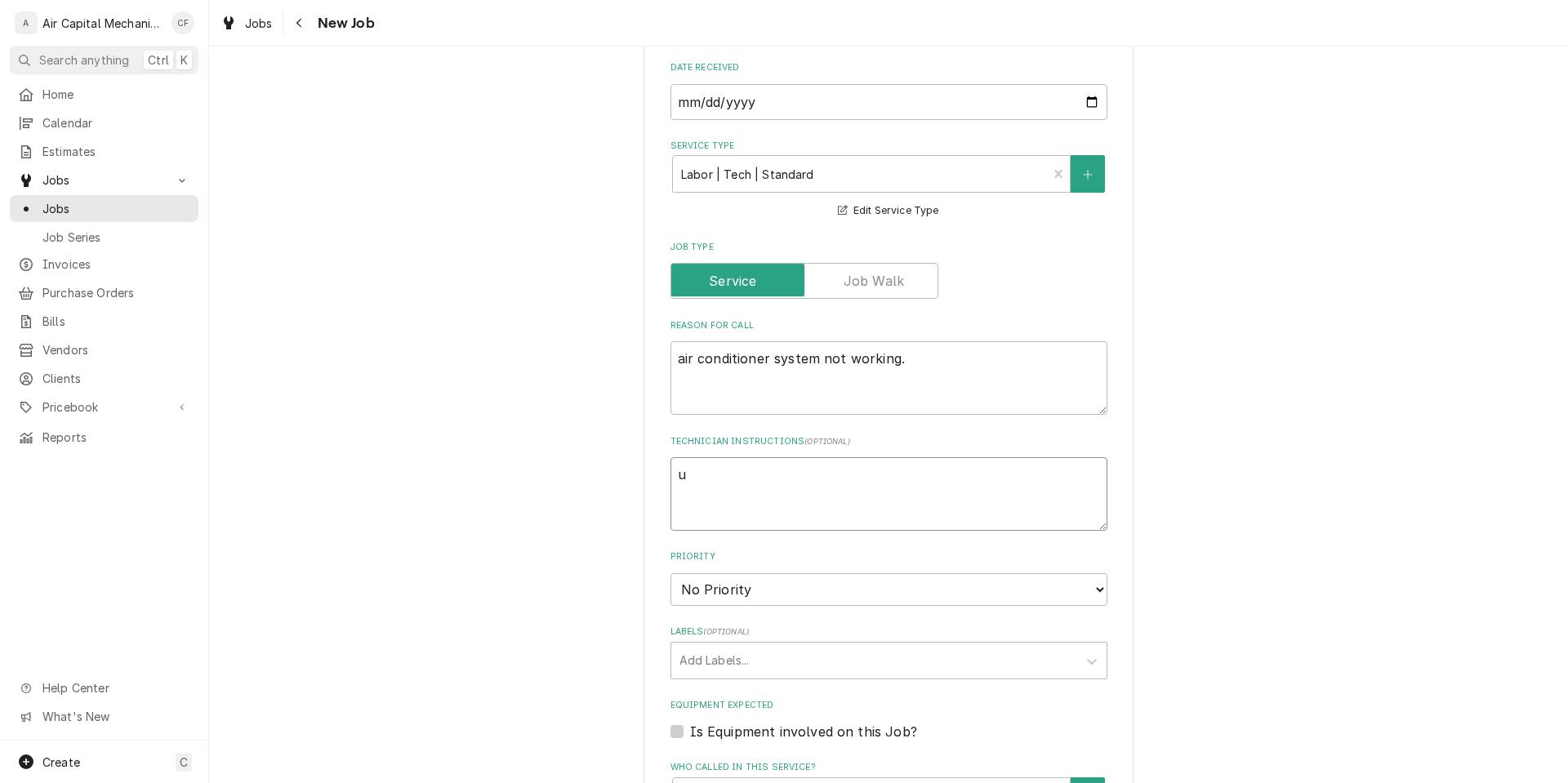
type textarea "x"
type textarea "un"
type textarea "x"
type textarea "uni"
type textarea "x"
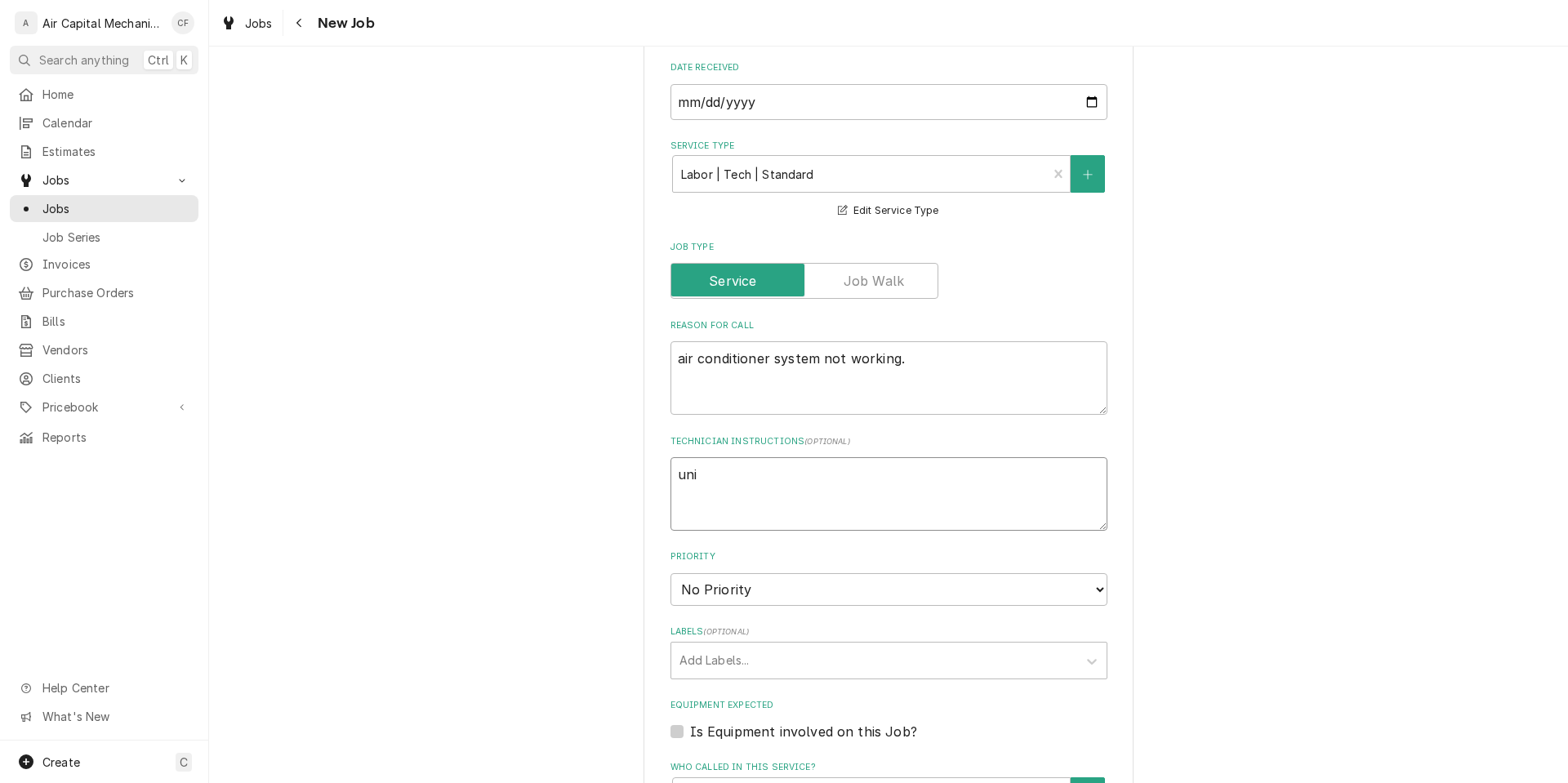
type textarea "unit"
type textarea "x"
type textarea "unit"
type textarea "x"
type textarea "unit n"
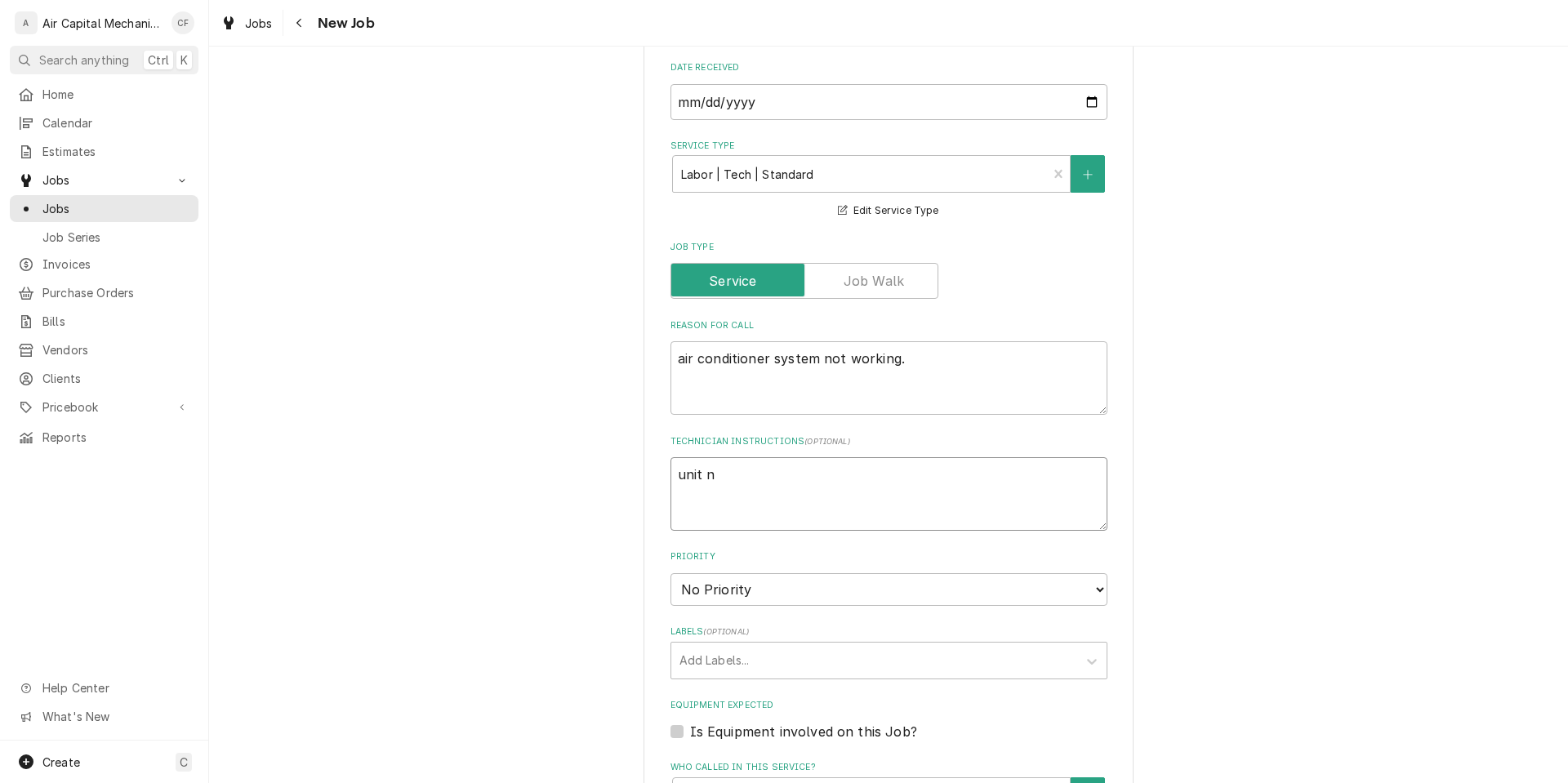
type textarea "x"
type textarea "unit ne"
type textarea "x"
type textarea "unit nee"
type textarea "x"
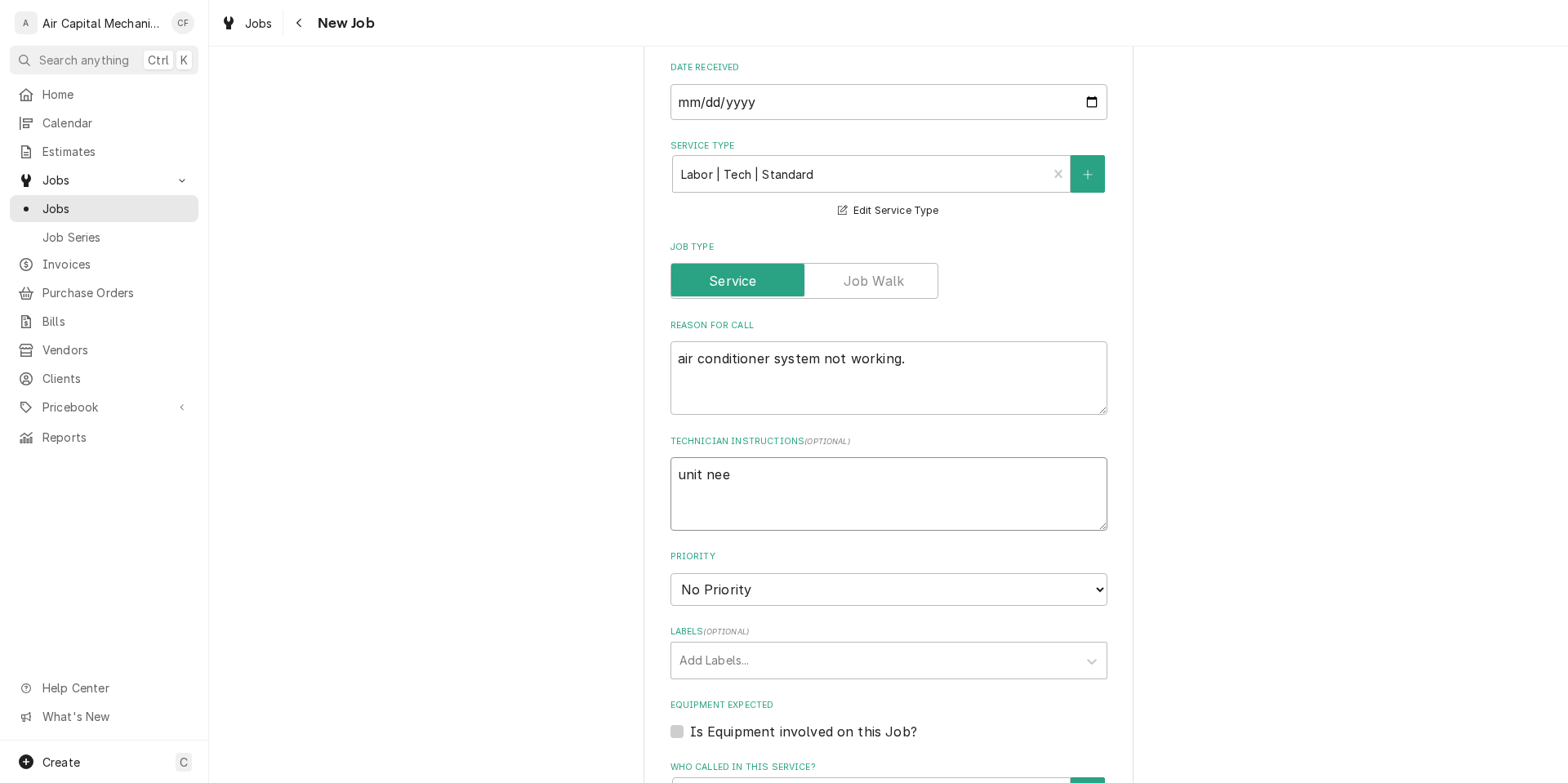
type textarea "unit need"
type textarea "x"
type textarea "unit needs"
type textarea "x"
type textarea "unit needs"
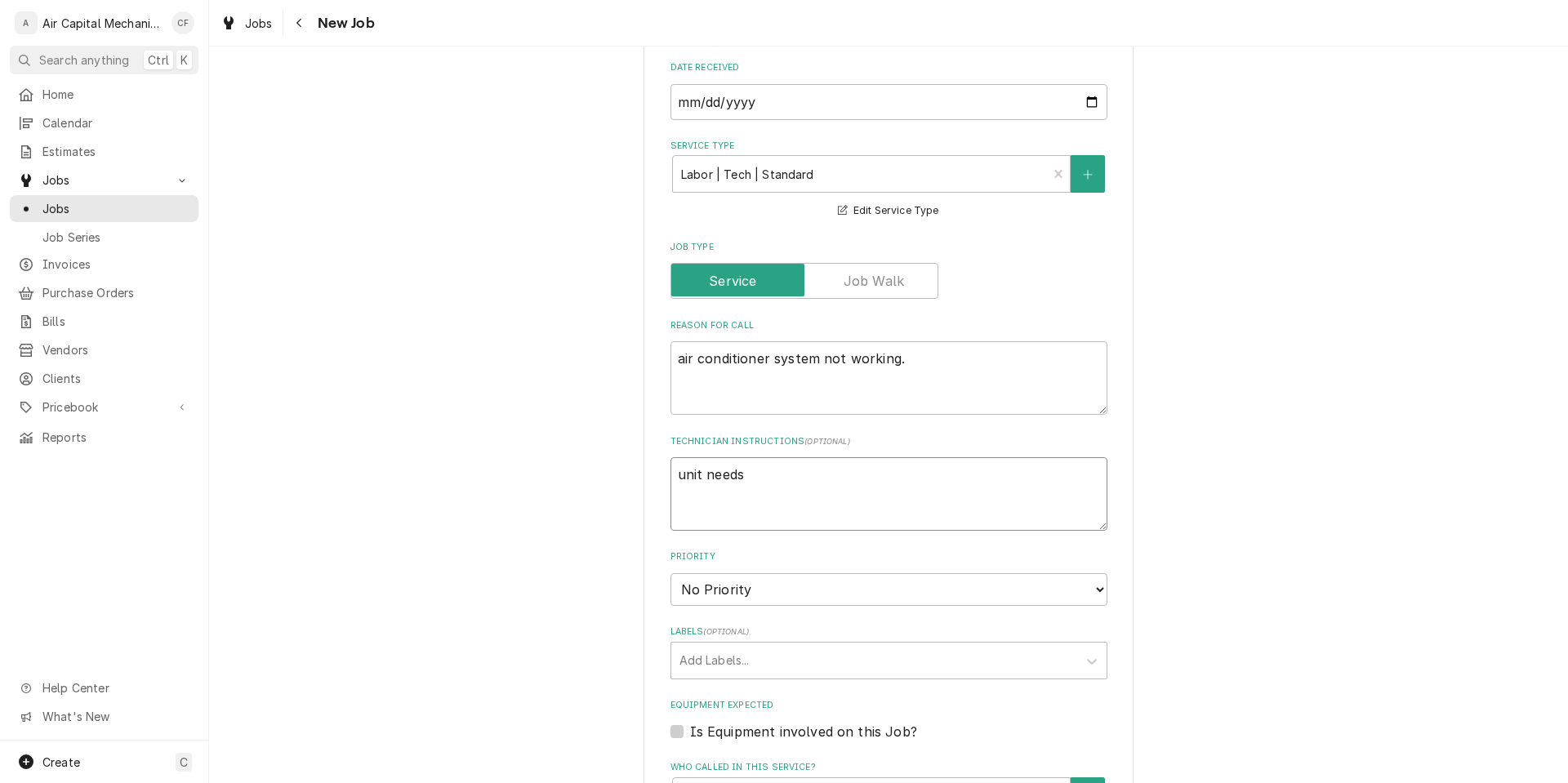
type textarea "x"
type textarea "unit needs n"
type textarea "x"
type textarea "unit needs ne"
type textarea "x"
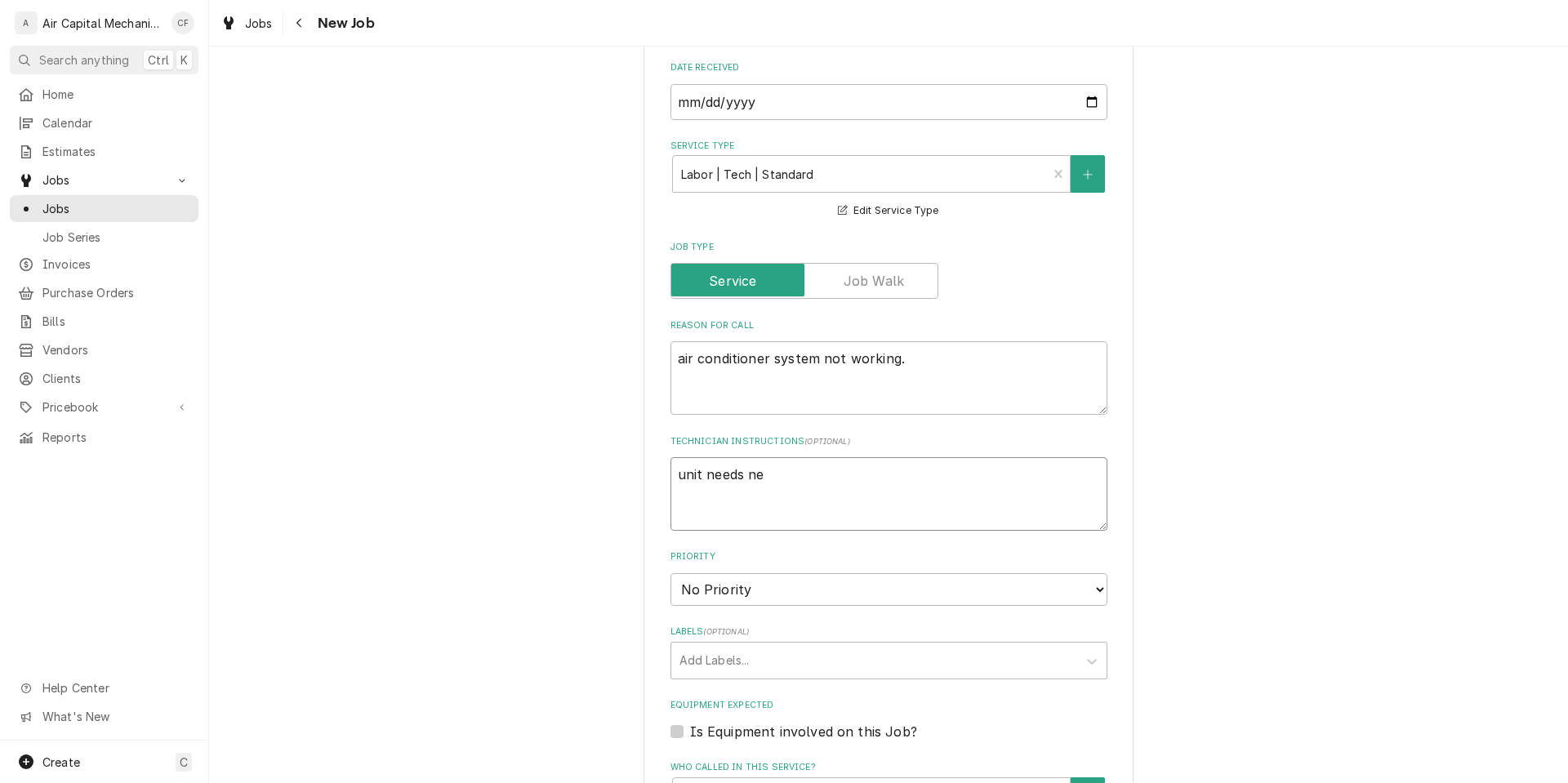
type textarea "unit needs ne"
type textarea "x"
type textarea "unit needs ne"
type textarea "x"
type textarea "unit needs new"
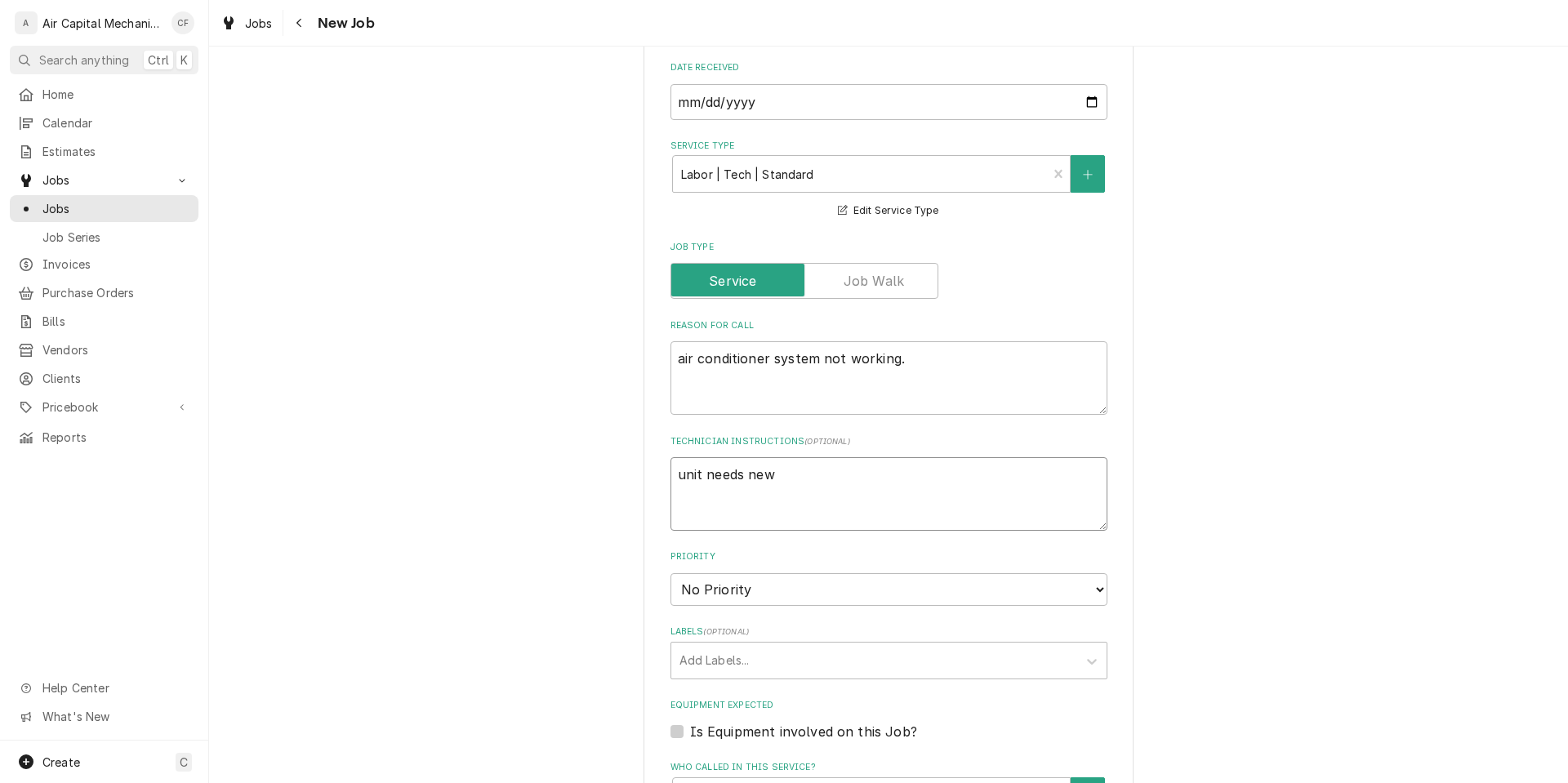
type textarea "x"
type textarea "unit needs new"
type textarea "x"
type textarea "unit needs new b"
type textarea "x"
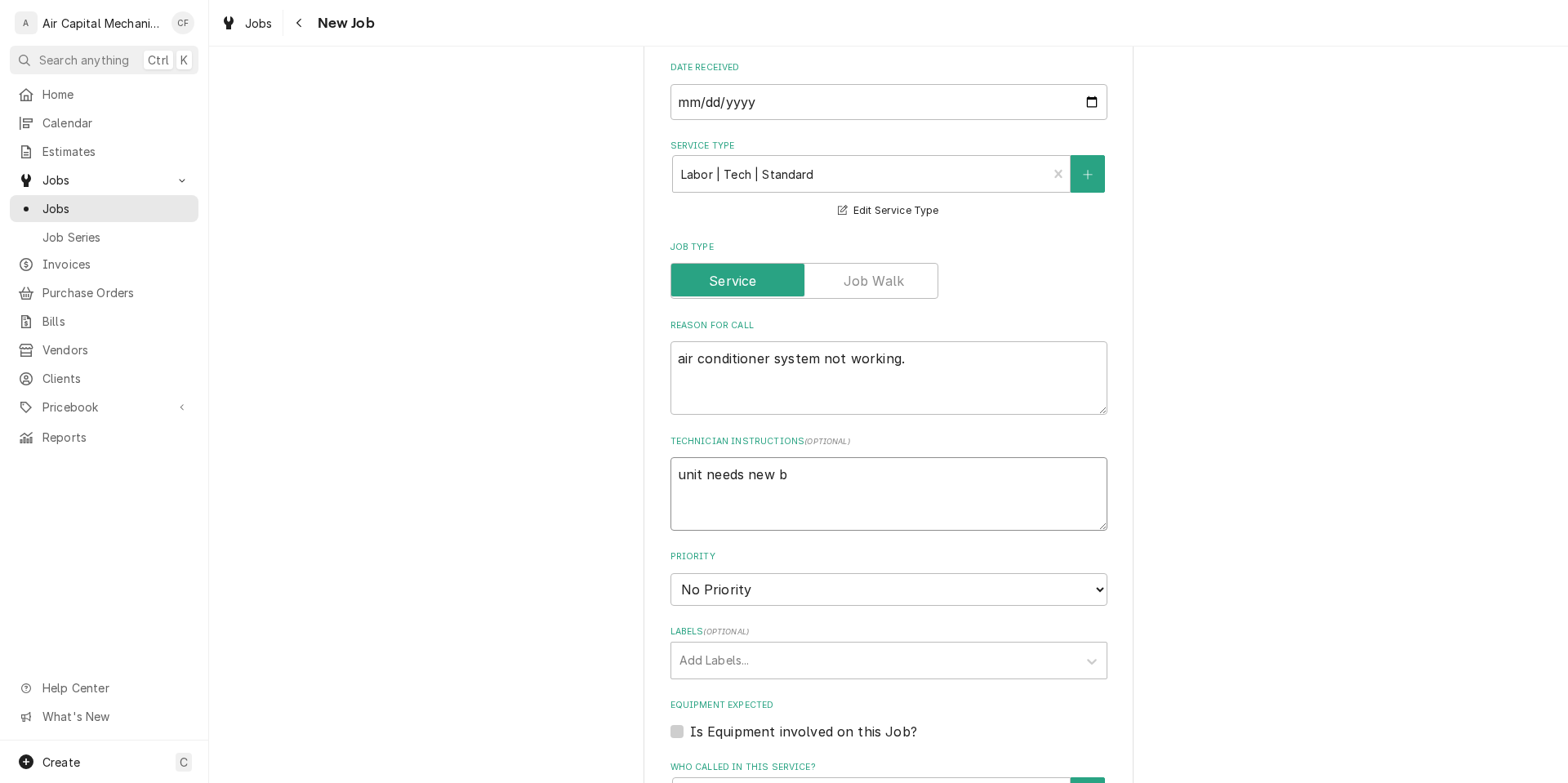
type textarea "unit needs new bl"
type textarea "x"
type textarea "unit needs new blo"
type textarea "x"
type textarea "unit needs new blow"
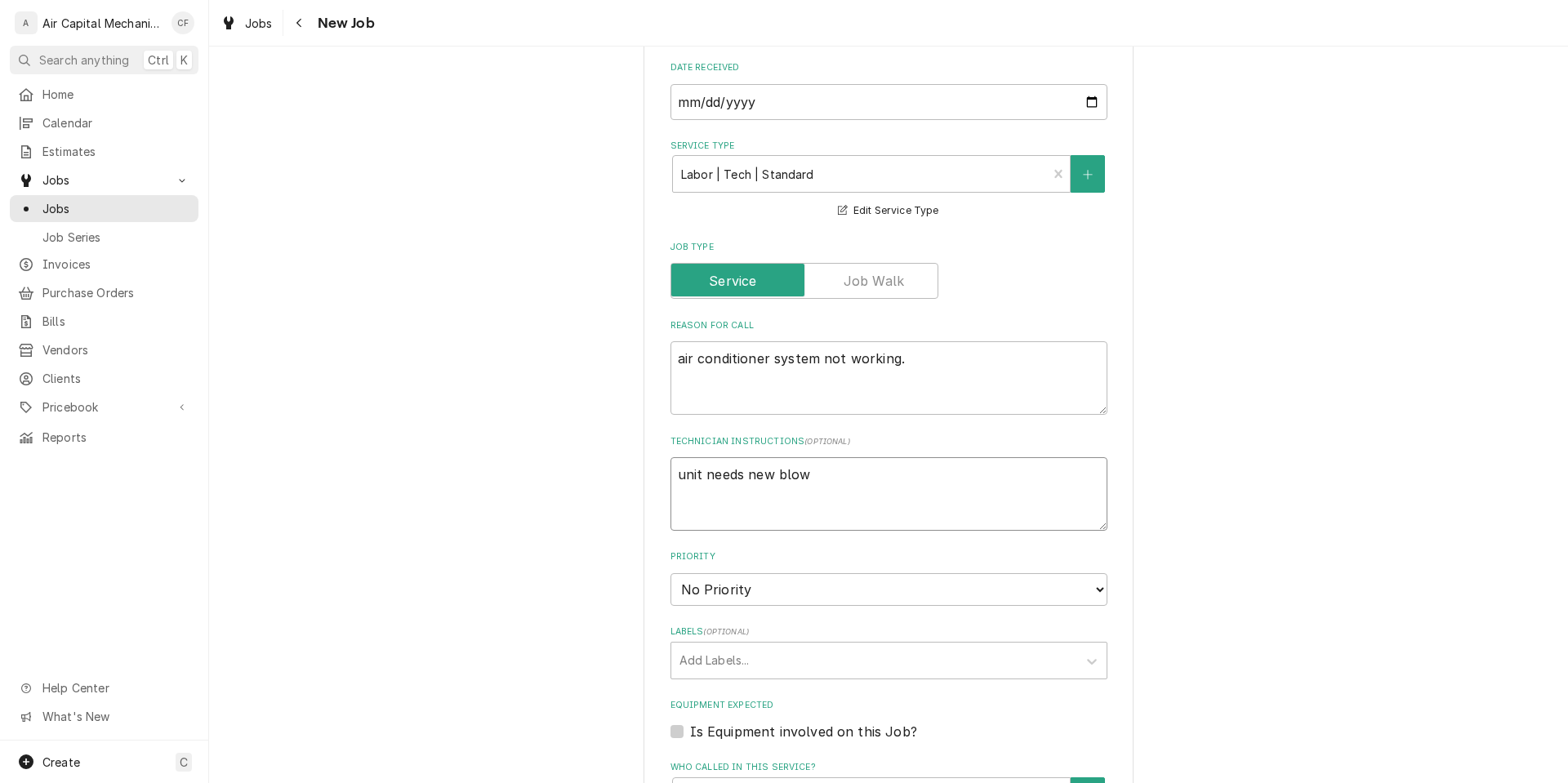
type textarea "x"
type textarea "unit needs new blowe"
type textarea "x"
type textarea "unit needs new blower"
type textarea "x"
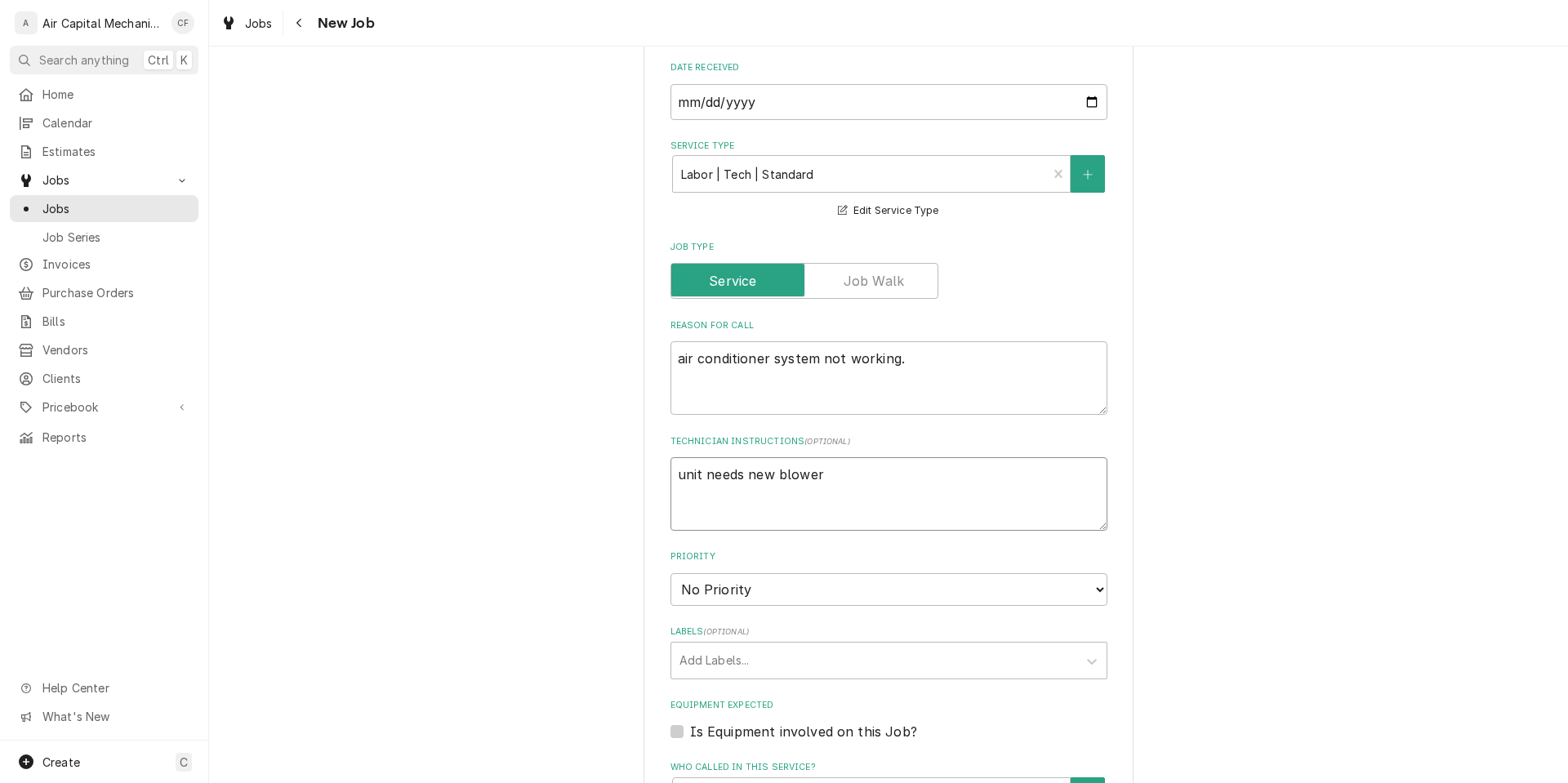
type textarea "unit needs new blower"
type textarea "x"
type textarea "unit needs new blower m"
type textarea "x"
type textarea "unit needs new blower mo"
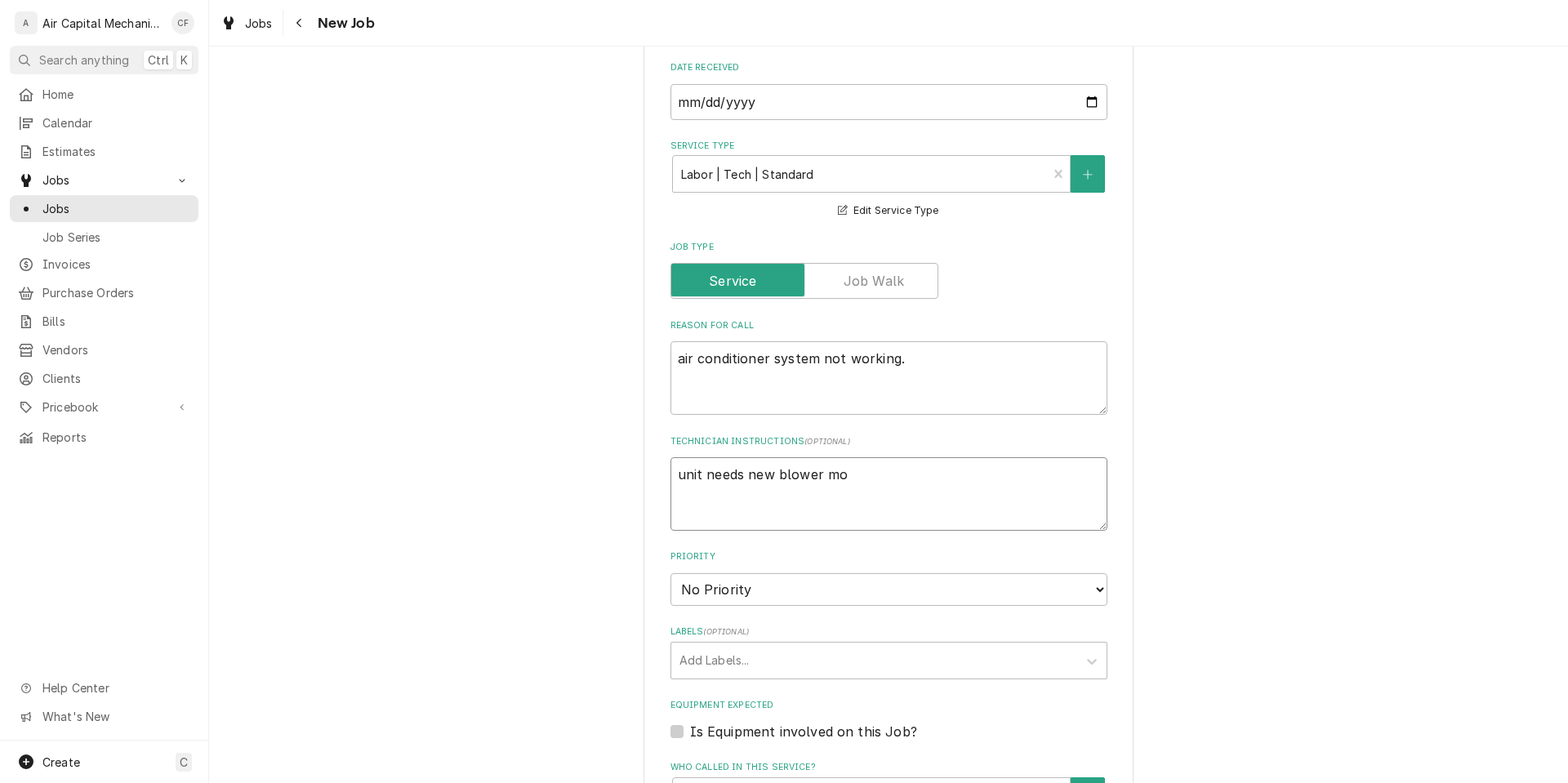
type textarea "x"
type textarea "unit needs new blower mot"
type textarea "x"
type textarea "unit needs new blower moto"
type textarea "x"
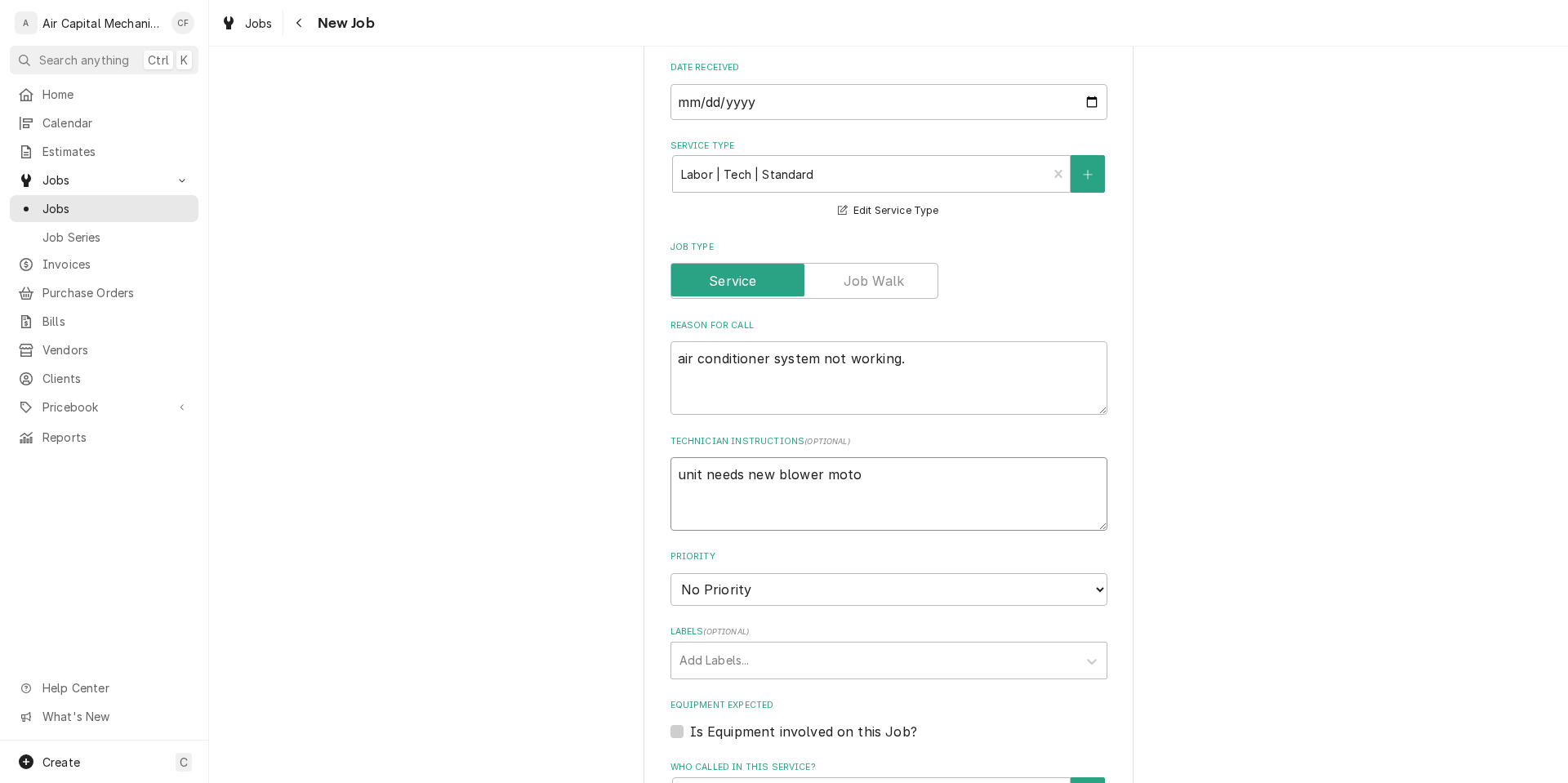
type textarea "unit needs new blower motor"
type textarea "x"
type textarea "unit needs new blower motoro"
type textarea "x"
type textarea "unit needs new blower motor"
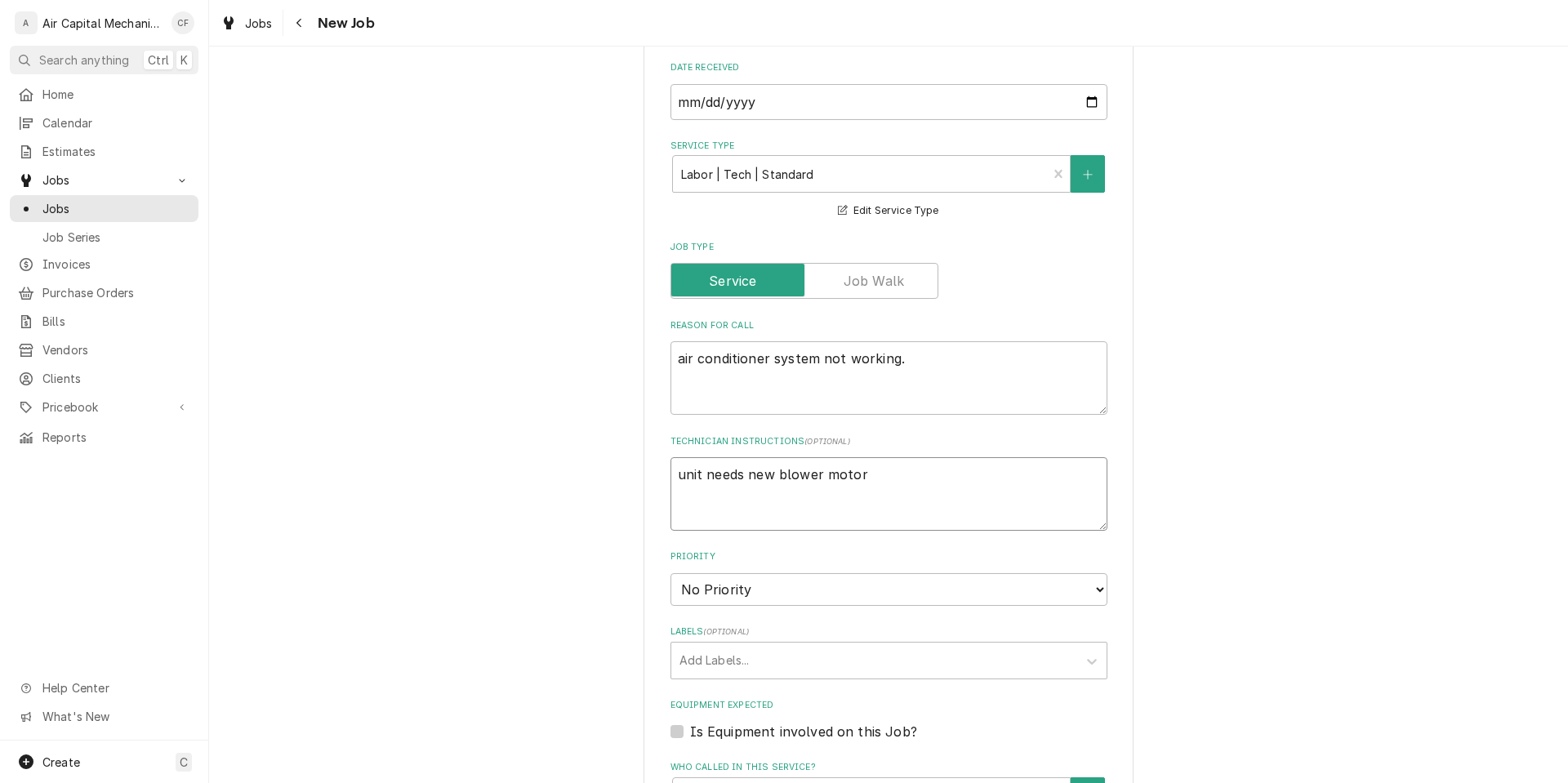
type textarea "x"
type textarea "unit needs new blower motor"
type textarea "x"
type textarea "unit needs new blower motor in"
type textarea "x"
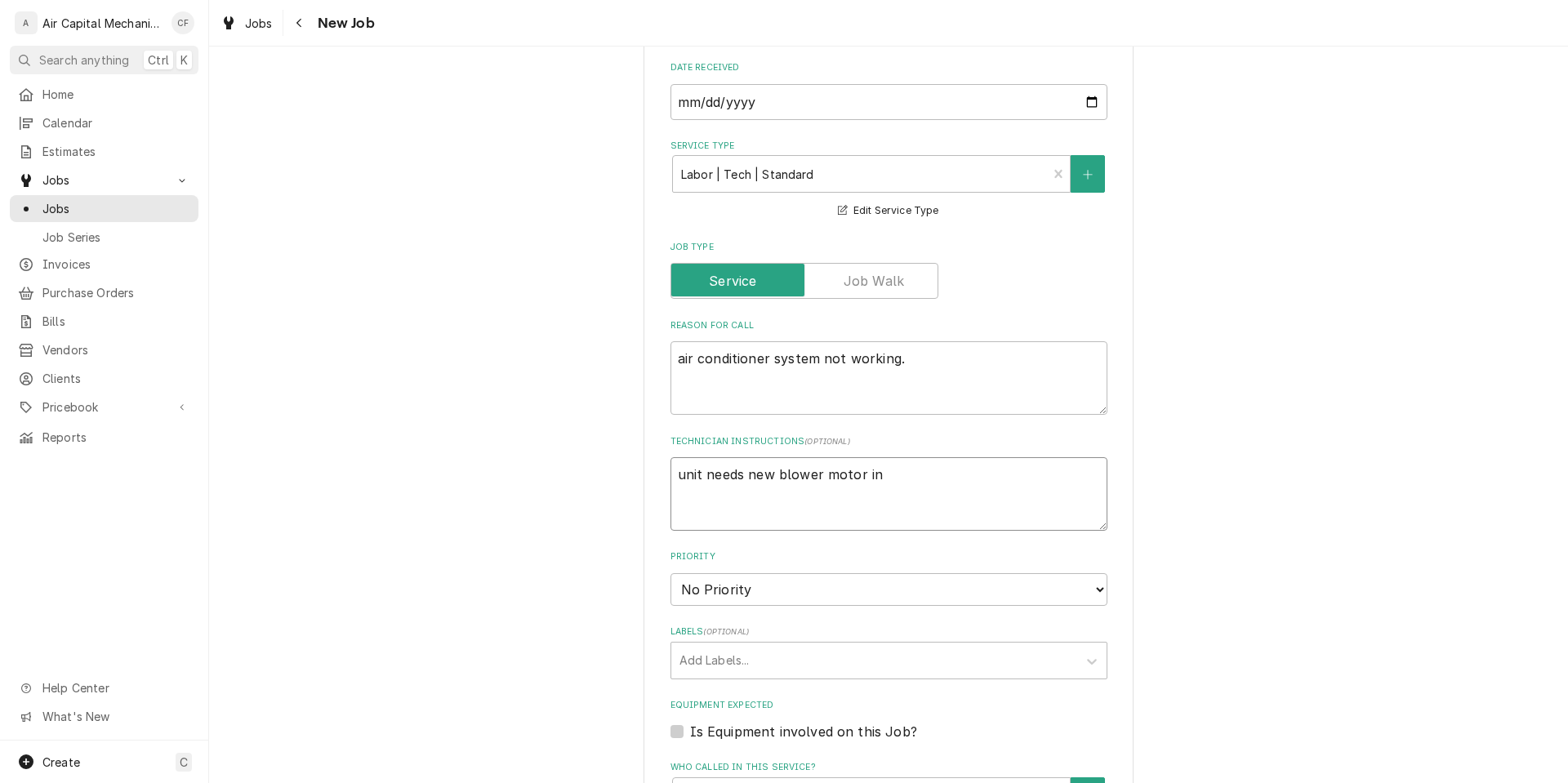
type textarea "unit needs new blower motor ins"
type textarea "x"
type textarea "unit needs new blower motor inst"
type textarea "x"
type textarea "unit needs new blower motor insta"
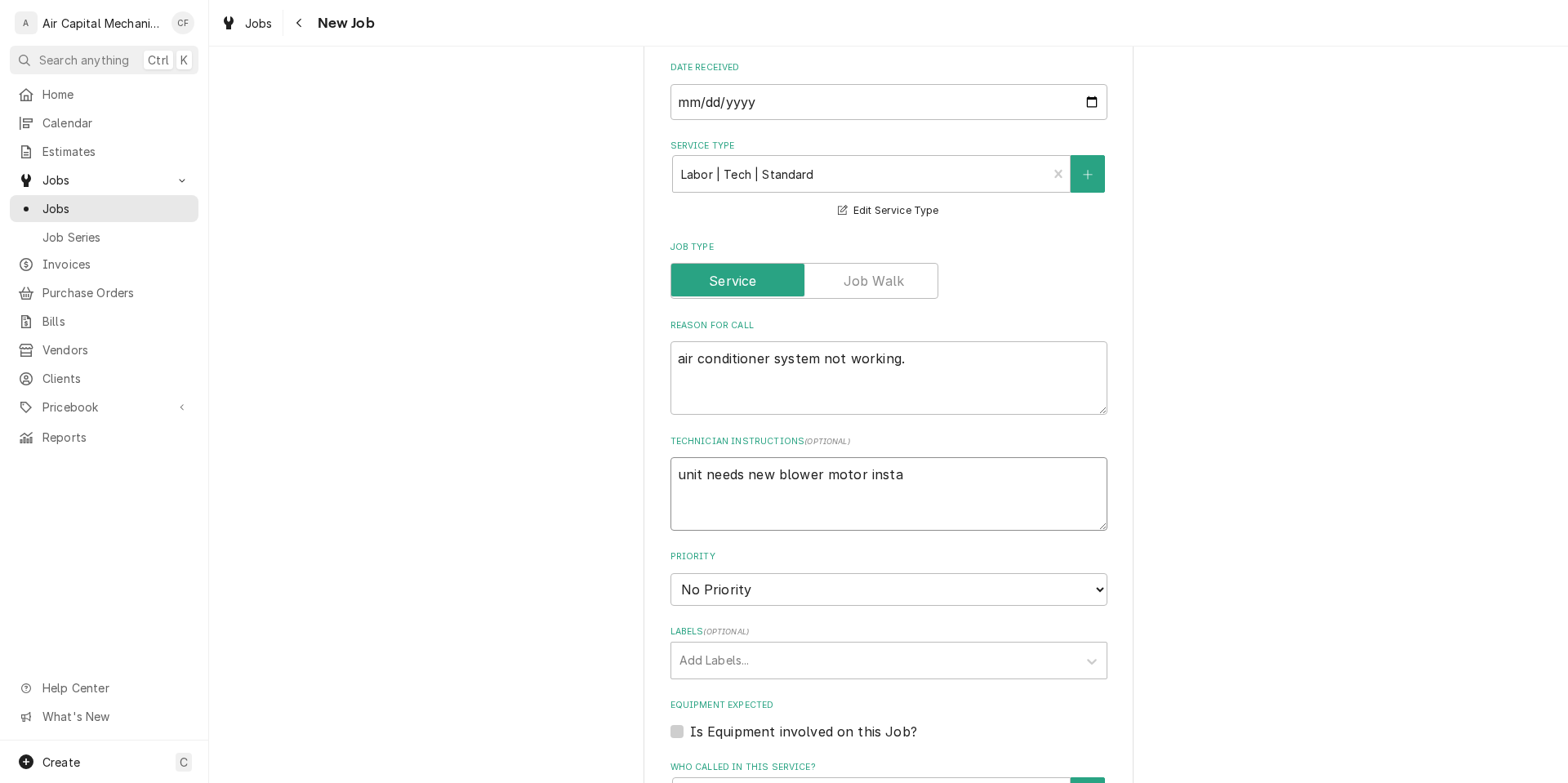
type textarea "x"
type textarea "unit needs new blower motor instal"
type textarea "x"
type textarea "unit needs new blower motor installe"
type textarea "x"
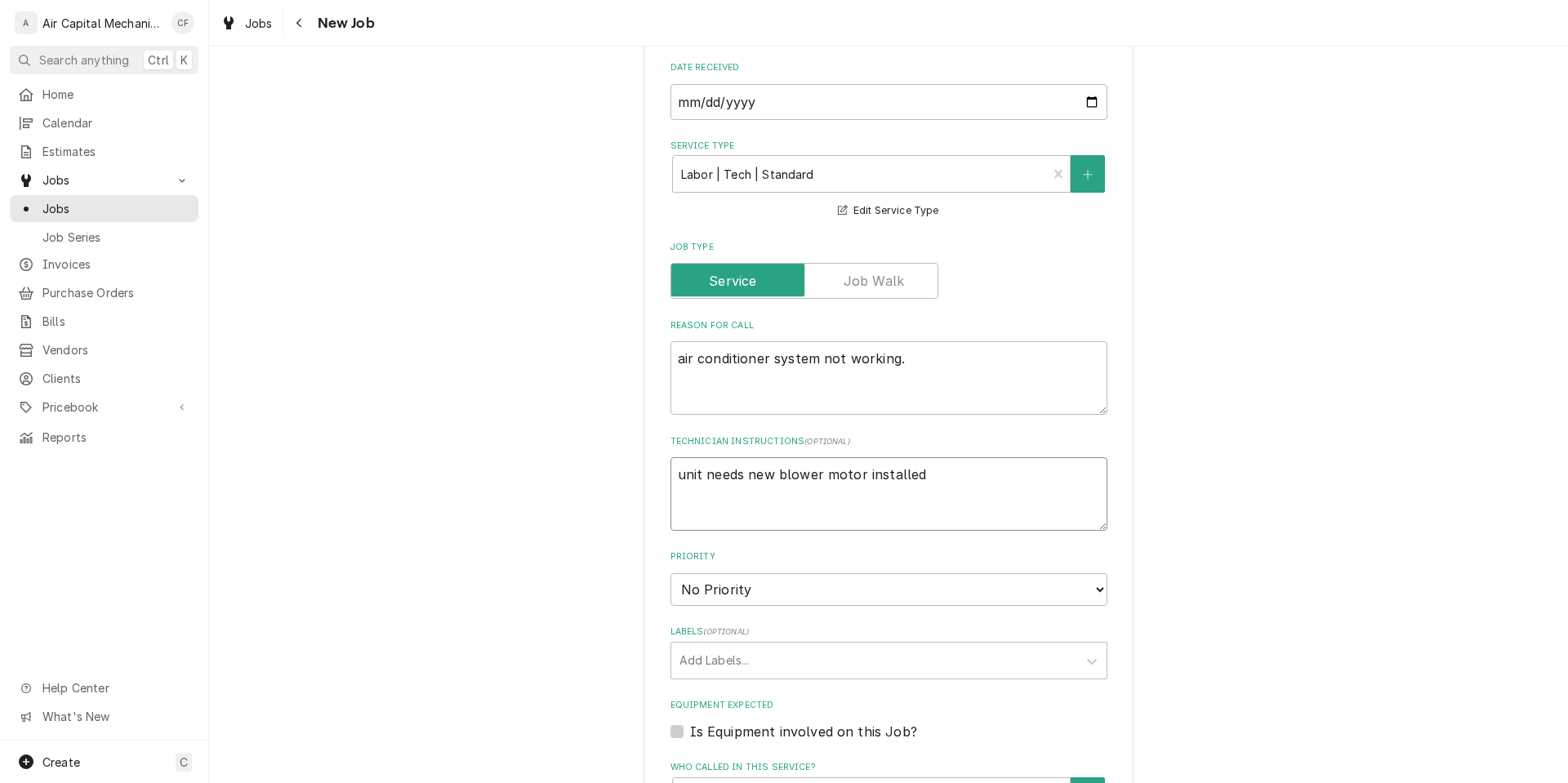
type textarea "unit needs new blower motor installed"
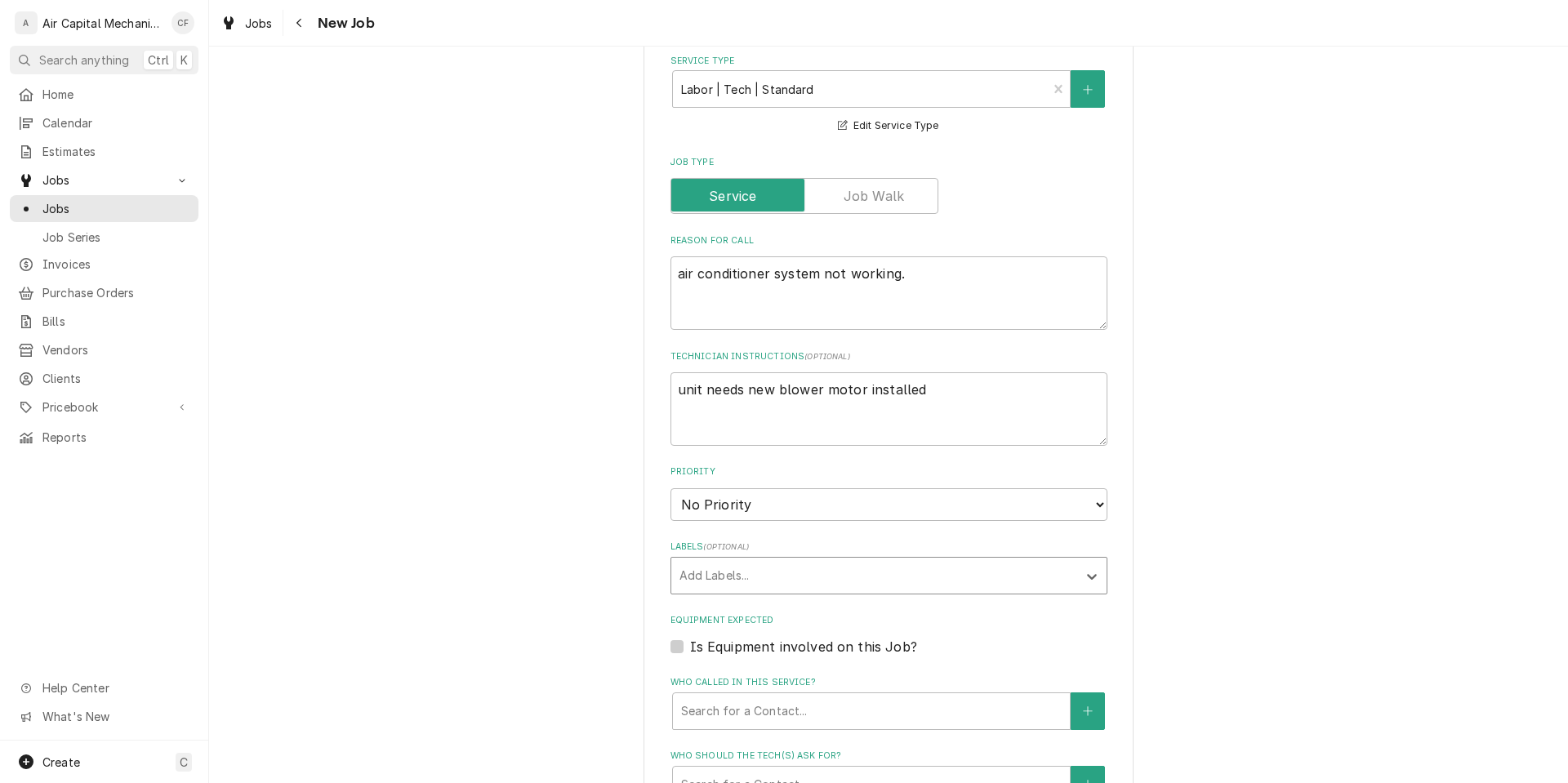
scroll to position [558, 0]
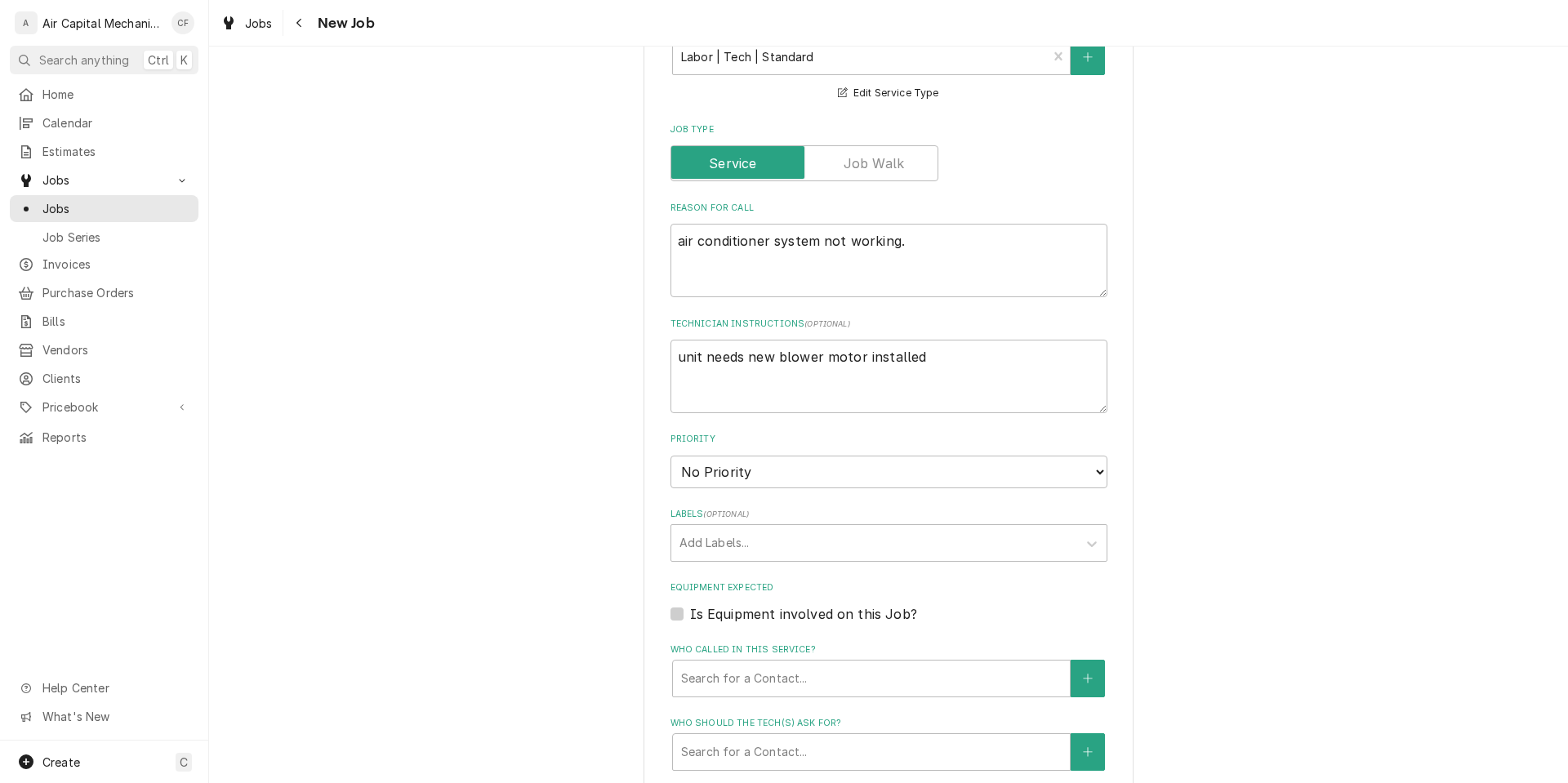
click at [1119, 353] on div "Please provide the following information to create a job: Client Details Client…" at bounding box center [888, 361] width 490 height 1682
click at [1061, 375] on textarea "unit needs new blower motor installed" at bounding box center [890, 377] width 437 height 73
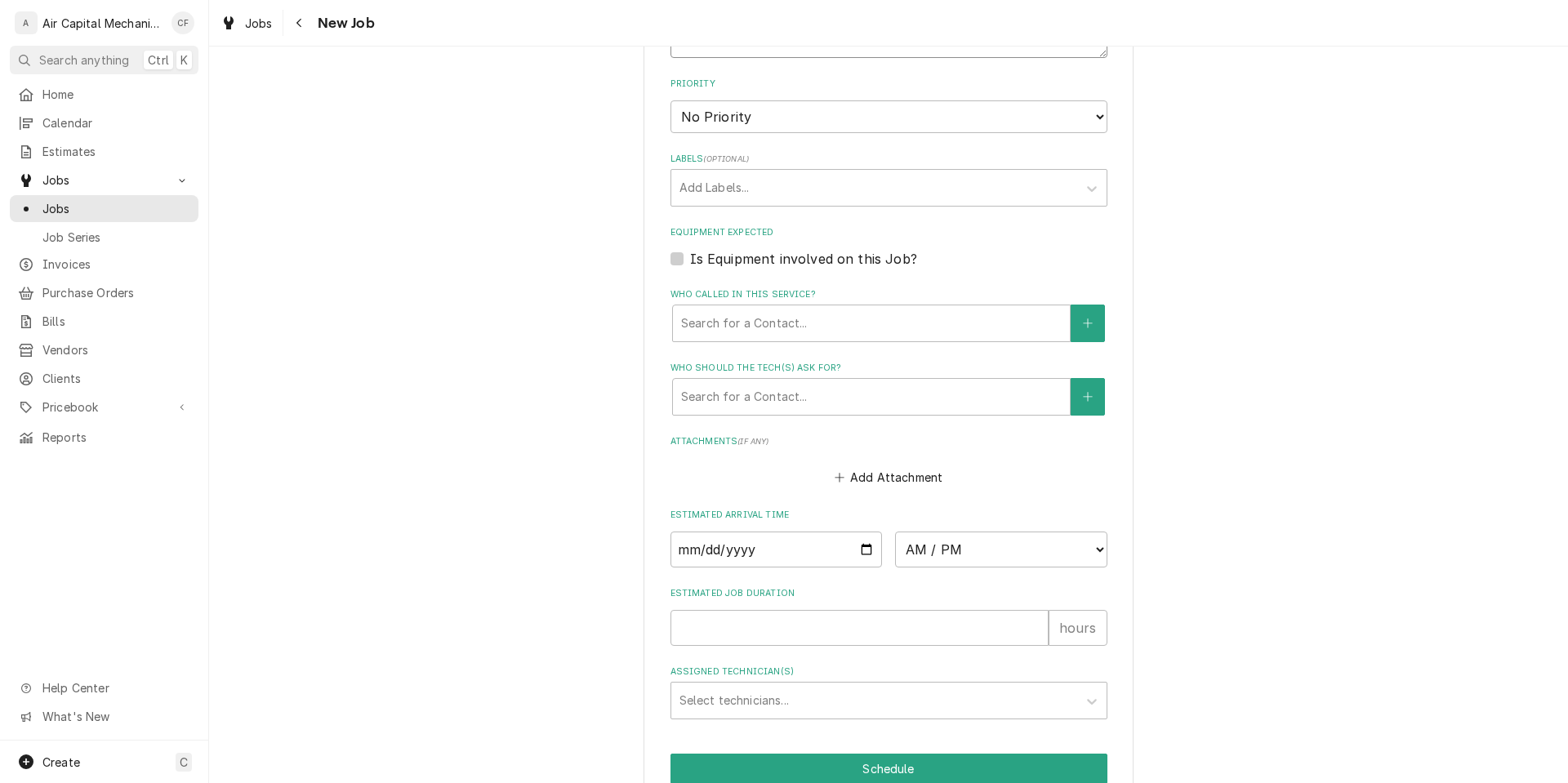
scroll to position [963, 0]
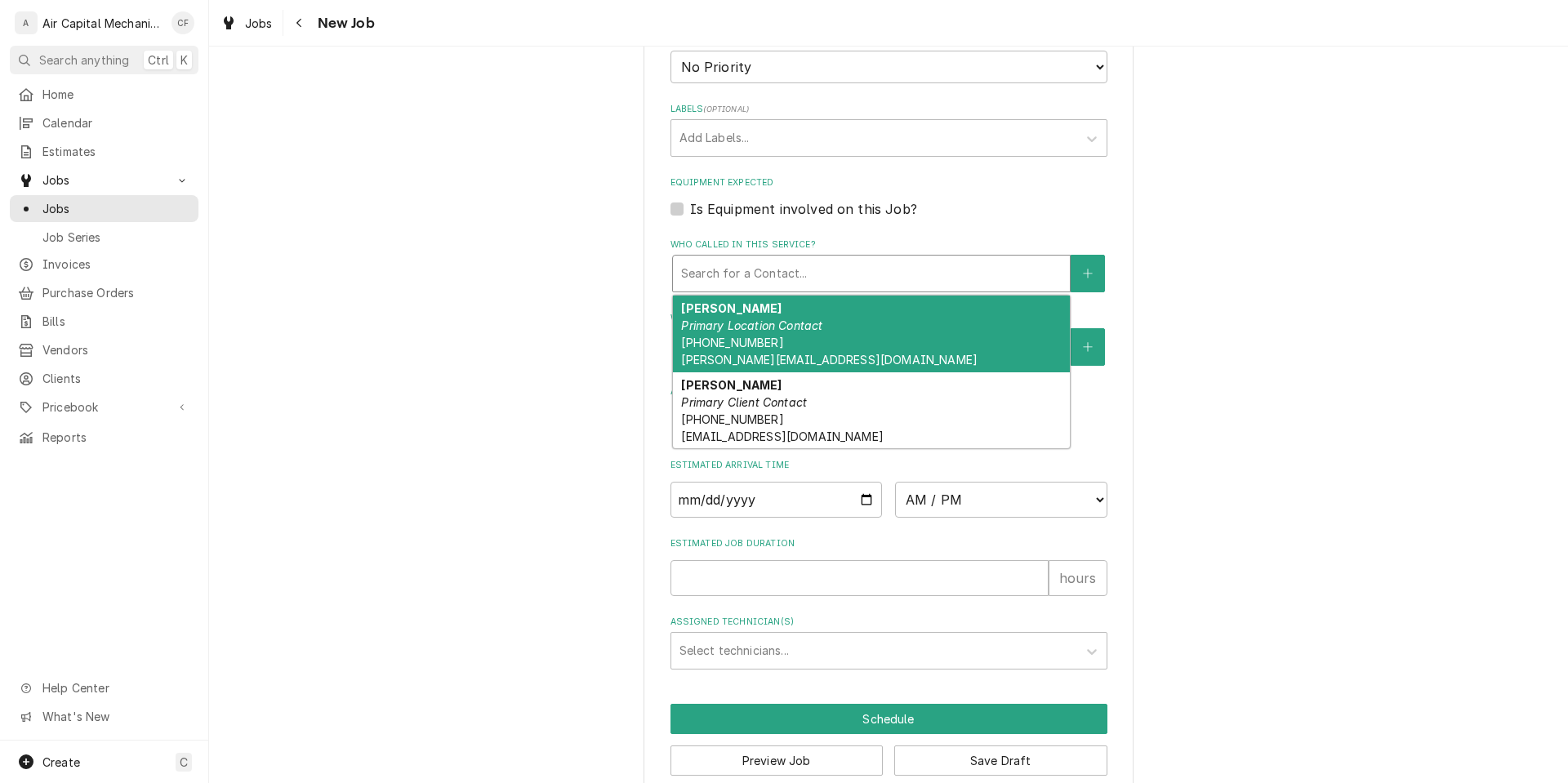
click at [827, 283] on div "Who called in this service?" at bounding box center [871, 273] width 381 height 29
click at [823, 323] on div "Ashley Benitez Primary Location Contact (316) 680-8008 Ashely.benitez1@yahoo.com" at bounding box center [871, 334] width 397 height 76
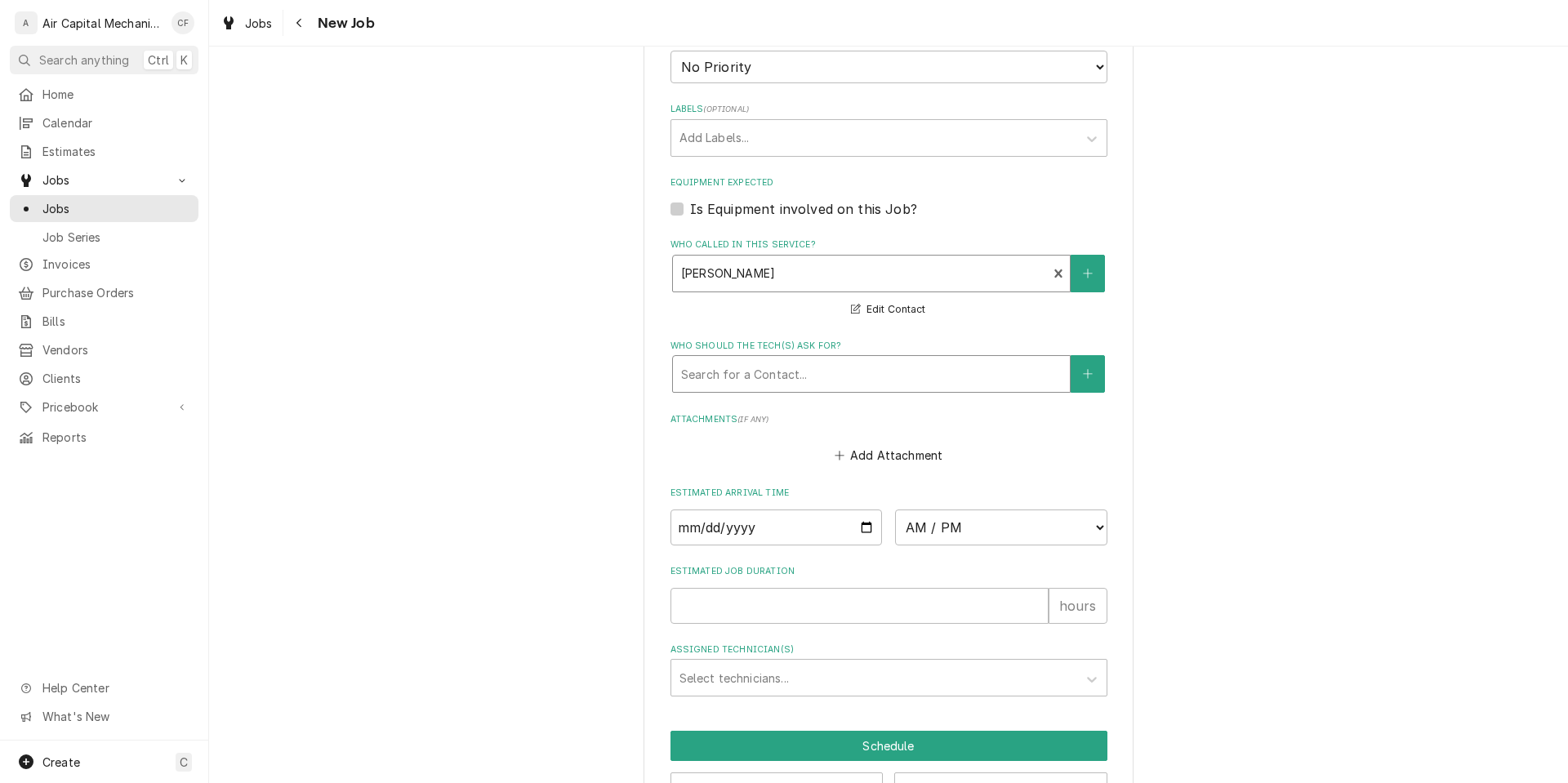
click at [816, 388] on div "Who should the tech(s) ask for?" at bounding box center [871, 373] width 381 height 29
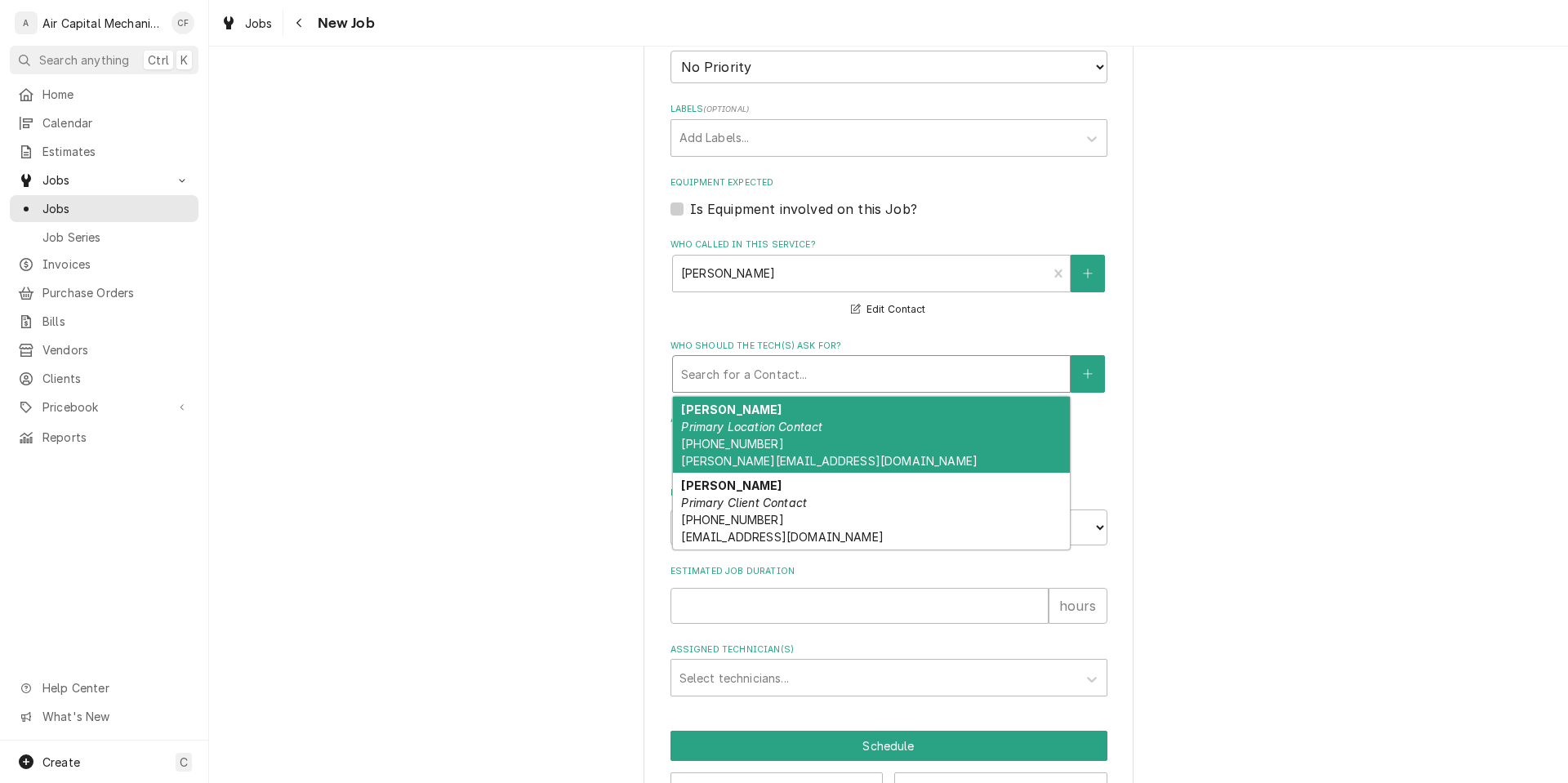
click at [816, 442] on div "Ashley Benitez Primary Location Contact (316) 680-8008 Ashely.benitez1@yahoo.com" at bounding box center [871, 435] width 397 height 76
type textarea "x"
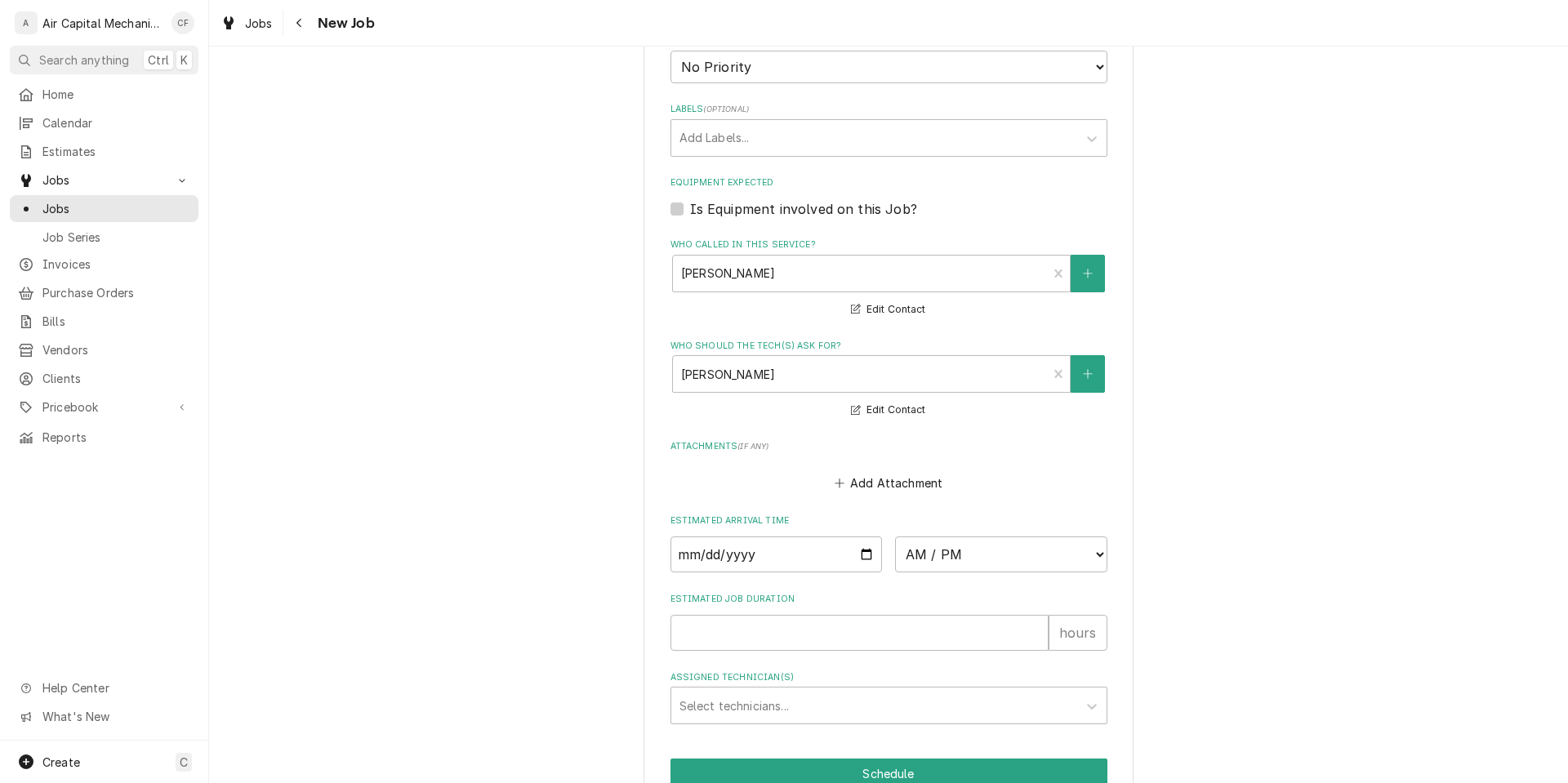
click at [769, 588] on fieldset "Job Details Job Source Direct (Phone/Email/etc.) Service Channel Other Date Rec…" at bounding box center [890, 76] width 437 height 1297
click at [777, 564] on input "Date" at bounding box center [777, 554] width 212 height 36
type input "0002-09-30"
type textarea "x"
type input "0020-09-30"
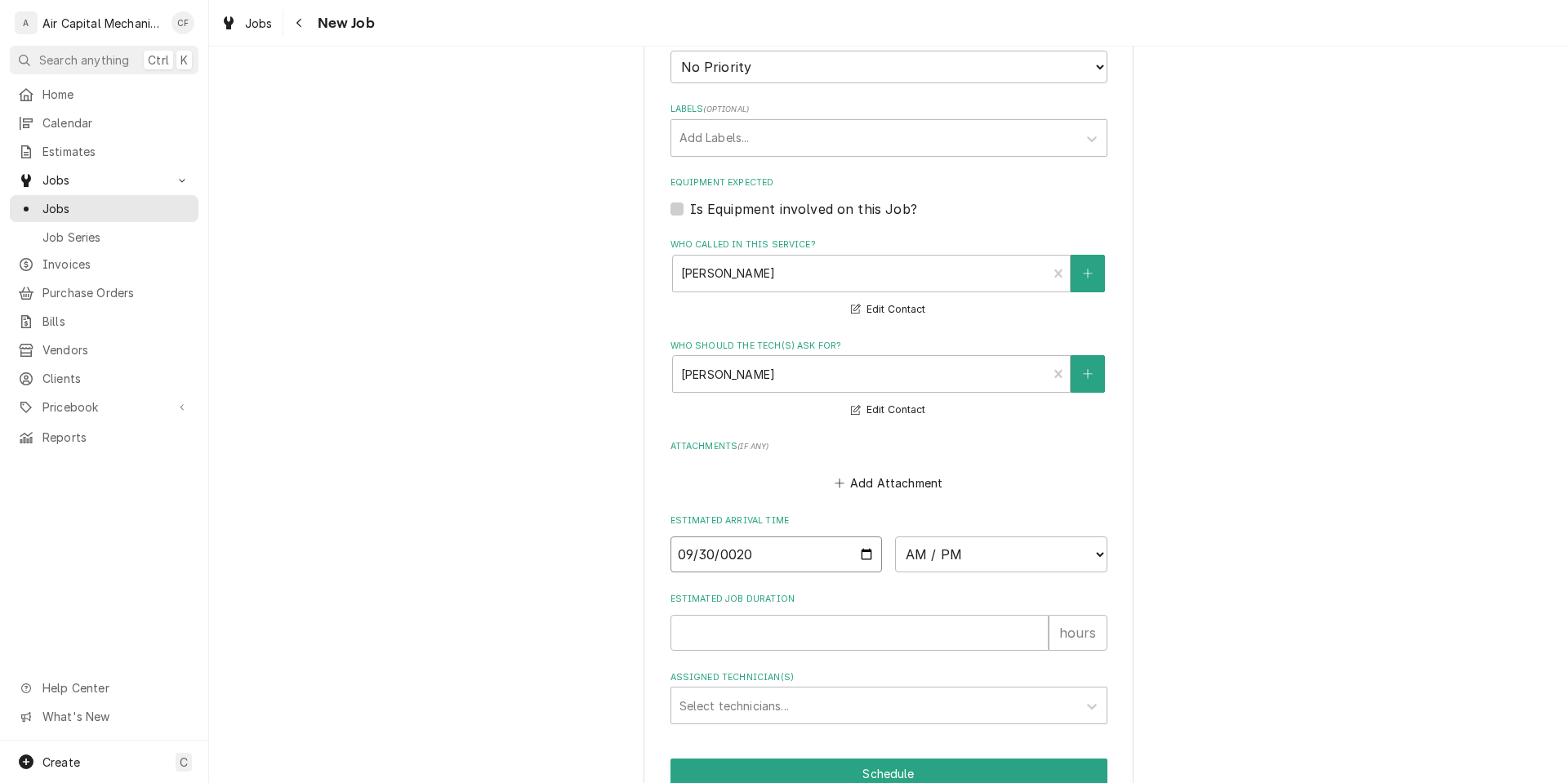
type textarea "x"
type input "0202-09-30"
type textarea "x"
type input "2025-09-30"
type textarea "x"
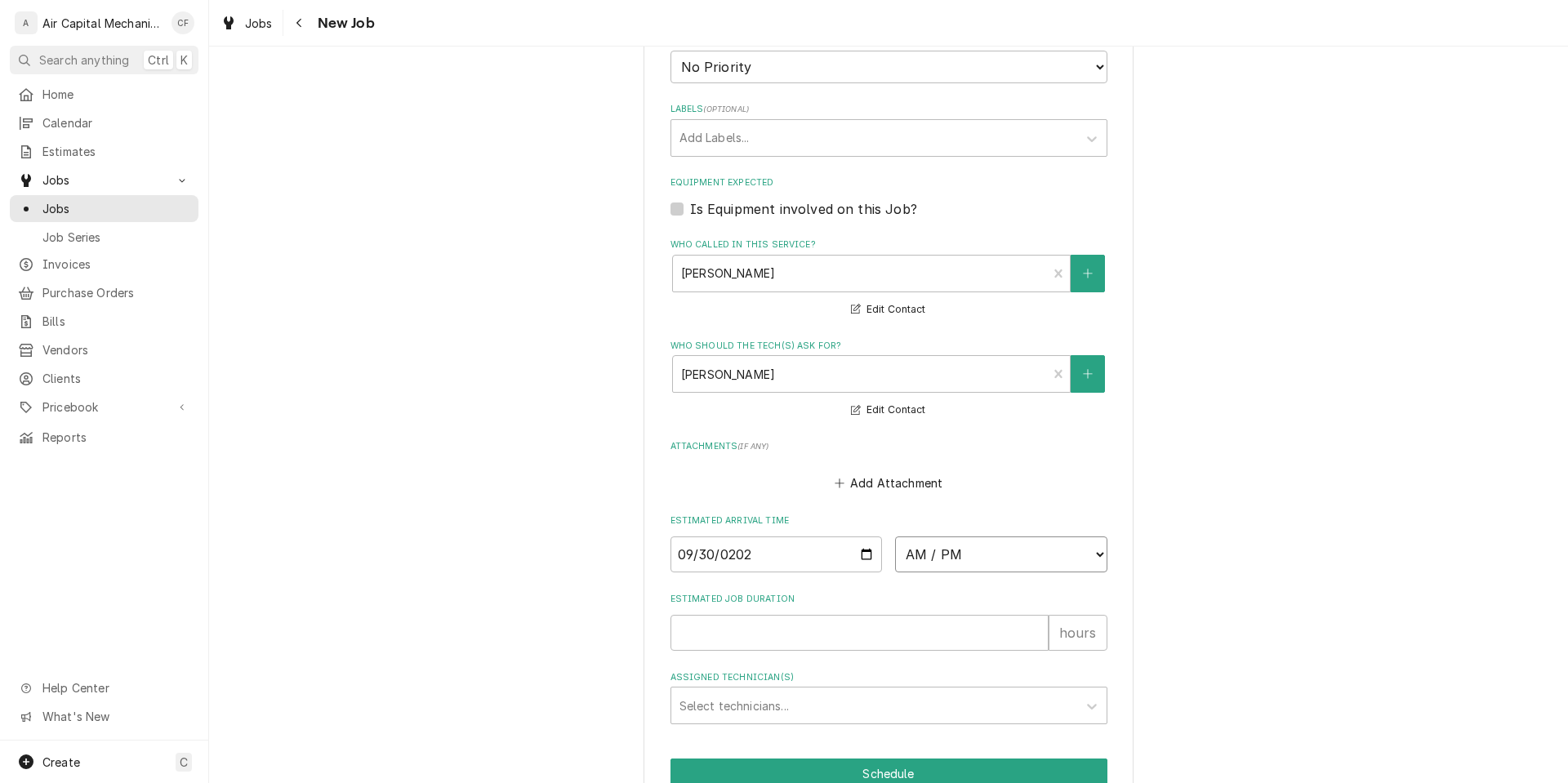
select select "10:30:00"
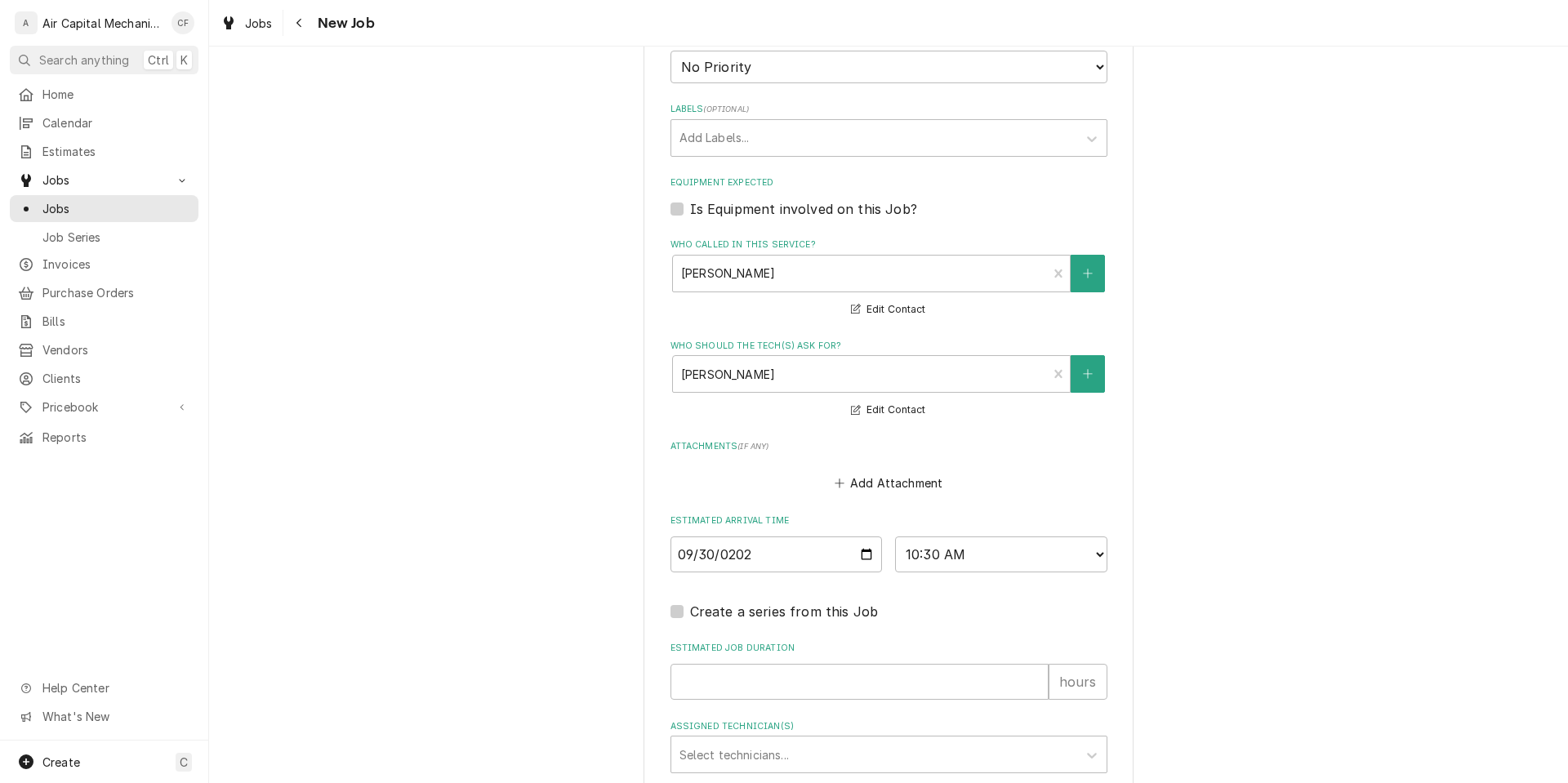
click at [806, 663] on div "Estimated Job Duration hours" at bounding box center [890, 671] width 437 height 58
click at [805, 676] on input "Estimated Job Duration" at bounding box center [860, 682] width 378 height 36
type textarea "x"
type input "1"
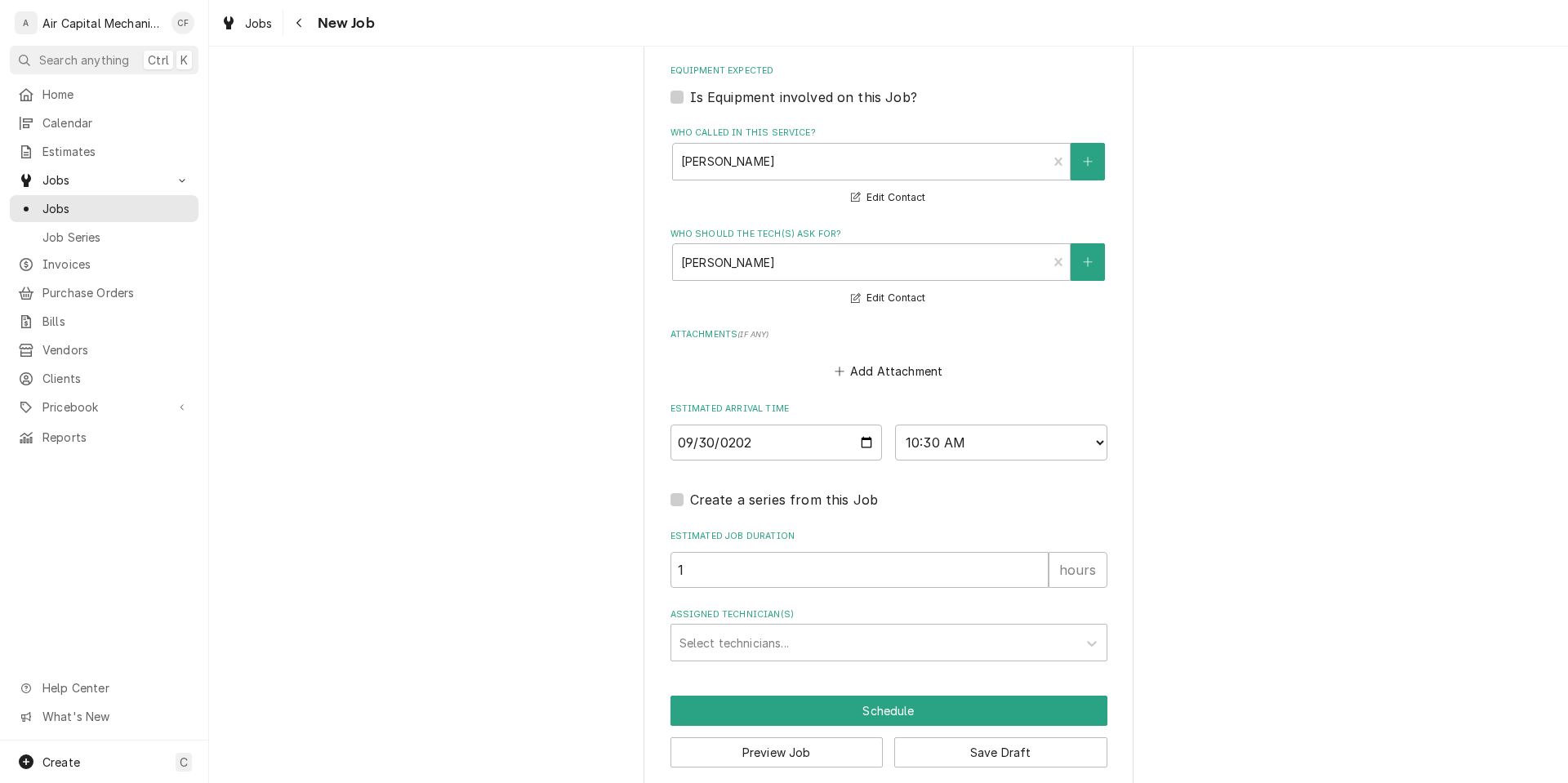
scroll to position [1095, 0]
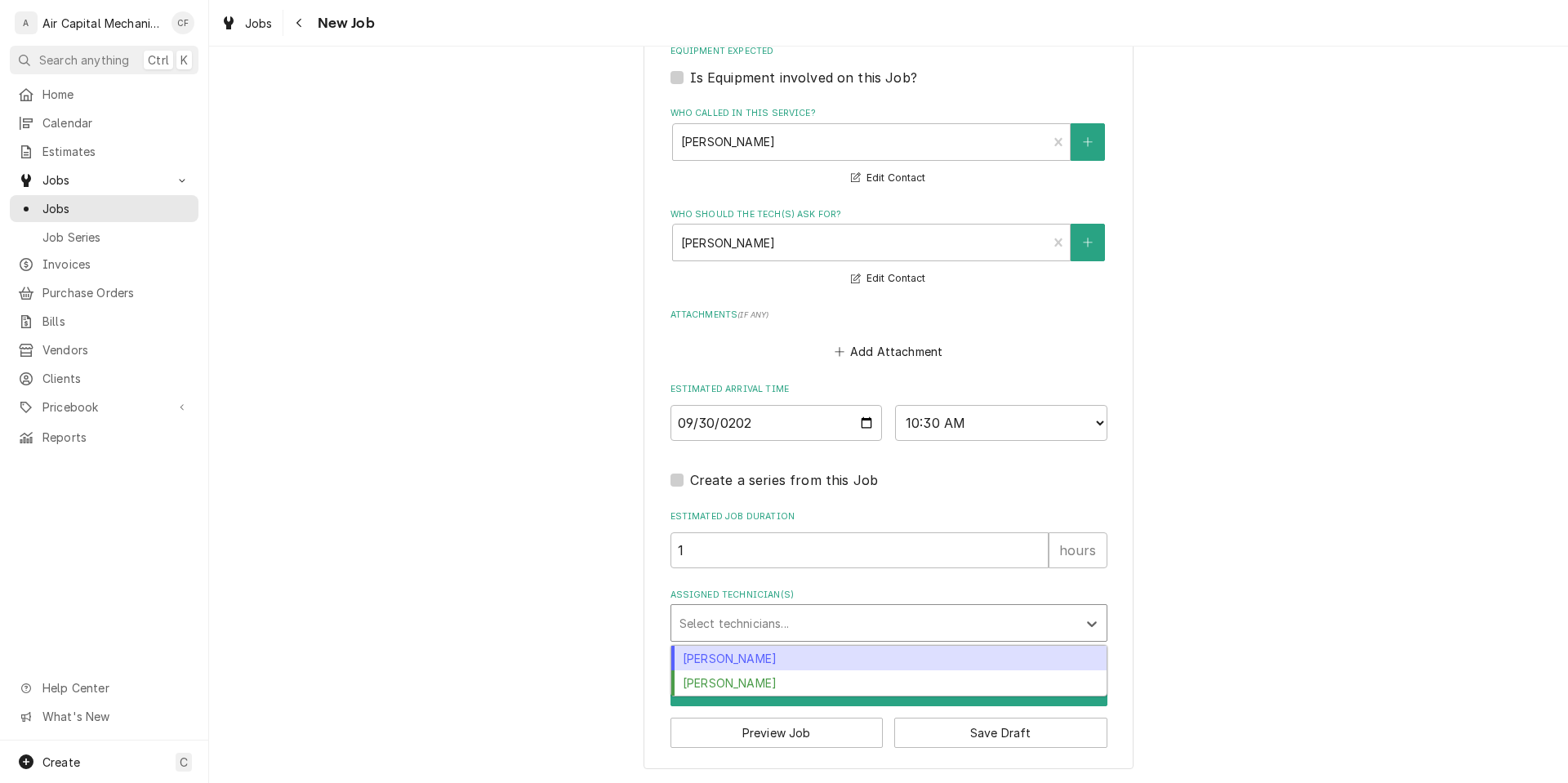
click at [737, 609] on div "Assigned Technician(s)" at bounding box center [874, 623] width 390 height 29
click at [754, 661] on div "Charles Faure" at bounding box center [890, 658] width 436 height 25
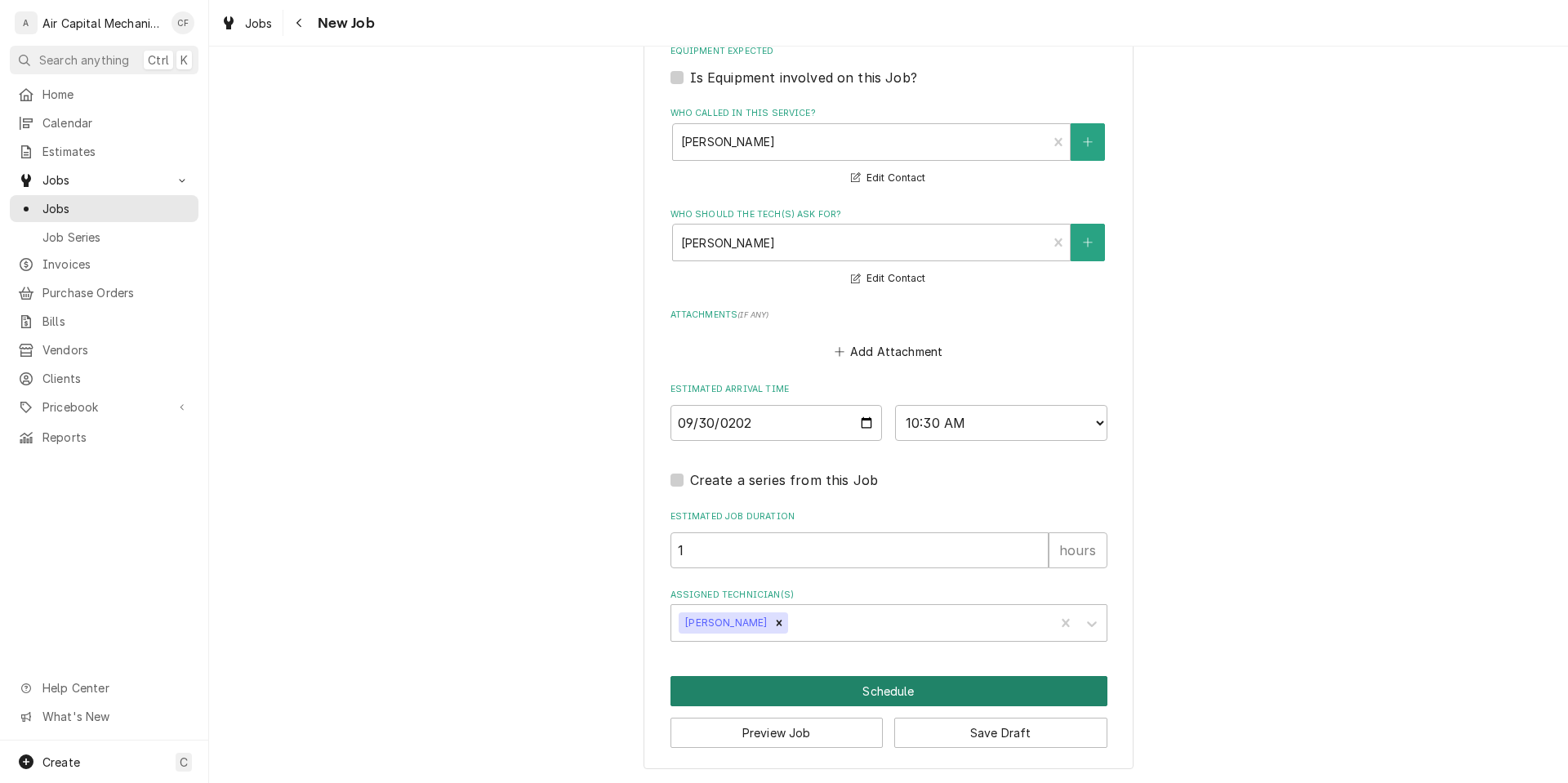
click at [780, 702] on button "Schedule" at bounding box center [890, 692] width 437 height 30
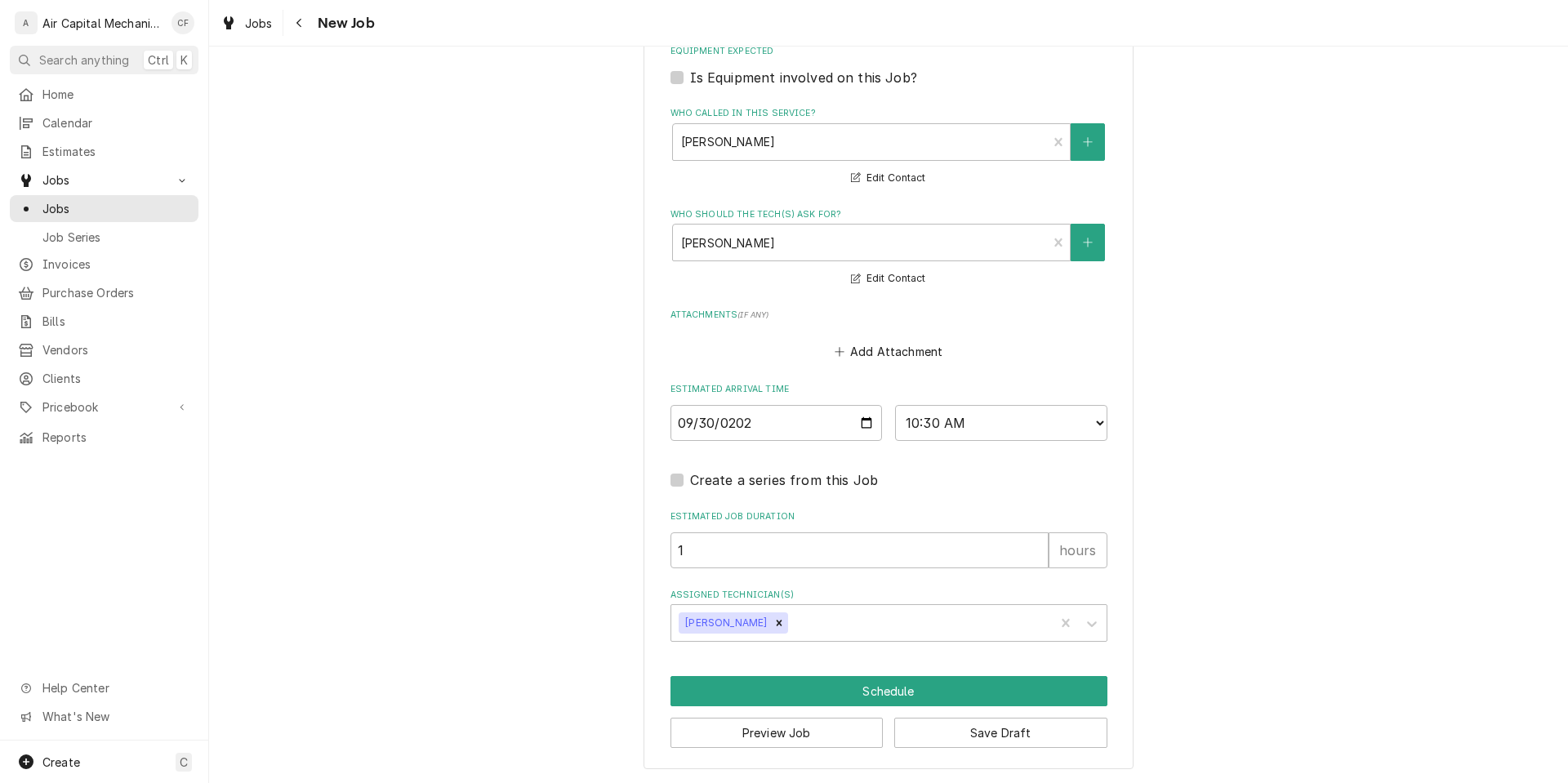
scroll to position [1080, 0]
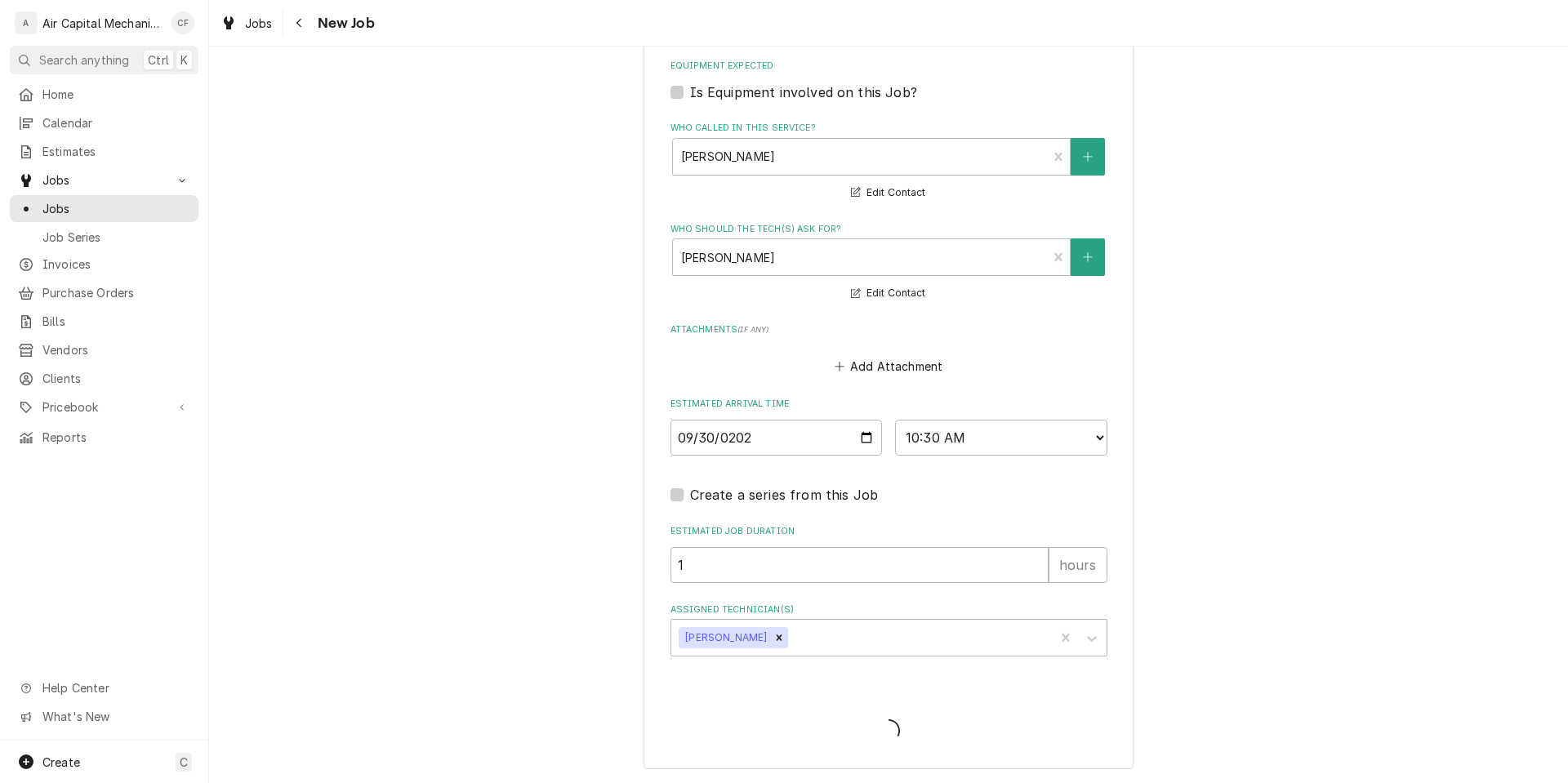
type textarea "x"
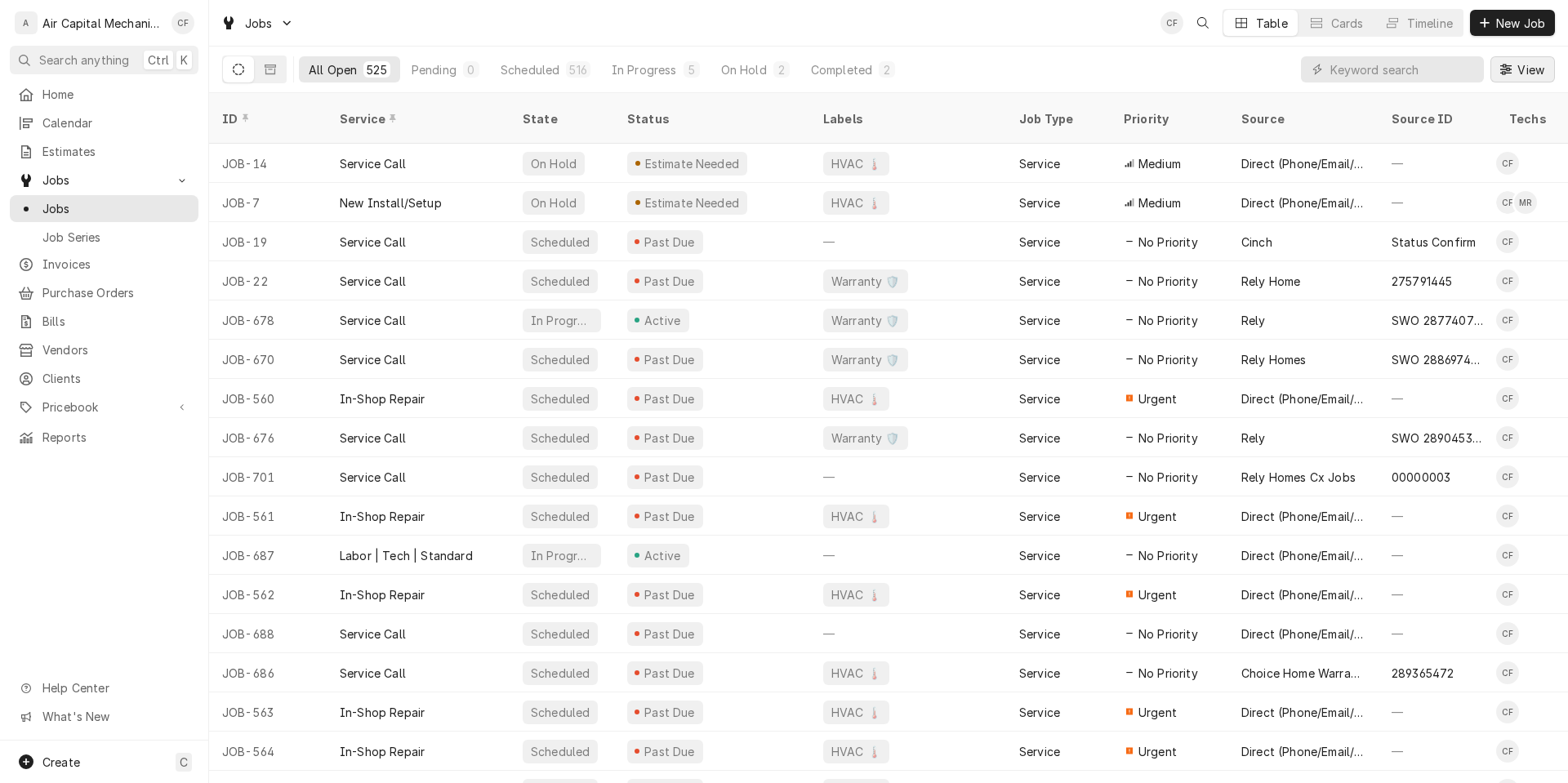
click at [1526, 58] on button "View" at bounding box center [1523, 69] width 65 height 26
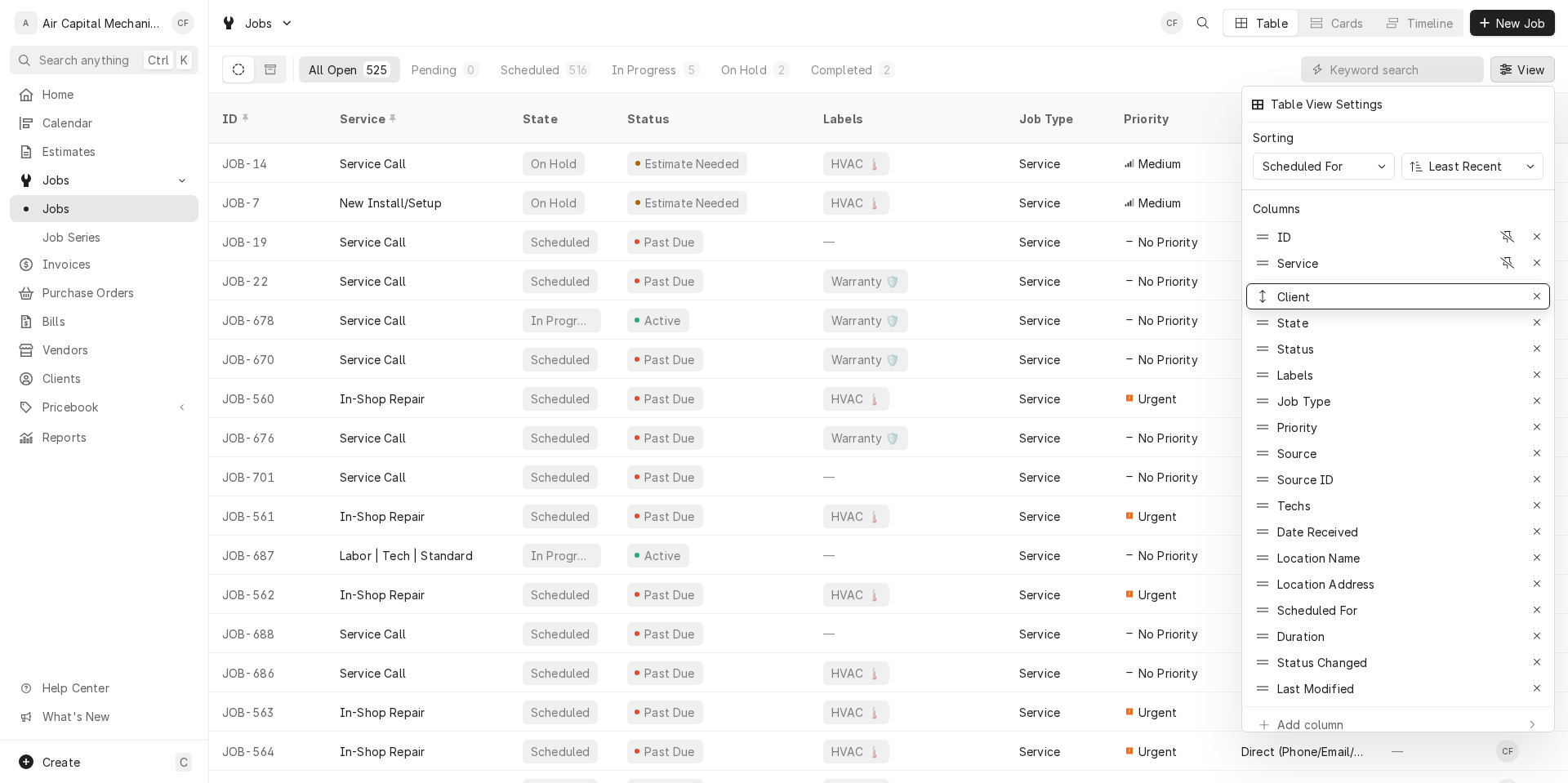
drag, startPoint x: 1257, startPoint y: 523, endPoint x: 1273, endPoint y: 280, distance: 243.5
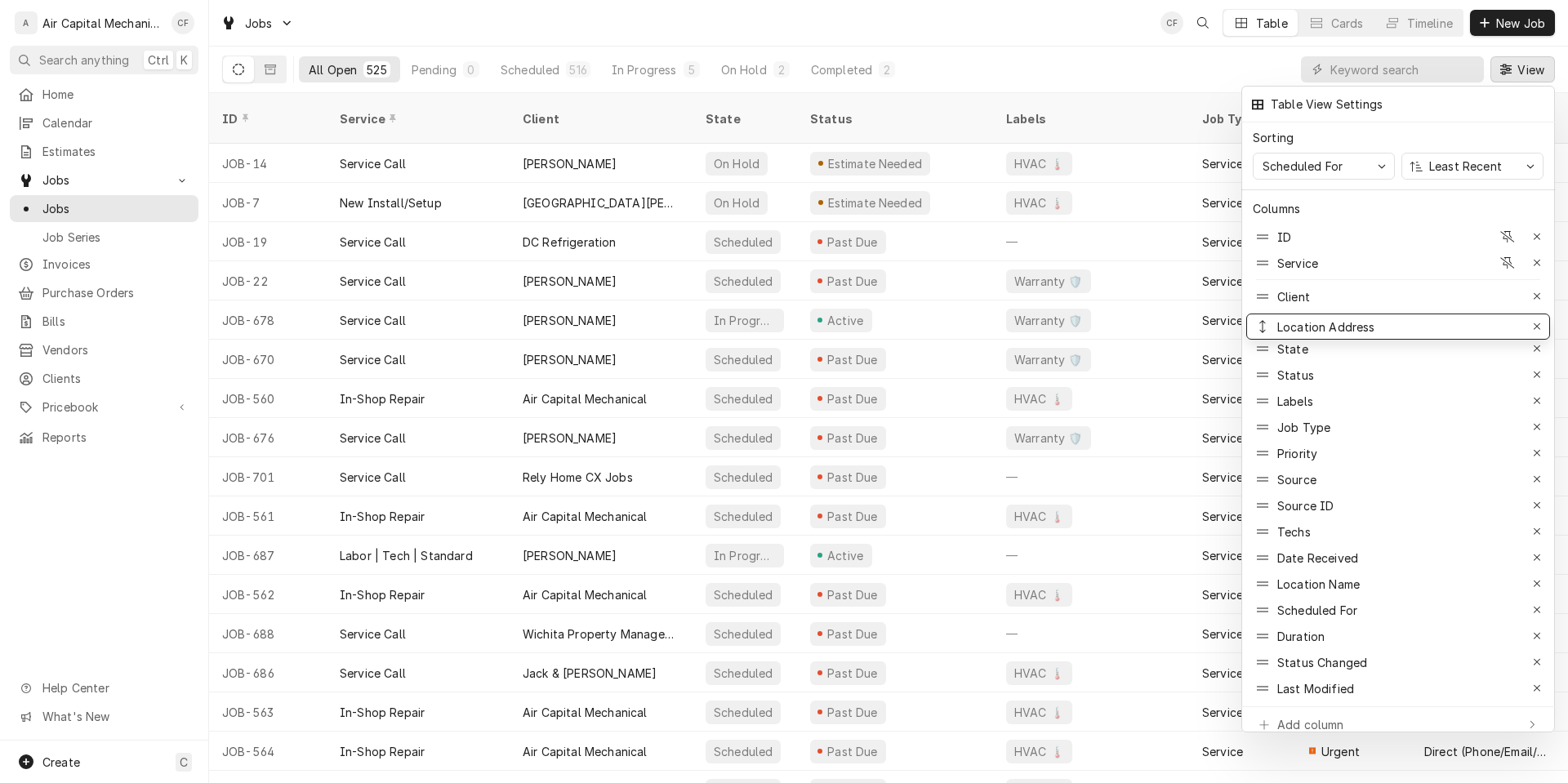
drag, startPoint x: 1268, startPoint y: 577, endPoint x: 1269, endPoint y: 319, distance: 258.0
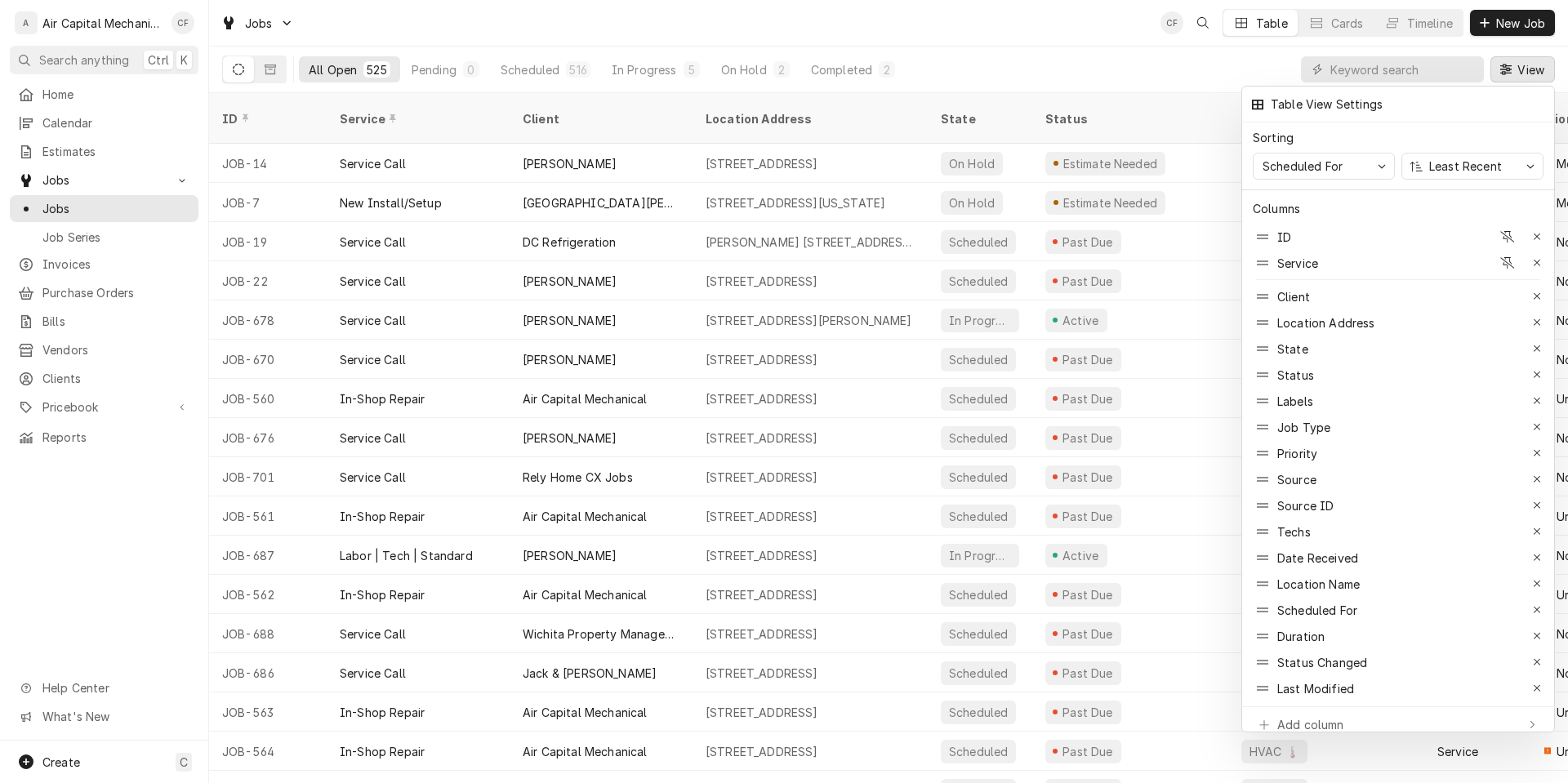
click at [1521, 61] on div at bounding box center [784, 392] width 1568 height 783
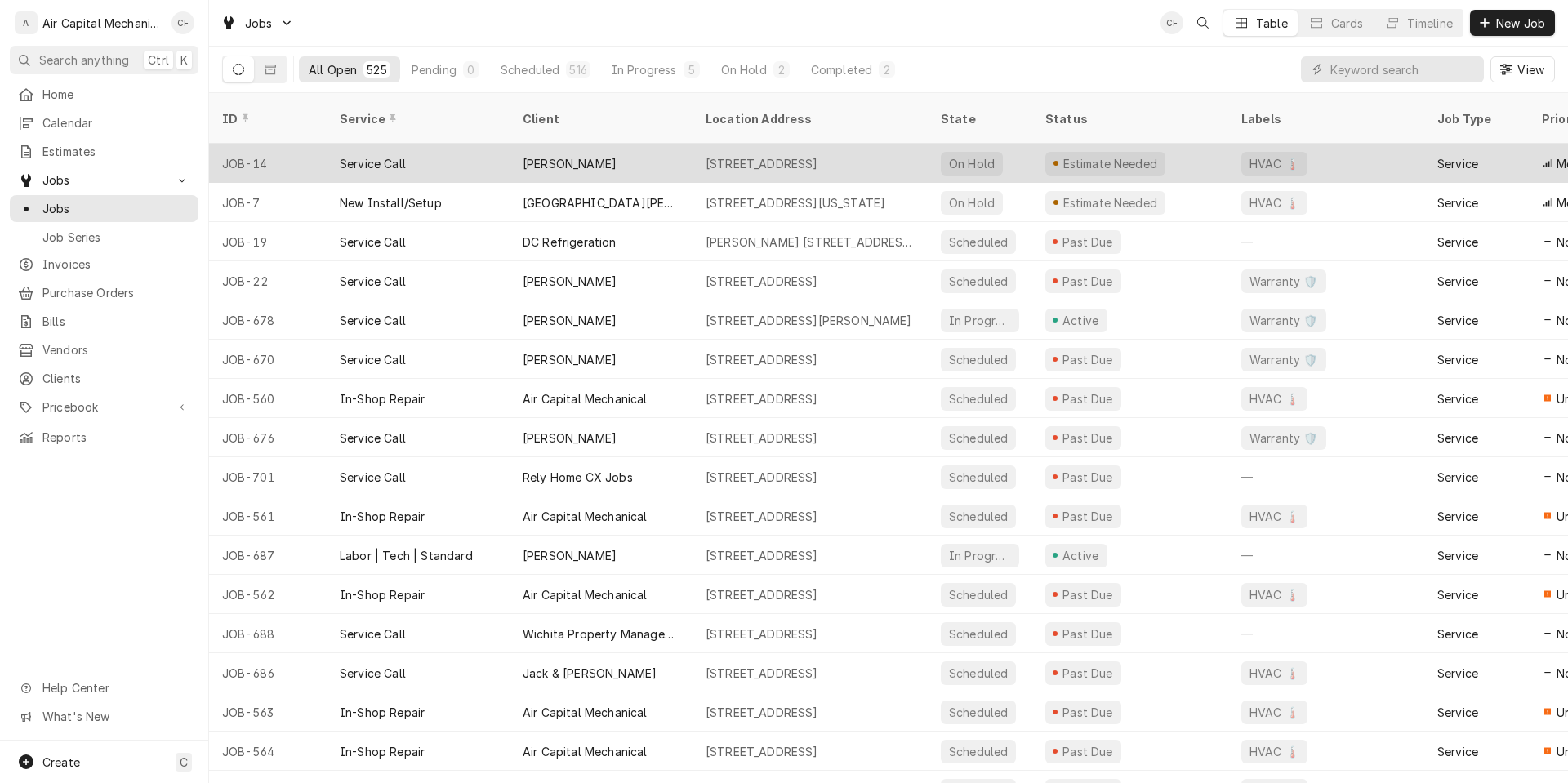
click at [574, 155] on div "Mallory Baker" at bounding box center [570, 164] width 94 height 17
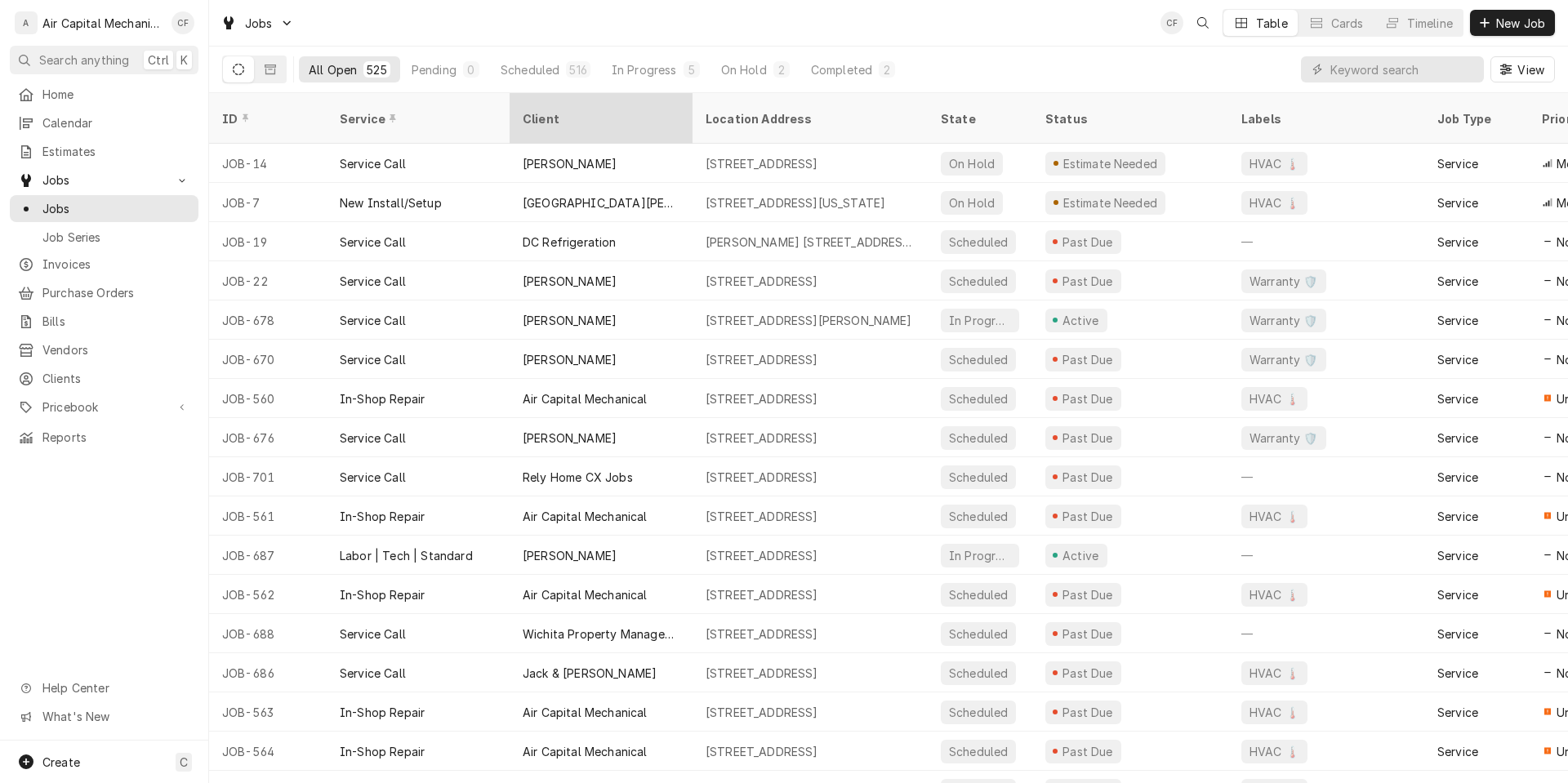
click at [630, 111] on div "Client" at bounding box center [599, 119] width 154 height 17
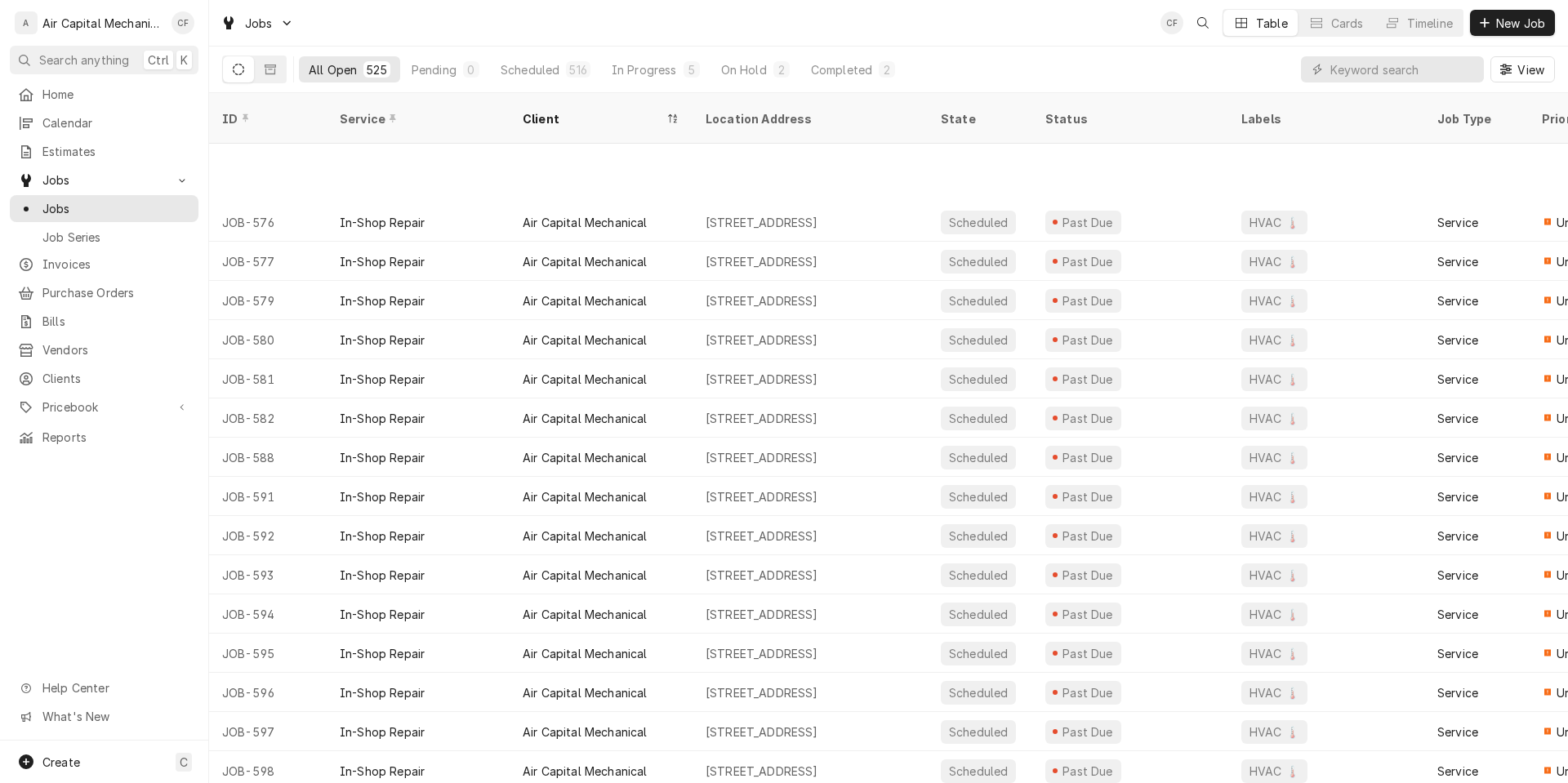
scroll to position [16366, 0]
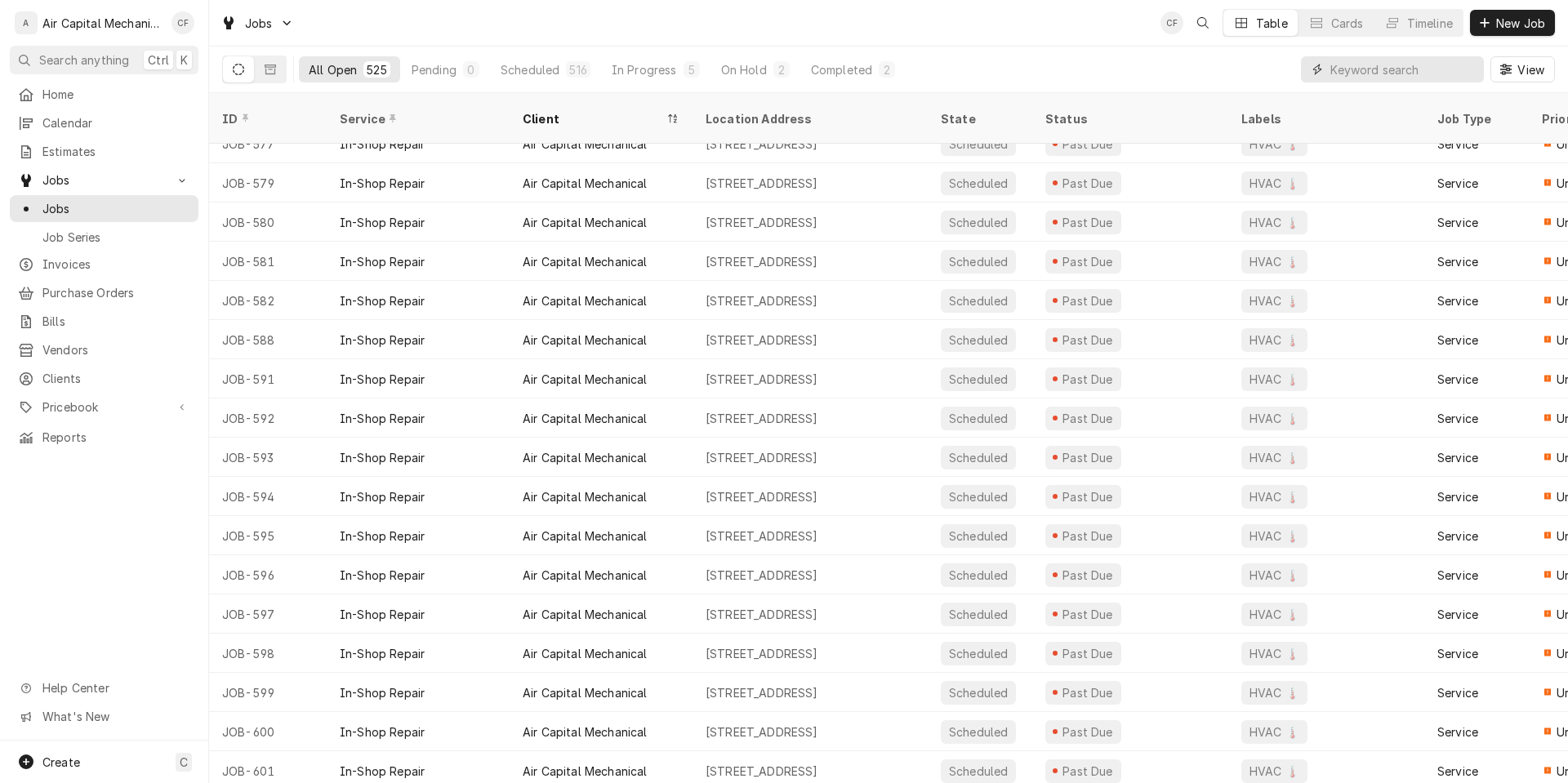
click at [1458, 76] on input "Dynamic Content Wrapper" at bounding box center [1403, 69] width 145 height 26
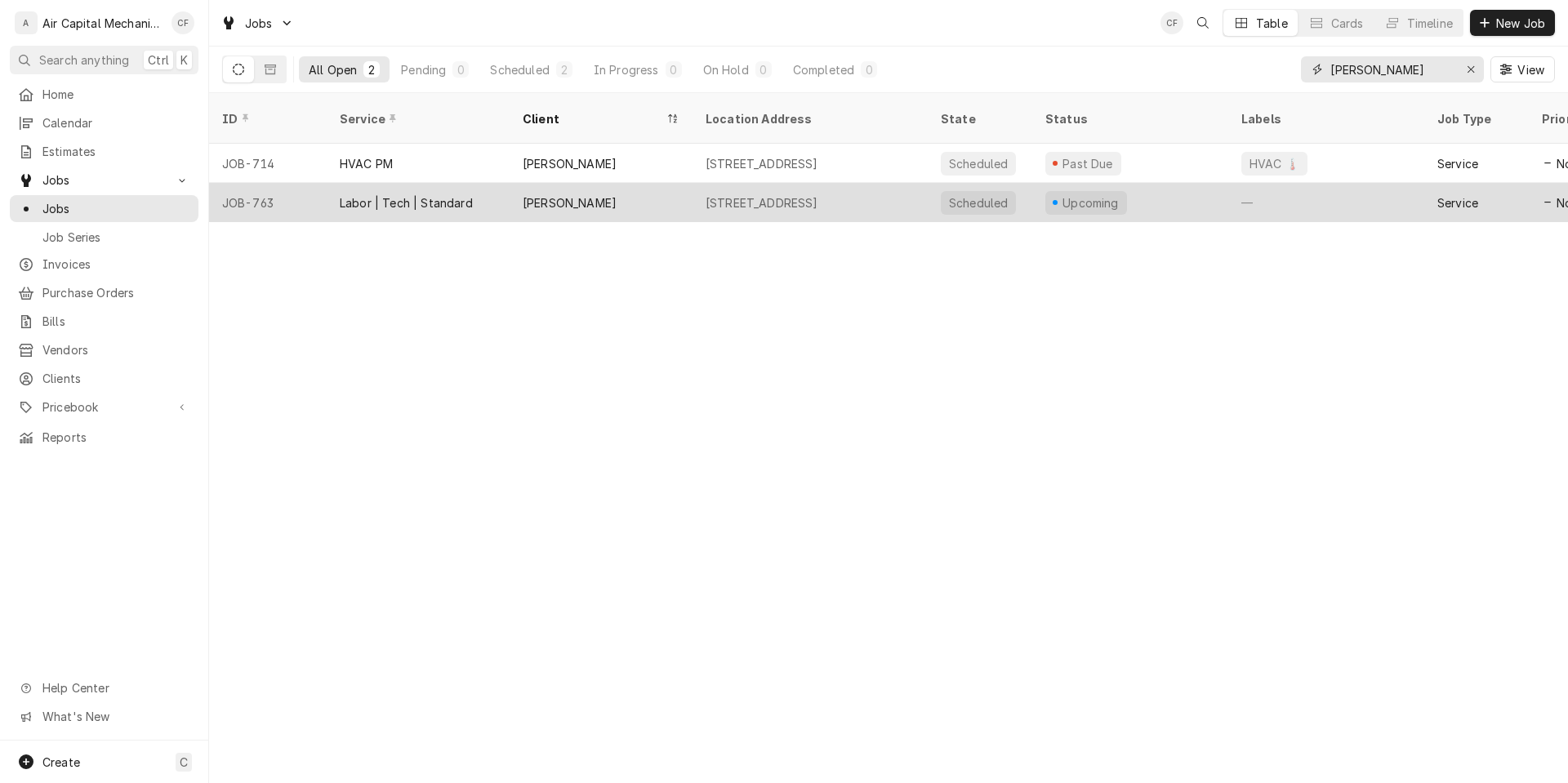
type input "ashley"
click at [908, 183] on div "1131 W 14th St N, Wichita, KS 67203" at bounding box center [810, 202] width 235 height 39
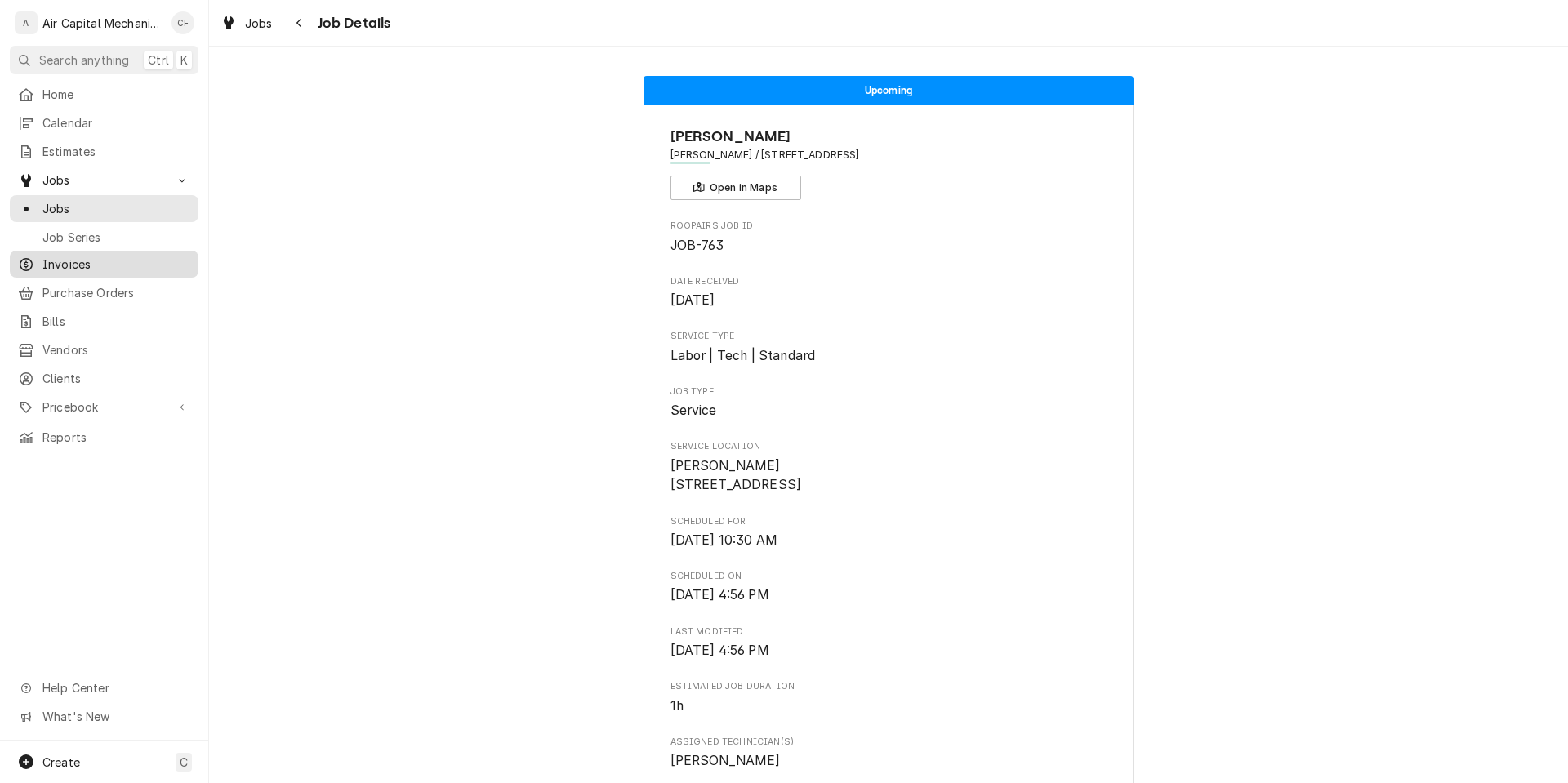
click at [127, 267] on div "Invoices" at bounding box center [104, 264] width 182 height 21
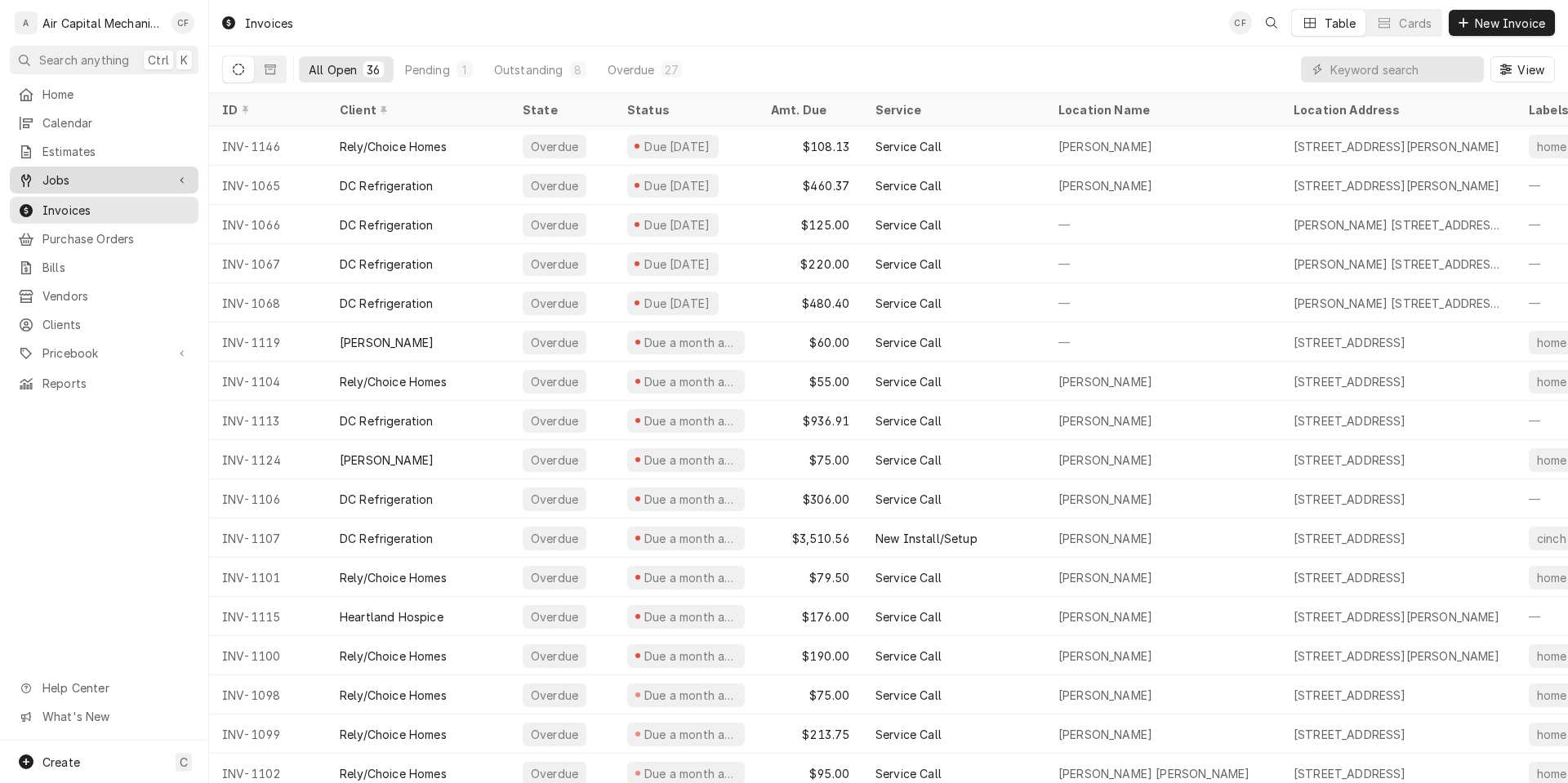
click at [96, 182] on span "Jobs" at bounding box center [104, 180] width 123 height 17
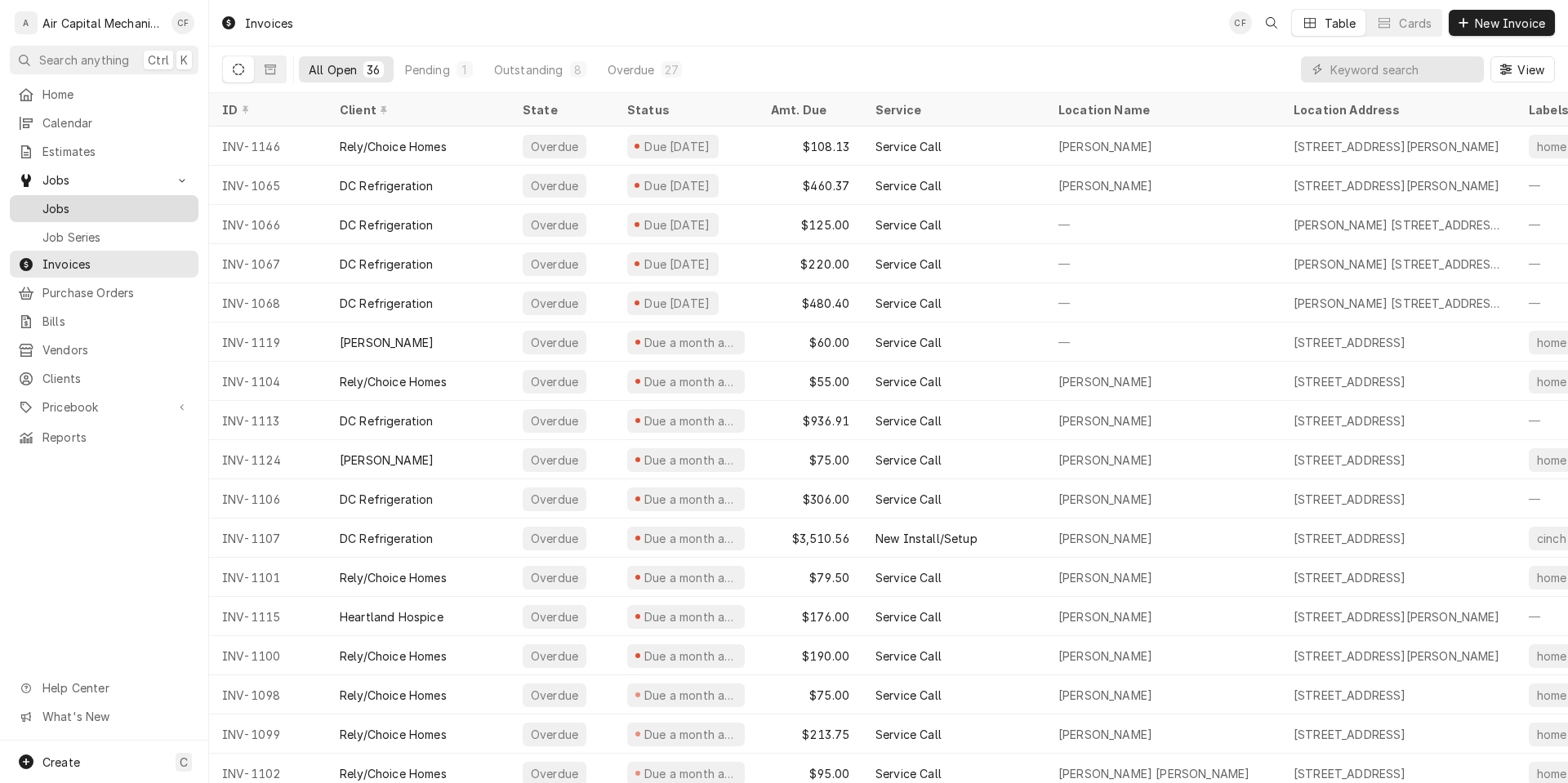
click at [96, 200] on span "Jobs" at bounding box center [116, 209] width 148 height 17
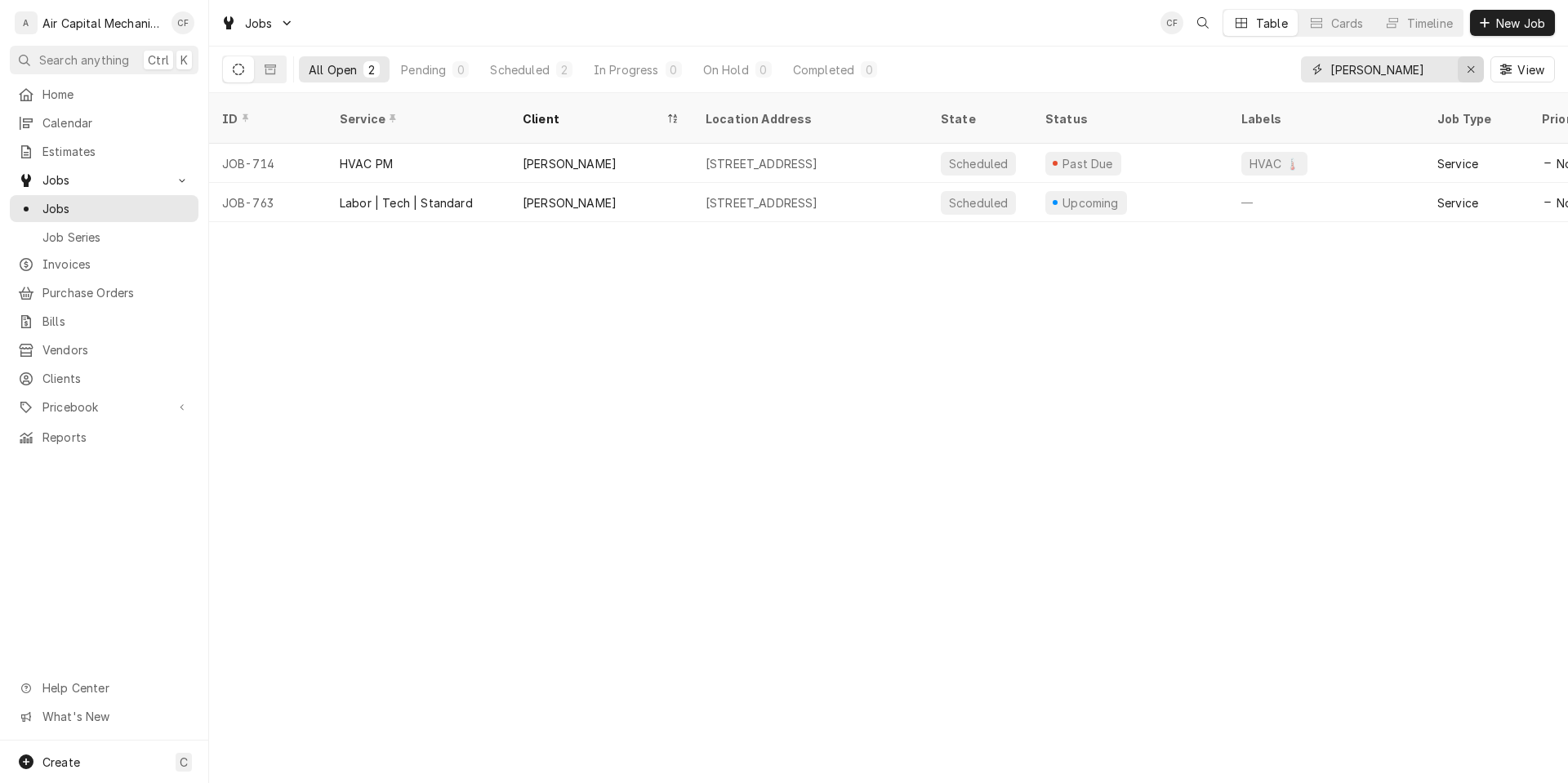
click at [1467, 66] on icon "Erase input" at bounding box center [1472, 70] width 9 height 12
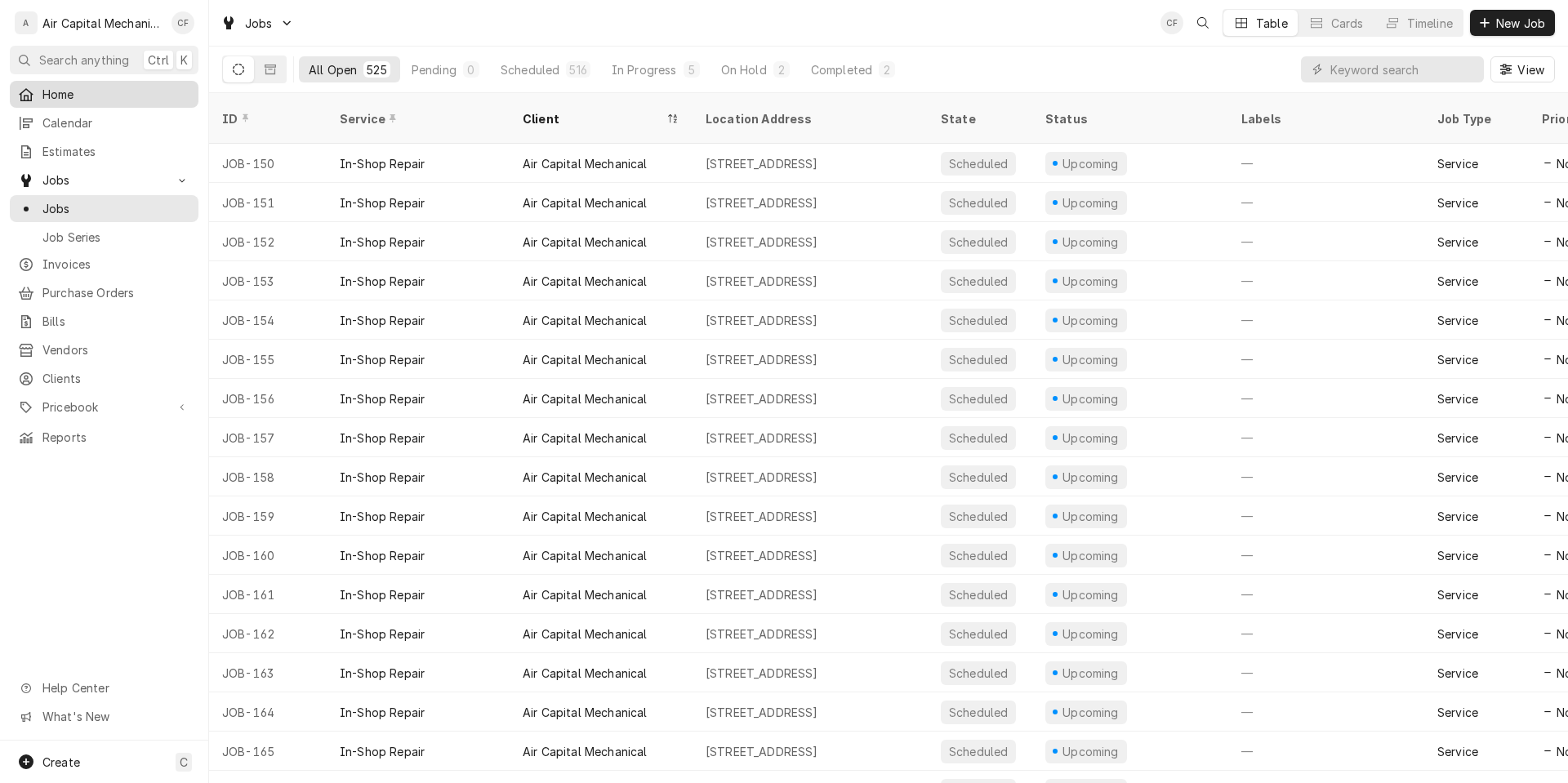
click at [82, 96] on span "Home" at bounding box center [116, 94] width 148 height 17
